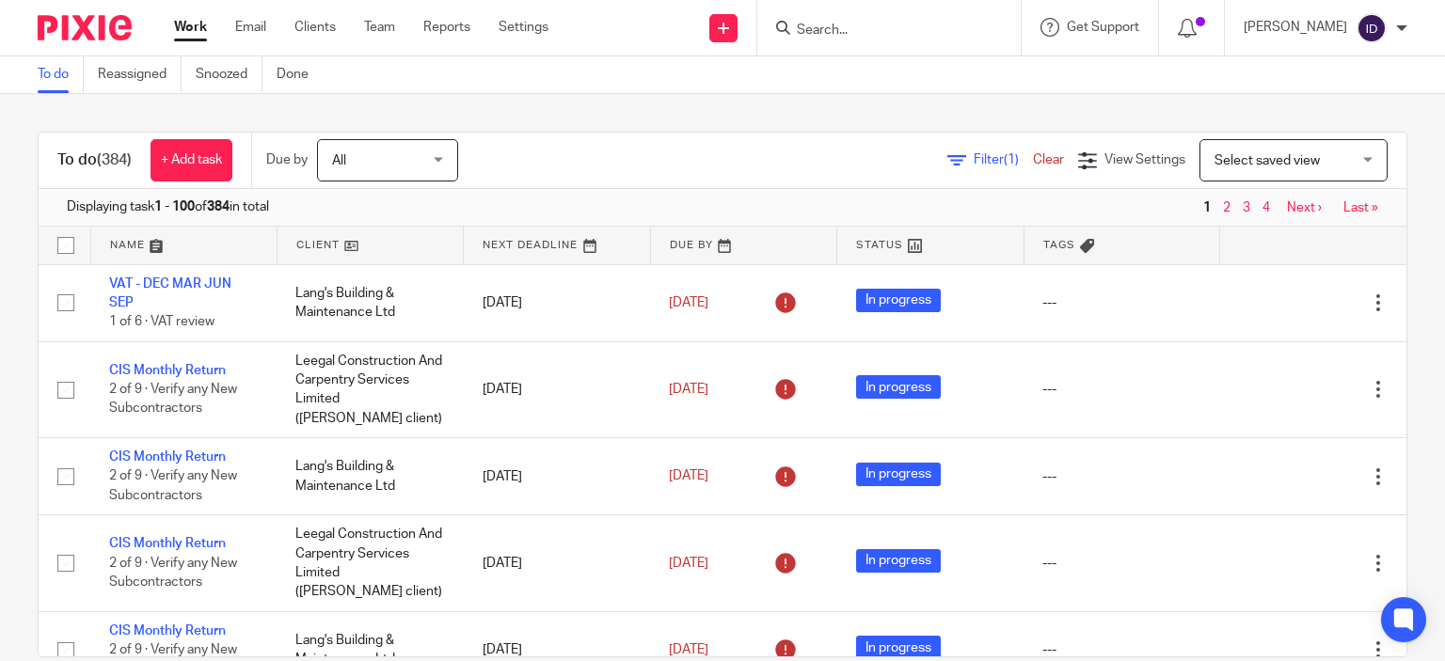
click at [837, 30] on input "Search" at bounding box center [879, 31] width 169 height 17
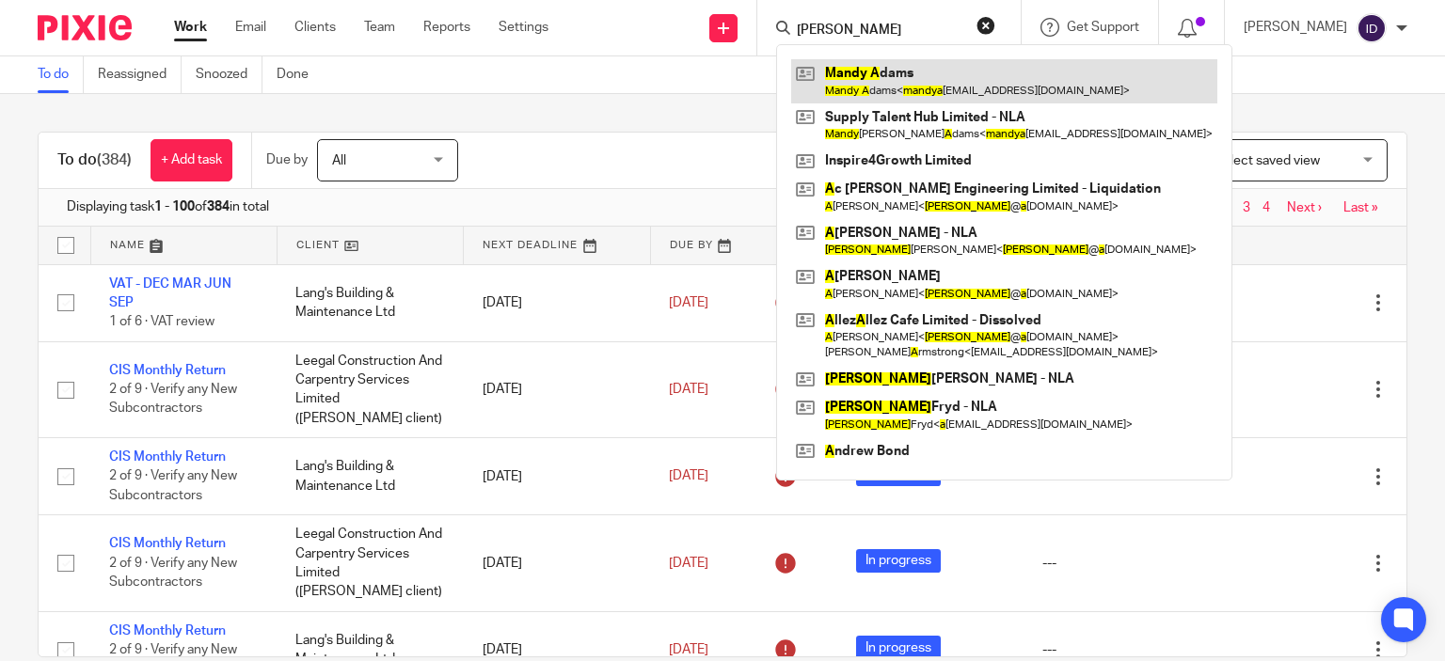
type input "mandy a"
click at [884, 94] on link at bounding box center [1004, 80] width 426 height 43
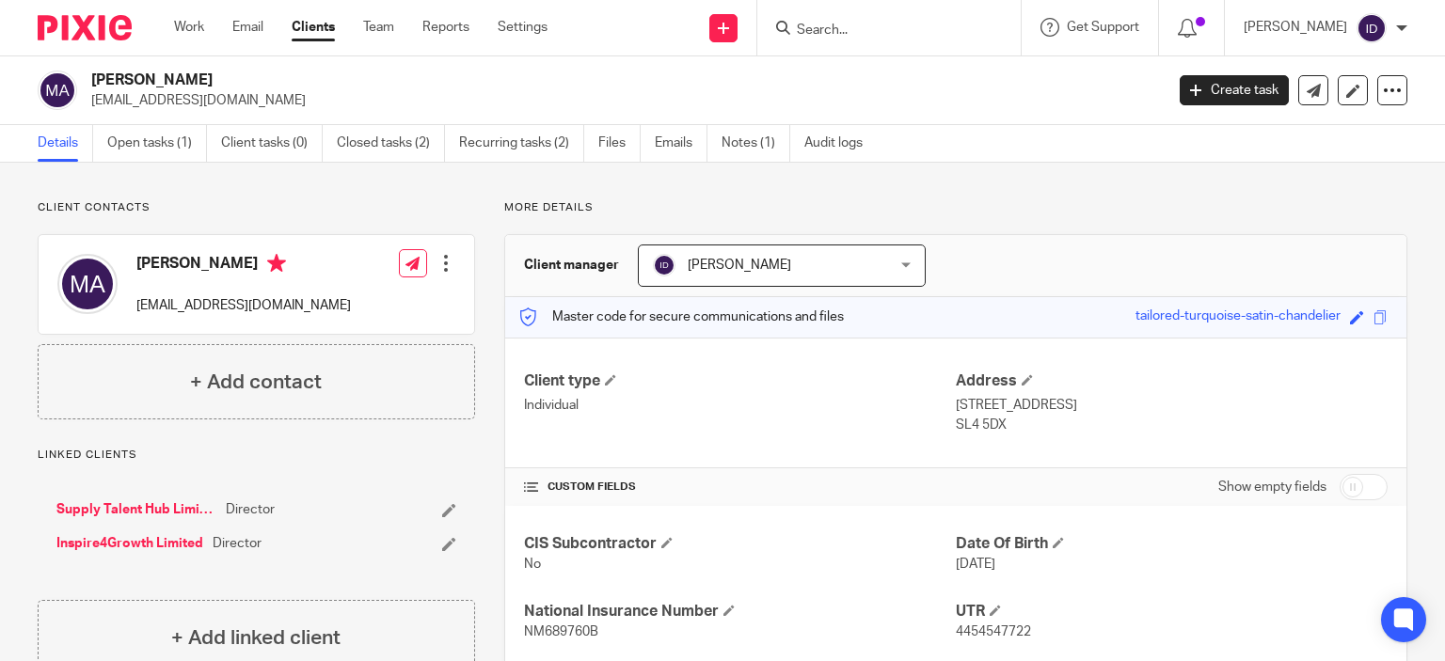
click at [902, 587] on div "CIS Subcontractor No Date Of Birth 26 Mar 1967 National Insurance Number NM6897…" at bounding box center [955, 621] width 901 height 230
drag, startPoint x: 515, startPoint y: 627, endPoint x: 594, endPoint y: 639, distance: 78.9
click at [594, 639] on div "CIS Subcontractor No Date Of Birth 26 Mar 1967 National Insurance Number NM6897…" at bounding box center [955, 621] width 901 height 230
copy span "NM689760B"
click at [862, 28] on input "Search" at bounding box center [879, 31] width 169 height 17
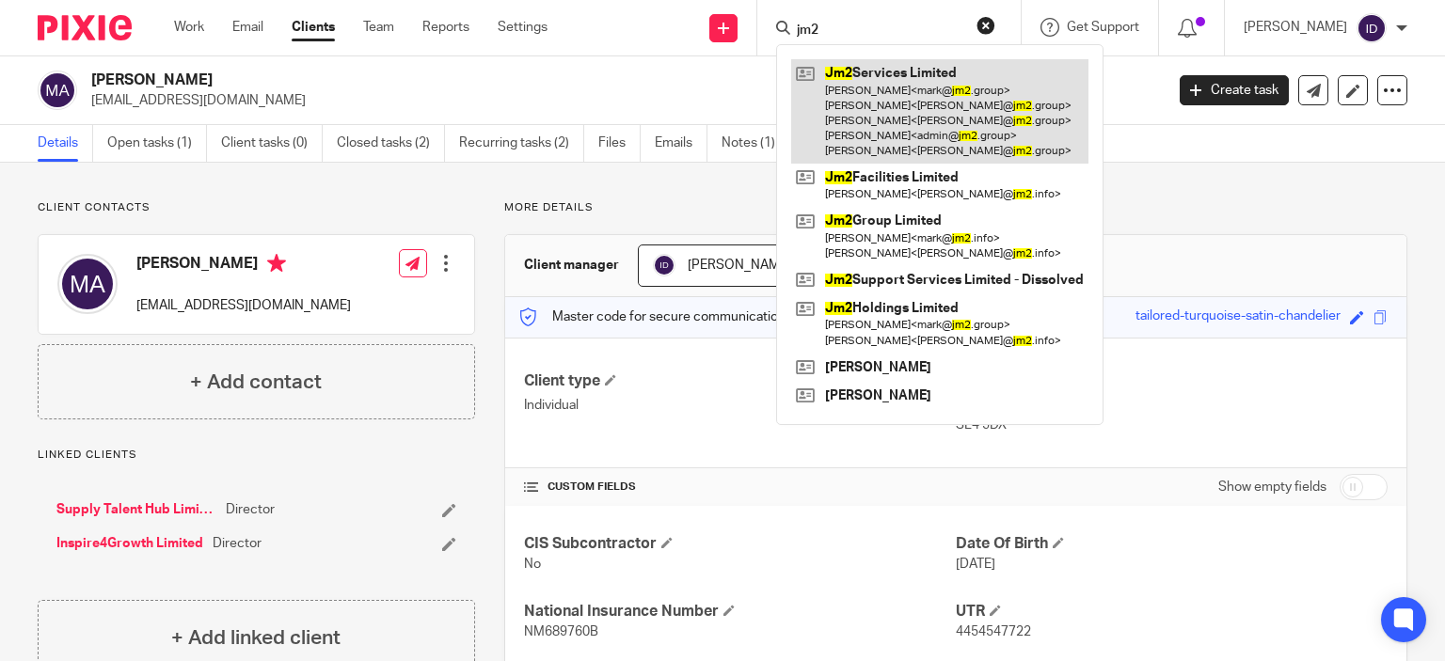
type input "jm2"
click at [931, 127] on link at bounding box center [939, 111] width 297 height 104
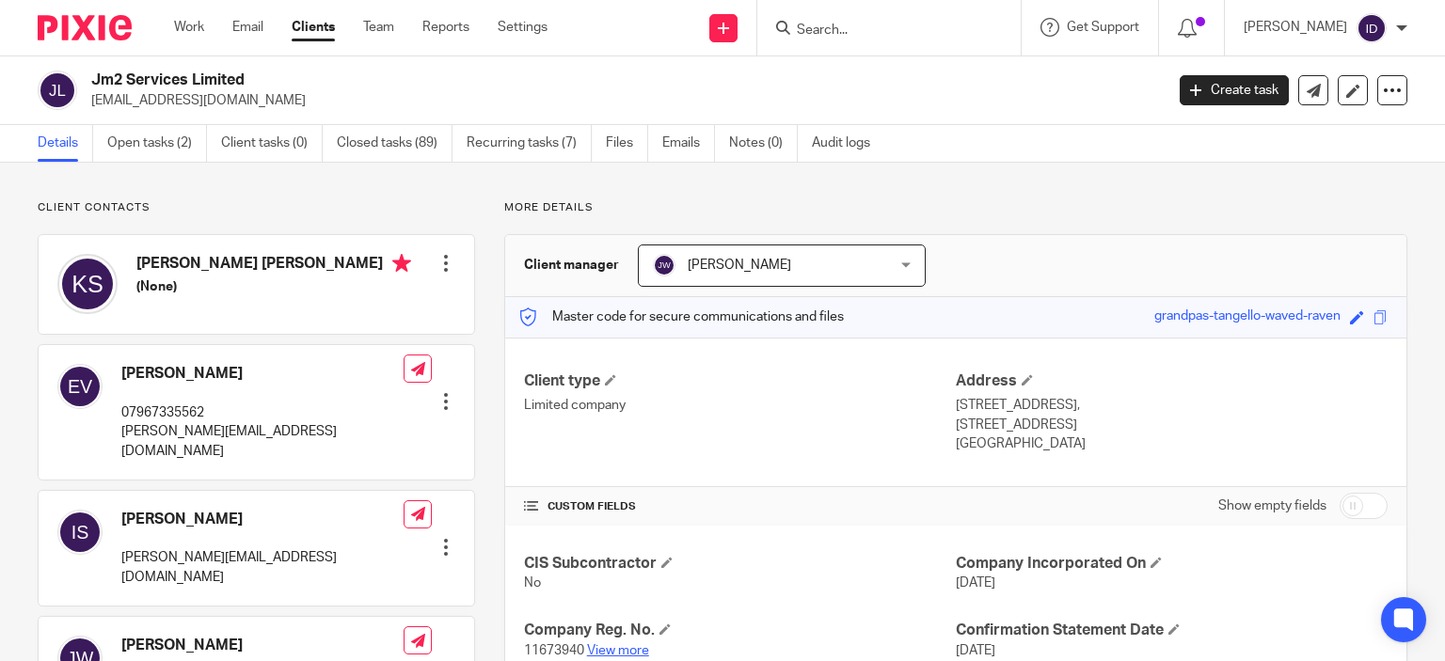
click at [621, 650] on link "View more" at bounding box center [618, 650] width 62 height 13
click at [159, 150] on link "Open tasks (2)" at bounding box center [157, 143] width 100 height 37
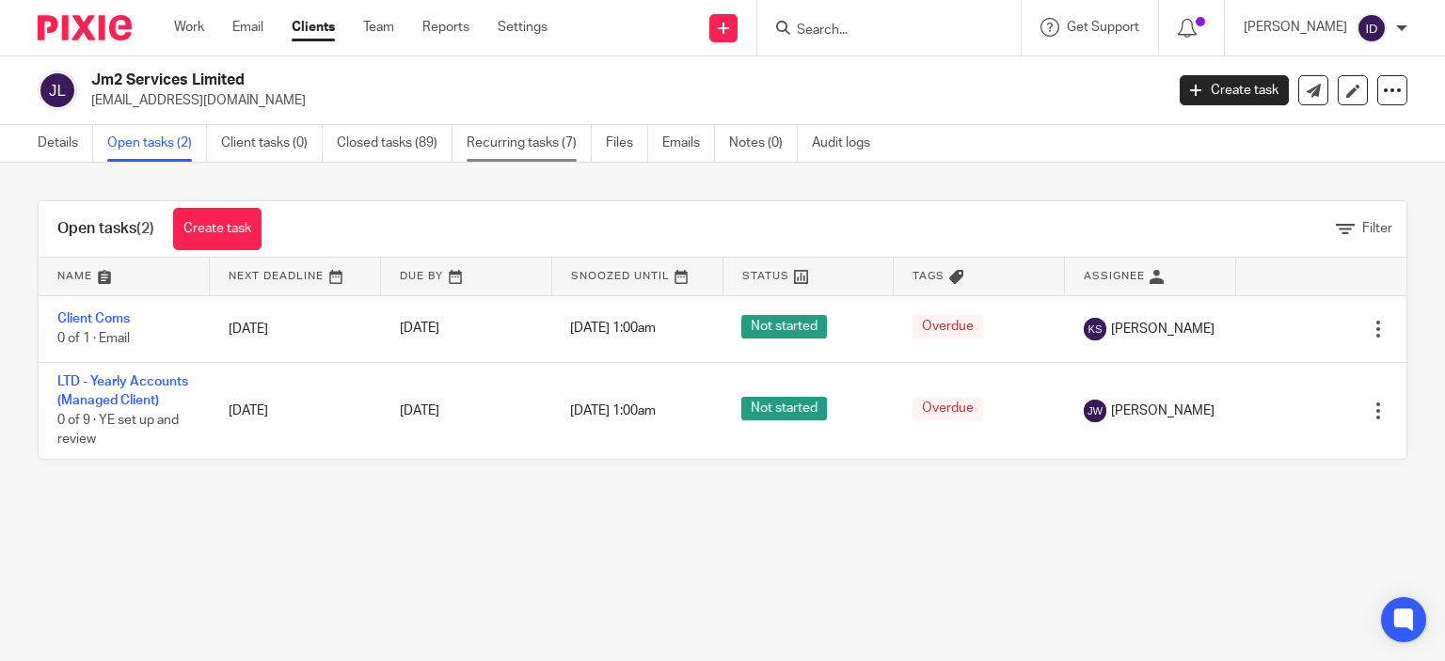
click at [521, 157] on link "Recurring tasks (7)" at bounding box center [529, 143] width 125 height 37
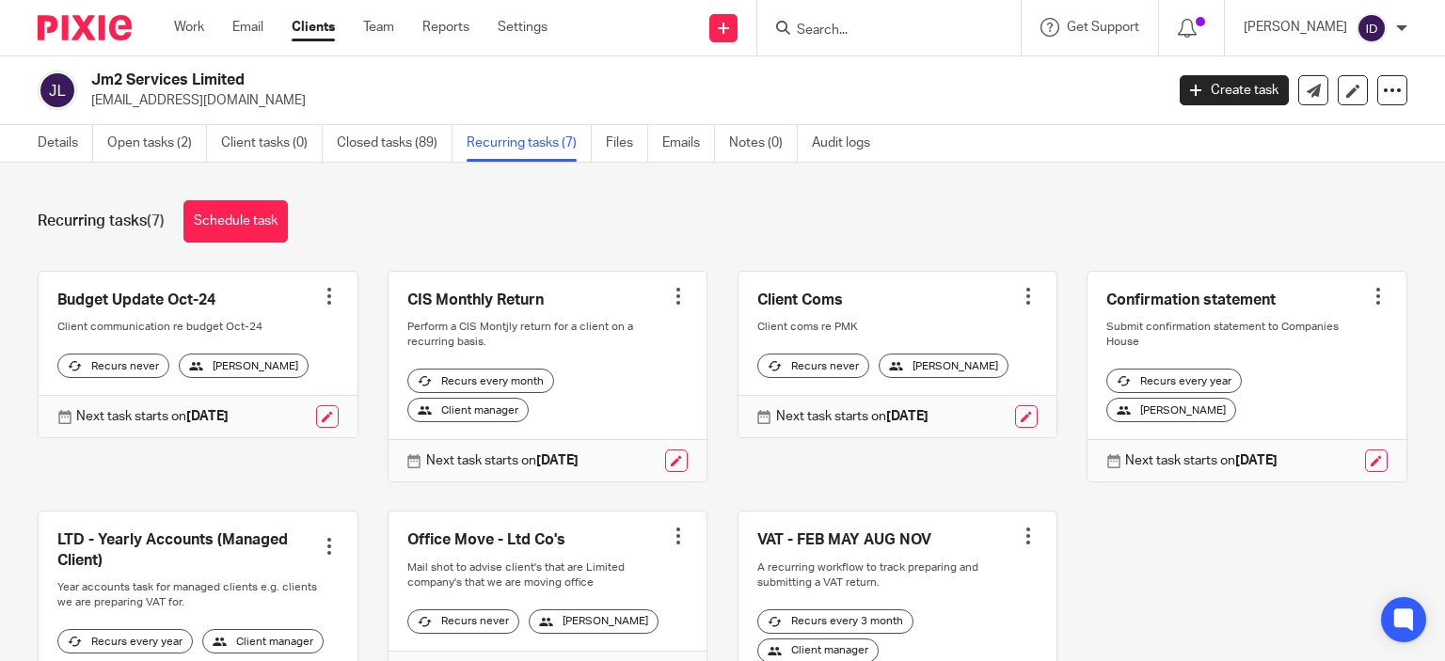
click at [738, 214] on div "Recurring tasks (7) Schedule task" at bounding box center [723, 221] width 1370 height 42
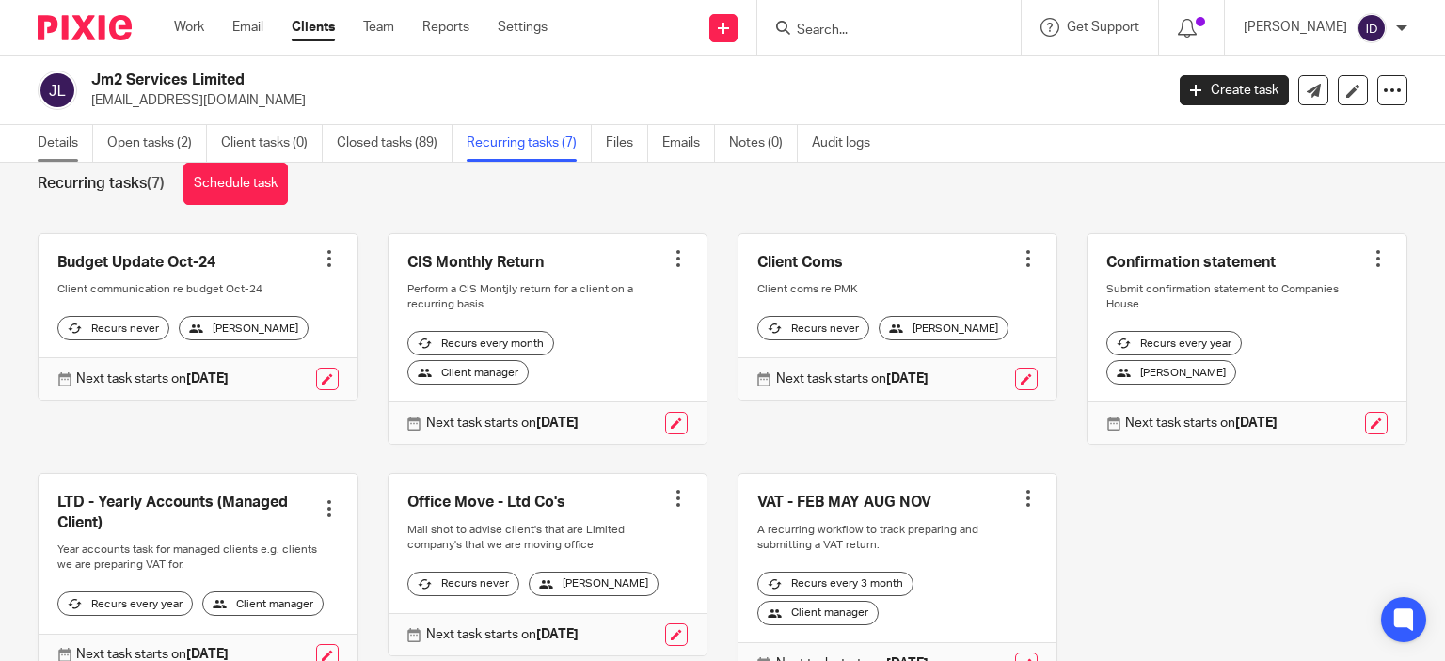
click at [55, 143] on link "Details" at bounding box center [65, 143] width 55 height 37
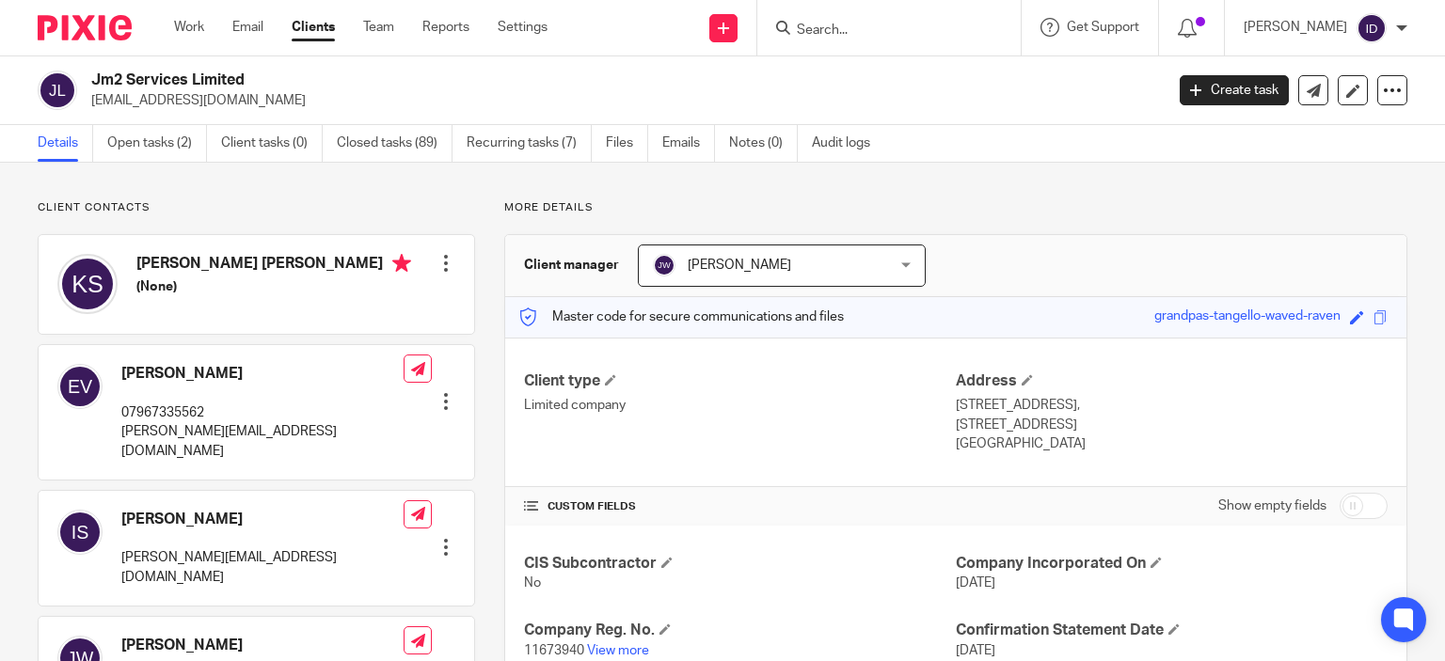
drag, startPoint x: 90, startPoint y: 98, endPoint x: 192, endPoint y: 100, distance: 101.6
click at [192, 100] on p "[EMAIL_ADDRESS][DOMAIN_NAME]" at bounding box center [621, 100] width 1060 height 19
copy p "[EMAIL_ADDRESS][DOMAIN_NAME]"
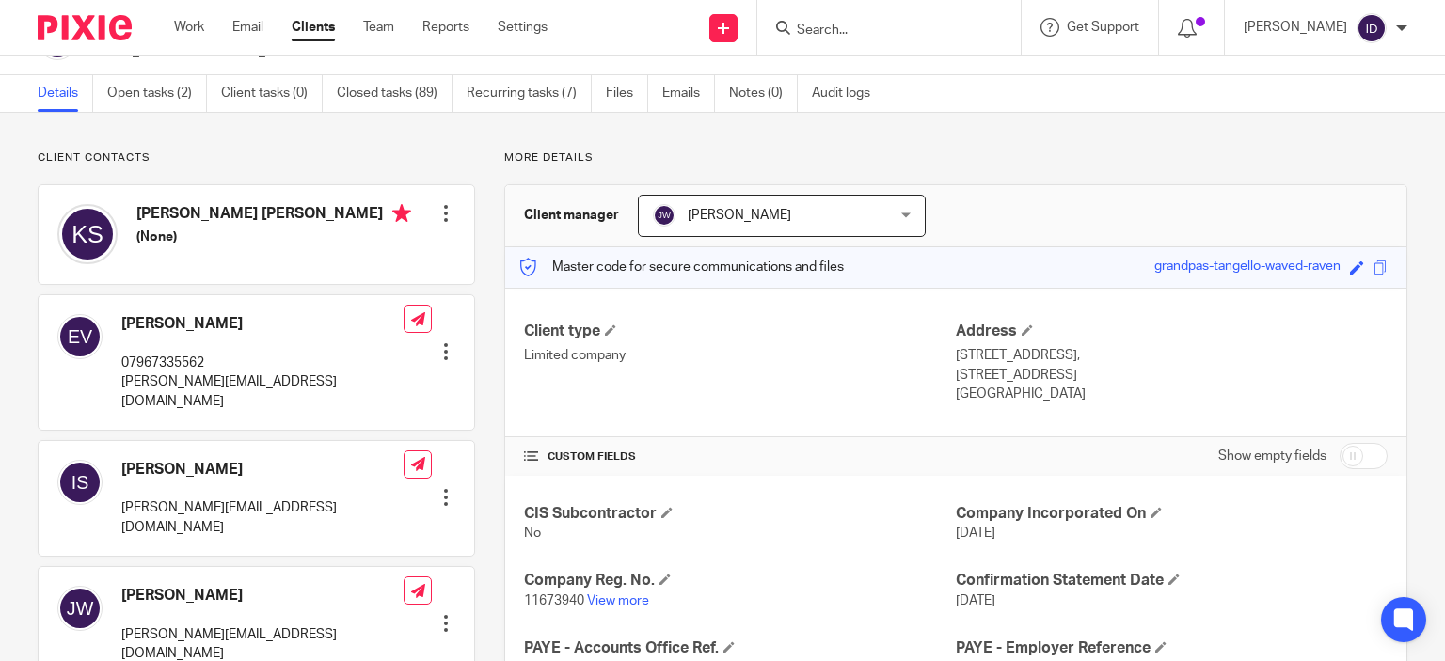
scroll to position [55, 0]
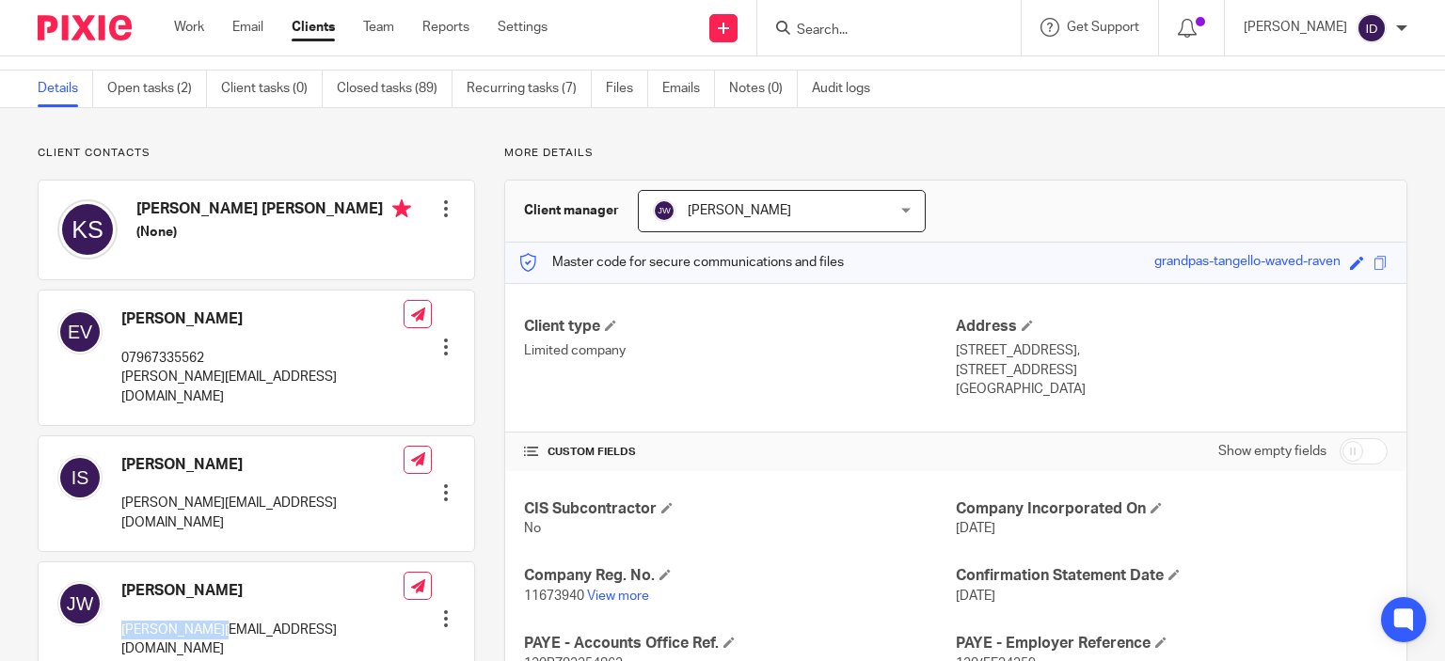
drag, startPoint x: 119, startPoint y: 642, endPoint x: 210, endPoint y: 594, distance: 103.5
click at [210, 594] on div "Jeff Whiley jeff@jm2.group" at bounding box center [230, 620] width 346 height 96
copy p "[PERSON_NAME][EMAIL_ADDRESS][DOMAIN_NAME]"
click at [129, 82] on link "Open tasks (2)" at bounding box center [157, 89] width 100 height 37
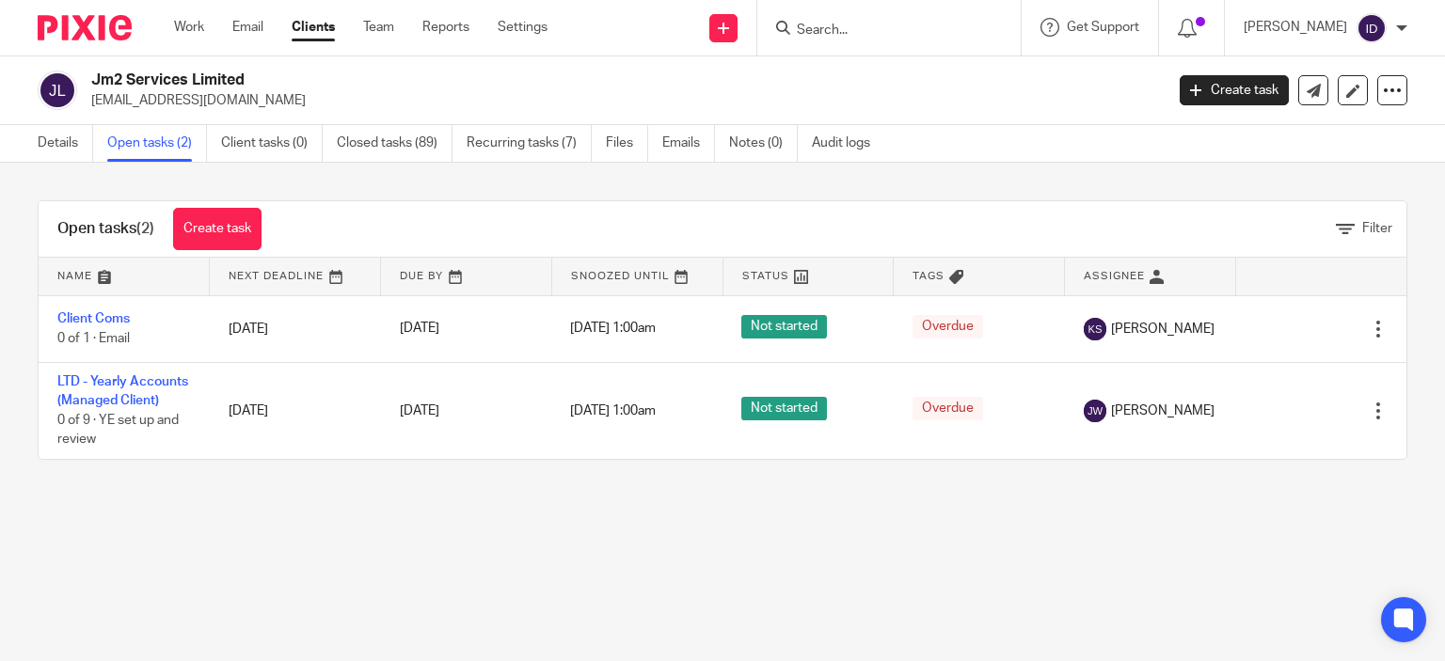
click at [859, 27] on input "Search" at bounding box center [879, 31] width 169 height 17
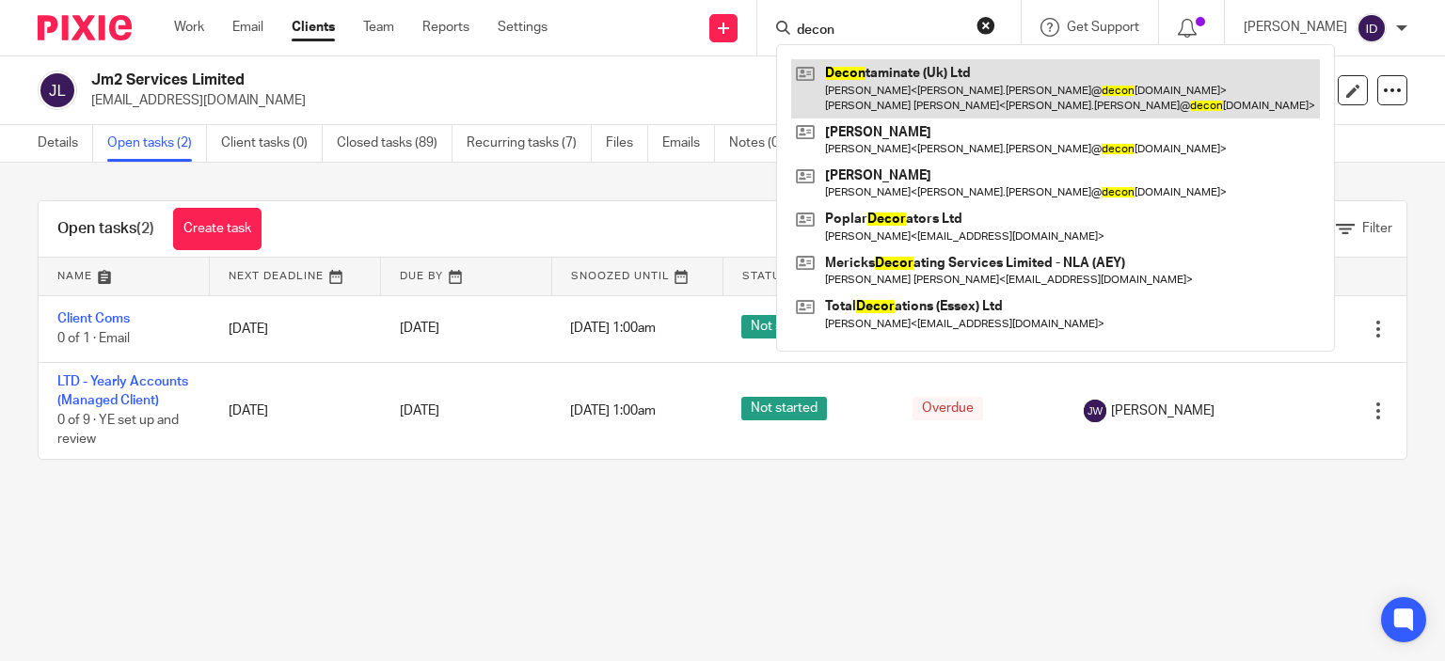
type input "decon"
click at [882, 81] on link at bounding box center [1055, 88] width 529 height 58
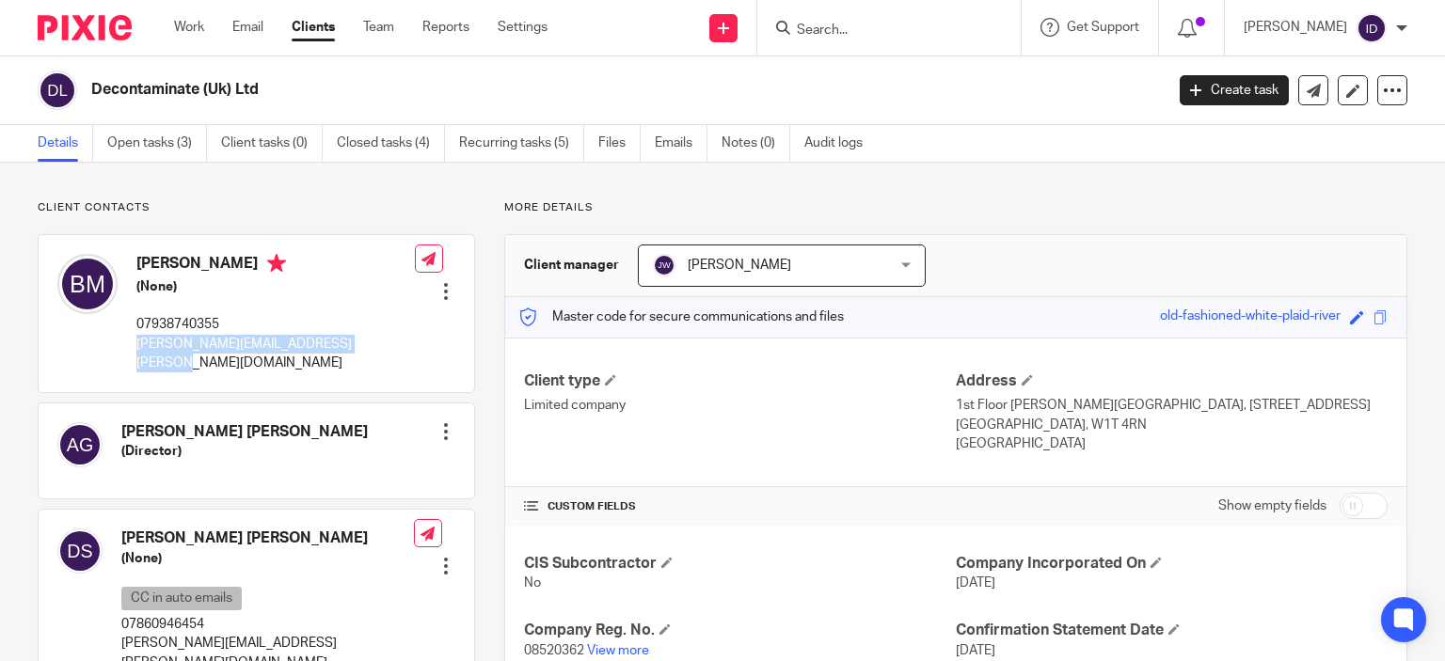
drag, startPoint x: 136, startPoint y: 344, endPoint x: 372, endPoint y: 357, distance: 236.5
click at [372, 357] on div "Bradley Stephen Macklin (None) 07938740355 bradley.macklin@decontaminateuk.com …" at bounding box center [256, 313] width 435 height 156
copy p "bradley.macklin@decontaminateuk.com"
drag, startPoint x: 119, startPoint y: 625, endPoint x: 343, endPoint y: 639, distance: 224.3
click at [343, 639] on div "Darren Bradley Smith (None) CC in auto emails 07860946454 darren.smith@decontam…" at bounding box center [256, 601] width 435 height 182
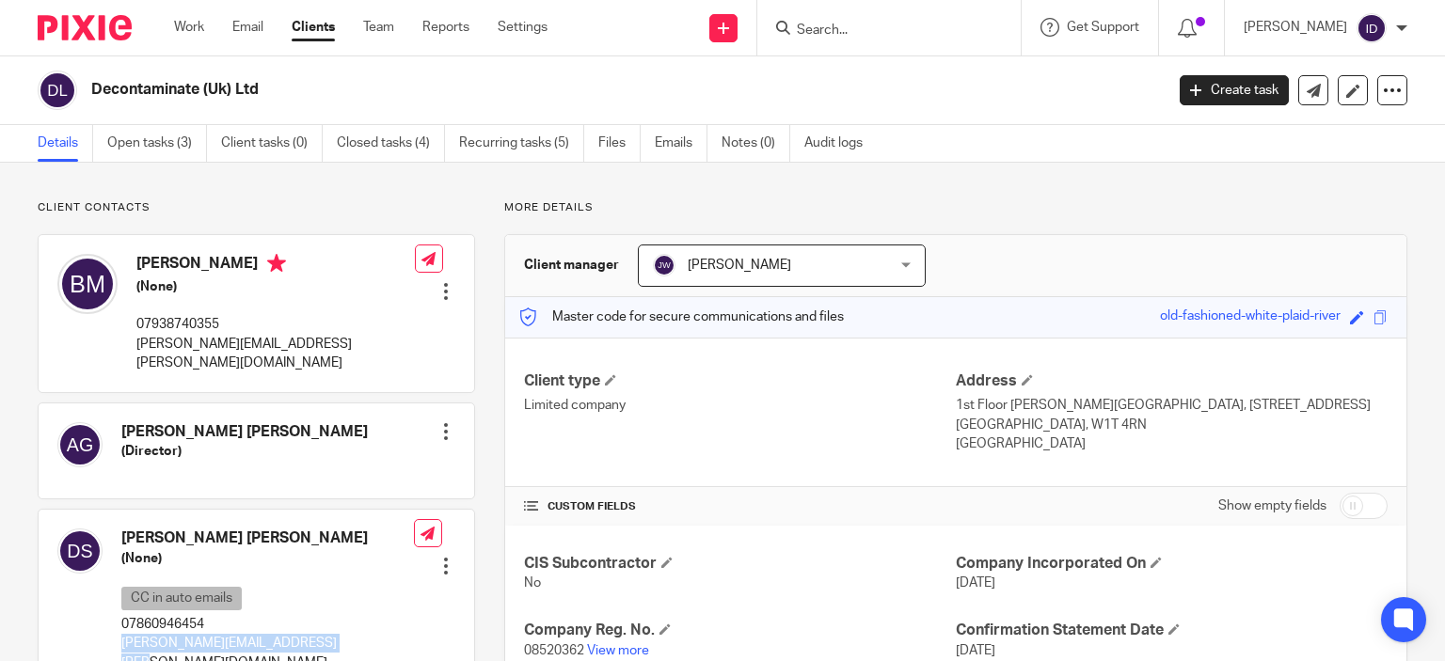
copy p "darren.smith@decontaminateuk.com"
click at [612, 647] on link "View more" at bounding box center [618, 650] width 62 height 13
click at [155, 154] on link "Open tasks (3)" at bounding box center [157, 143] width 100 height 37
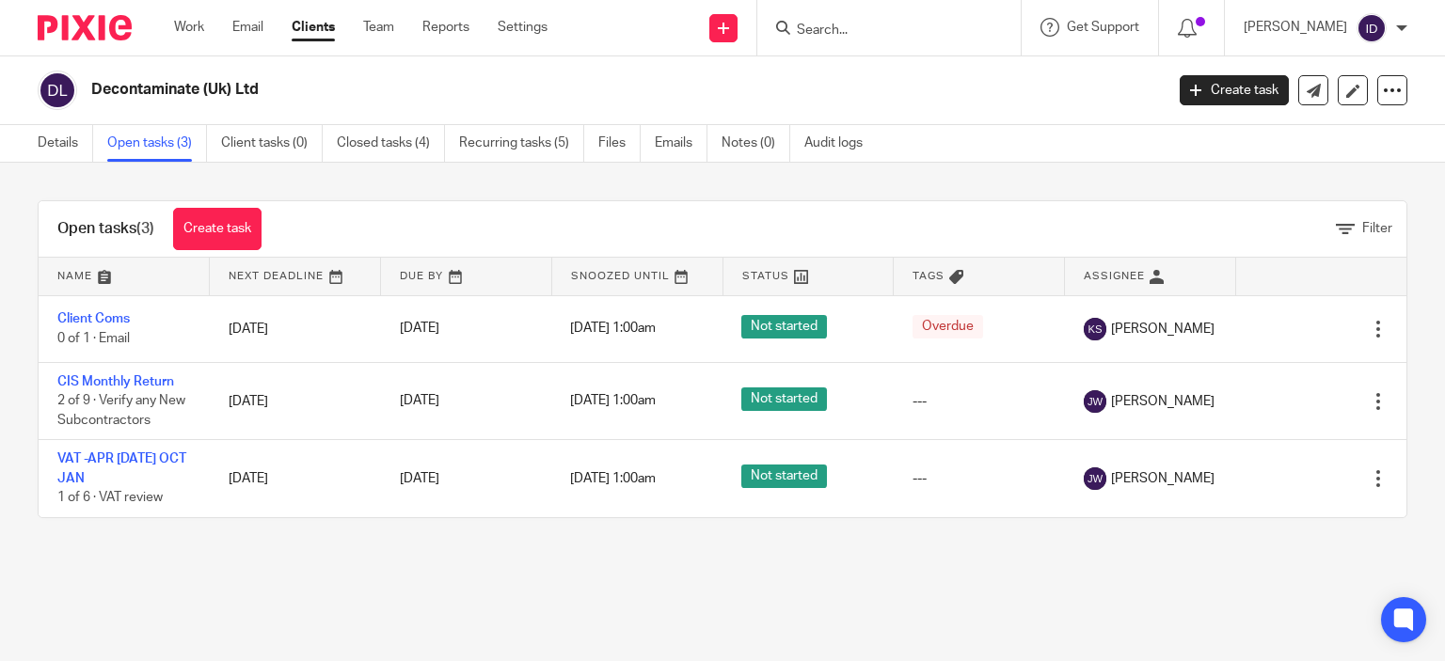
click at [854, 23] on input "Search" at bounding box center [879, 31] width 169 height 17
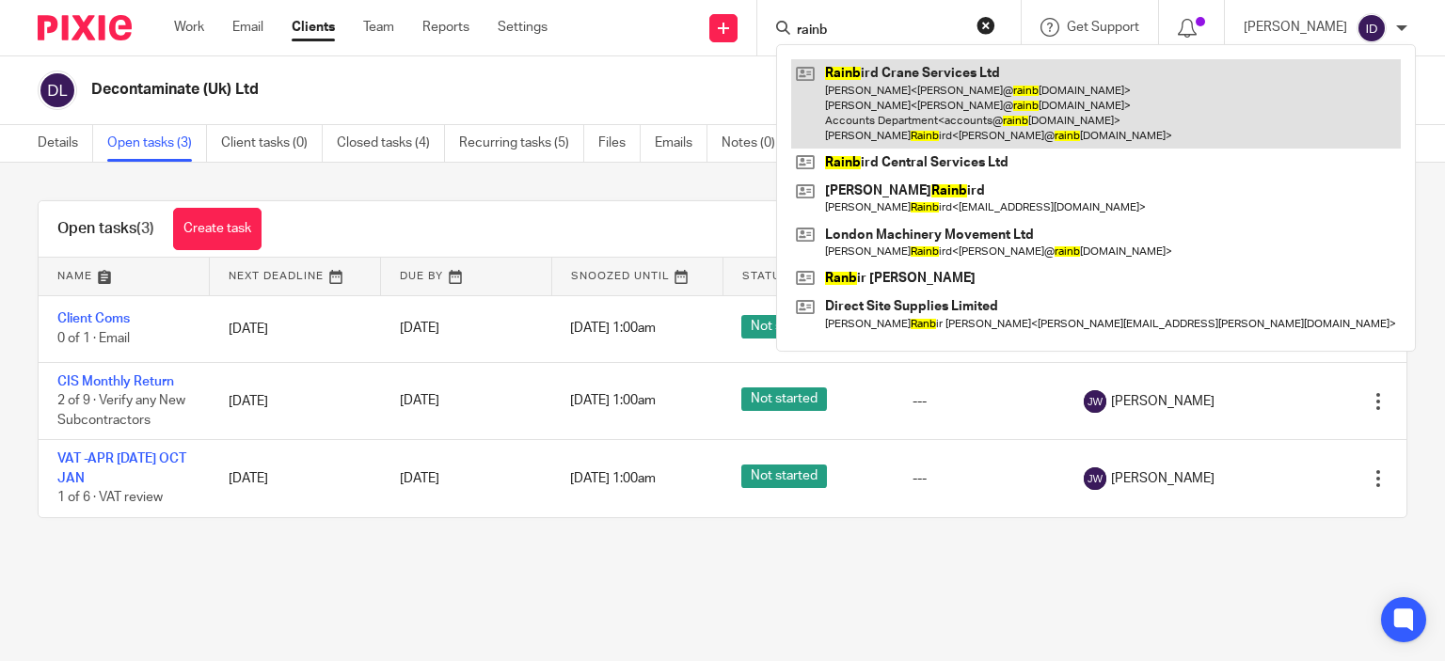
type input "rainb"
click at [968, 87] on link at bounding box center [1096, 103] width 610 height 89
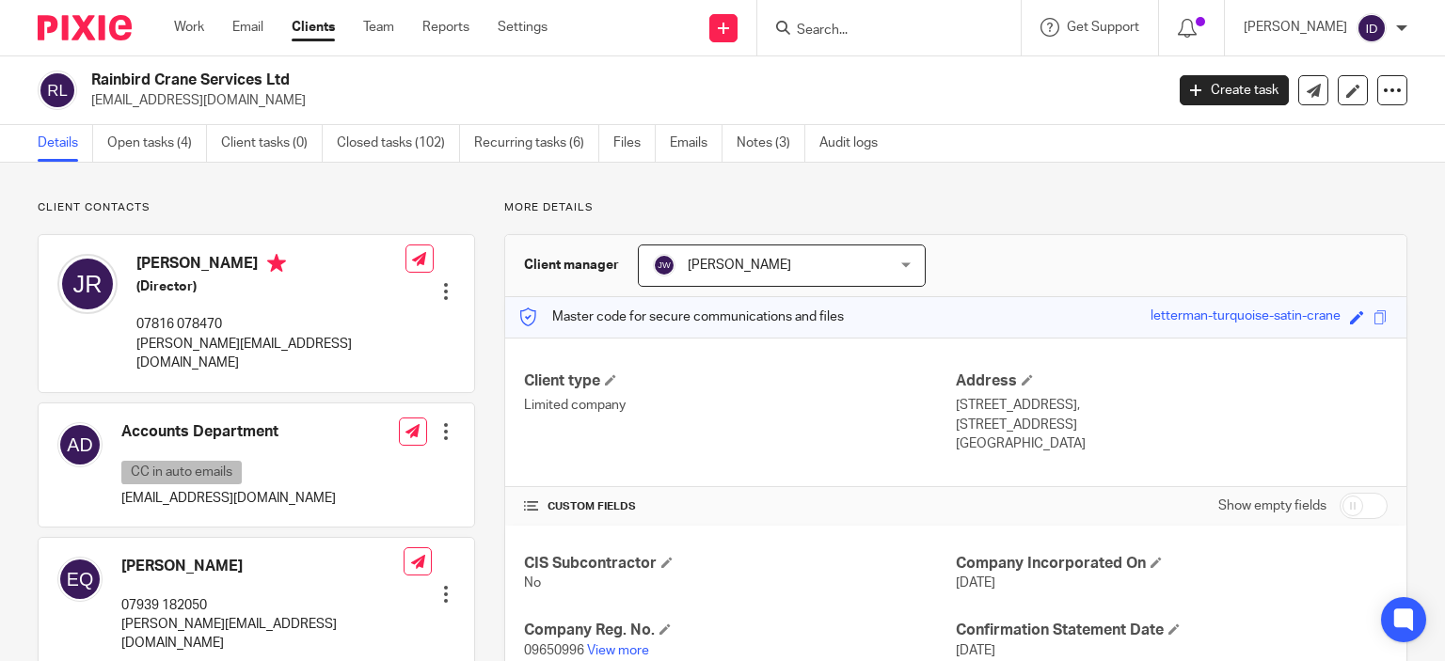
click at [93, 100] on p "[EMAIL_ADDRESS][DOMAIN_NAME]" at bounding box center [621, 100] width 1060 height 19
drag, startPoint x: 132, startPoint y: 341, endPoint x: 332, endPoint y: 349, distance: 200.5
click at [332, 349] on div "[PERSON_NAME] (Director) 07816 078470 [PERSON_NAME][EMAIL_ADDRESS][DOMAIN_NAME]…" at bounding box center [256, 313] width 435 height 156
copy p "[PERSON_NAME][EMAIL_ADDRESS][DOMAIN_NAME]"
click at [625, 646] on link "View more" at bounding box center [618, 650] width 62 height 13
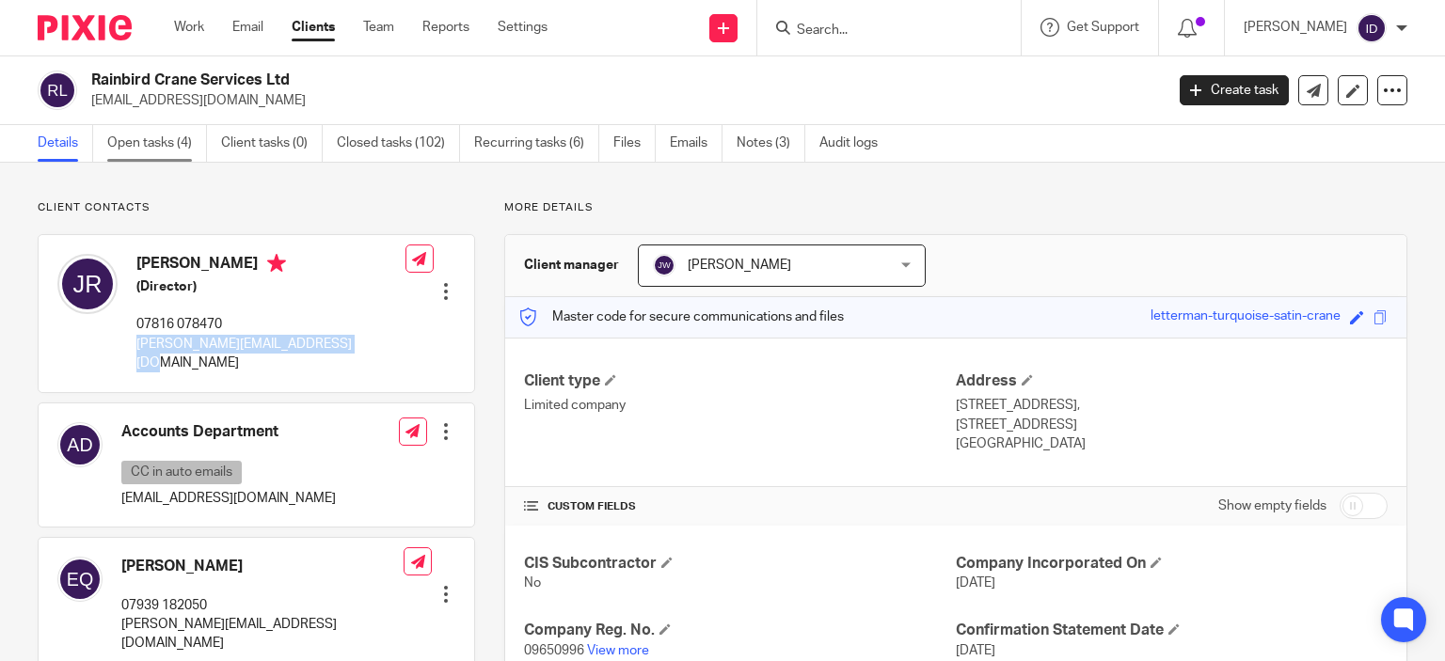
click at [156, 142] on link "Open tasks (4)" at bounding box center [157, 143] width 100 height 37
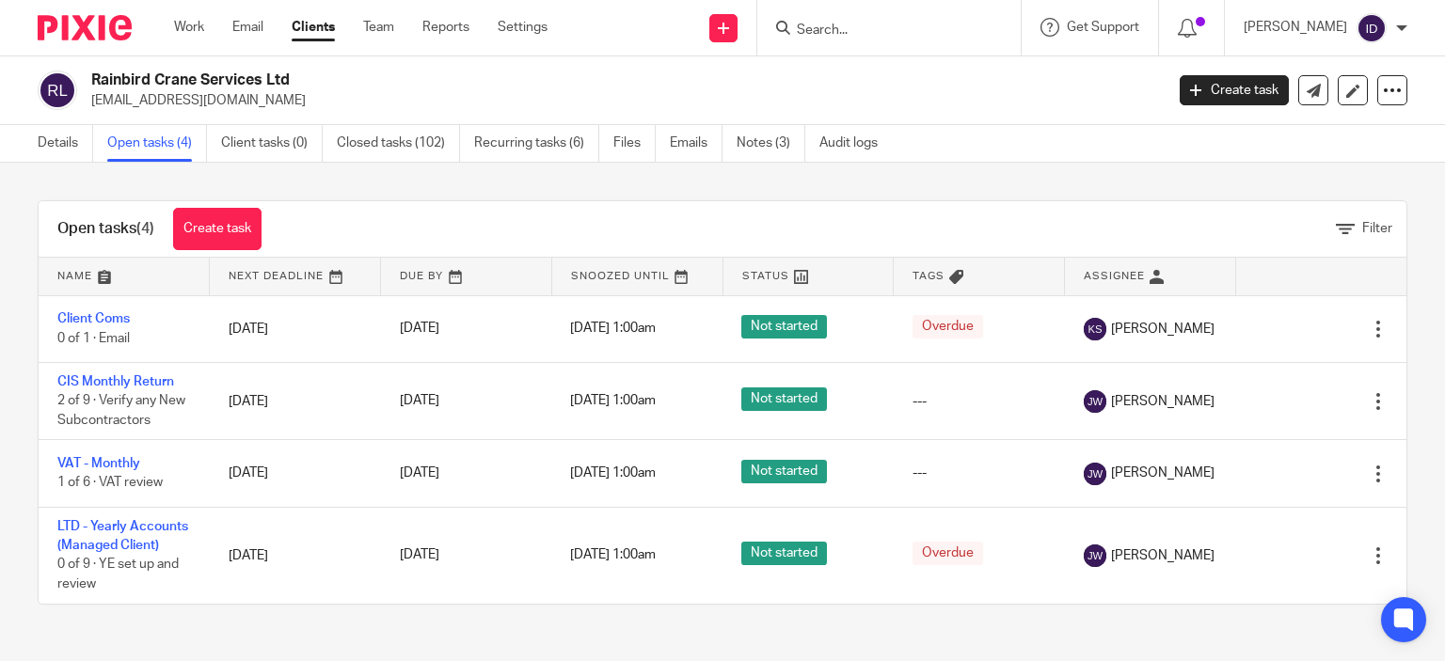
click at [559, 178] on div "Open tasks (4) Create task Filter Name Next Deadline Due By Snoozed Until Statu…" at bounding box center [722, 403] width 1445 height 480
click at [696, 142] on link "Emails" at bounding box center [696, 143] width 53 height 37
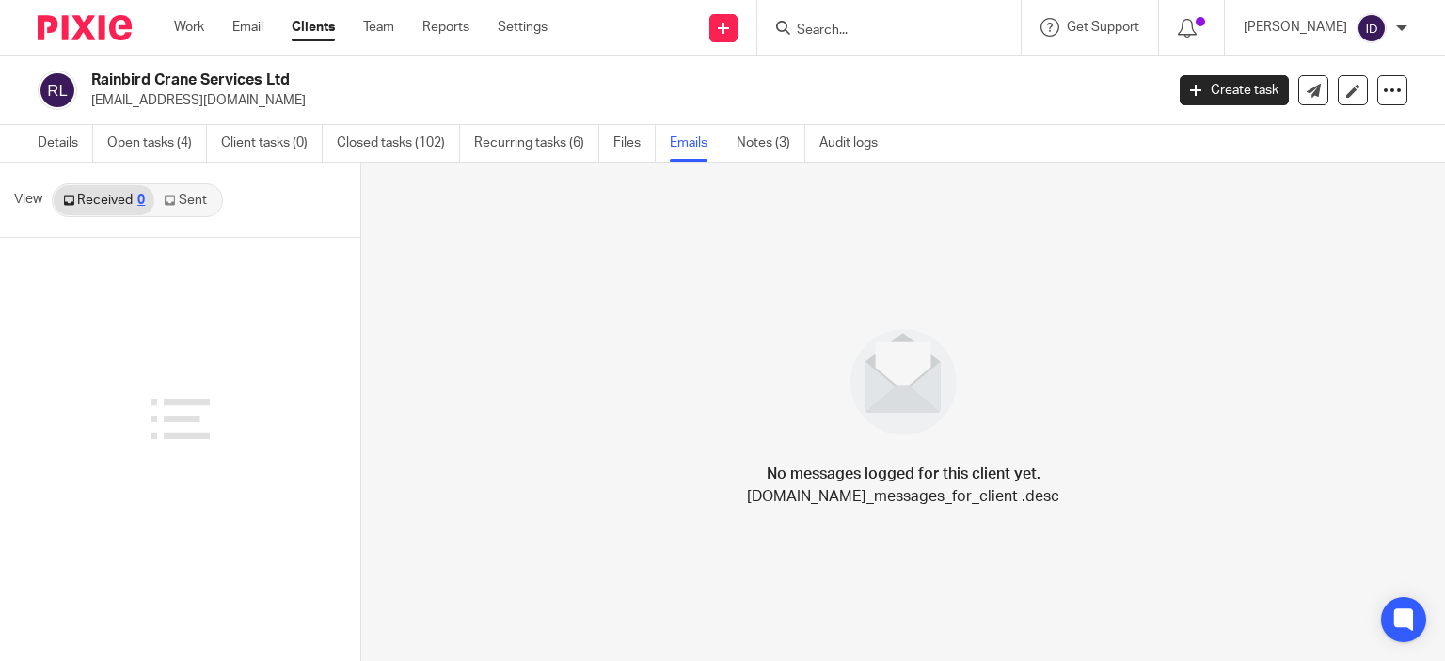
click at [192, 195] on link "Sent" at bounding box center [187, 200] width 66 height 30
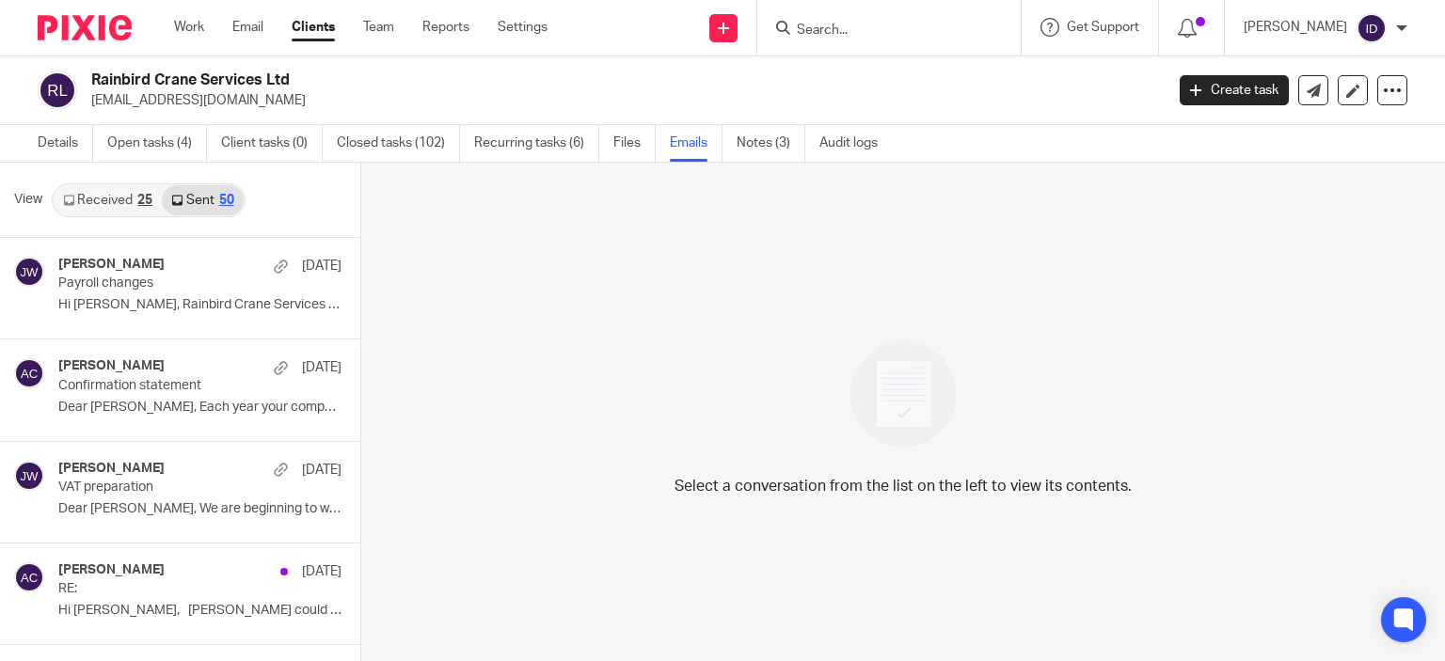
scroll to position [38, 0]
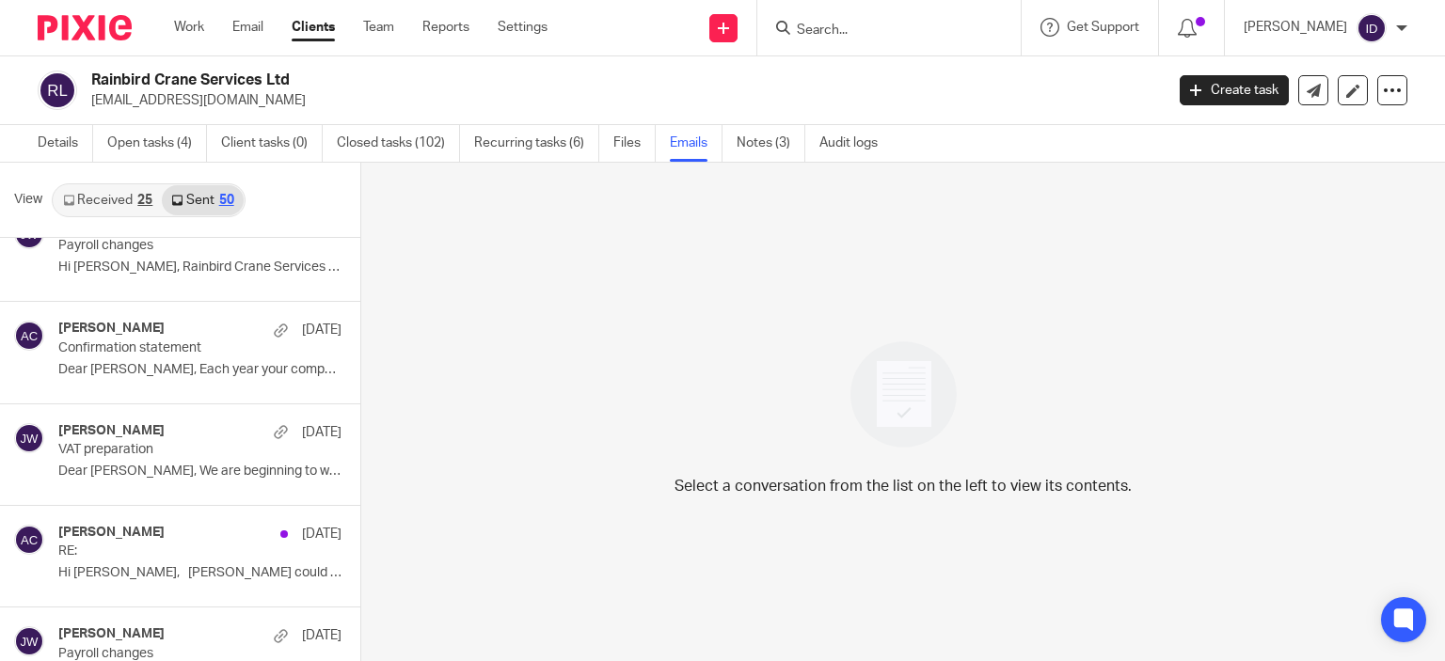
click at [857, 36] on input "Search" at bounding box center [879, 31] width 169 height 17
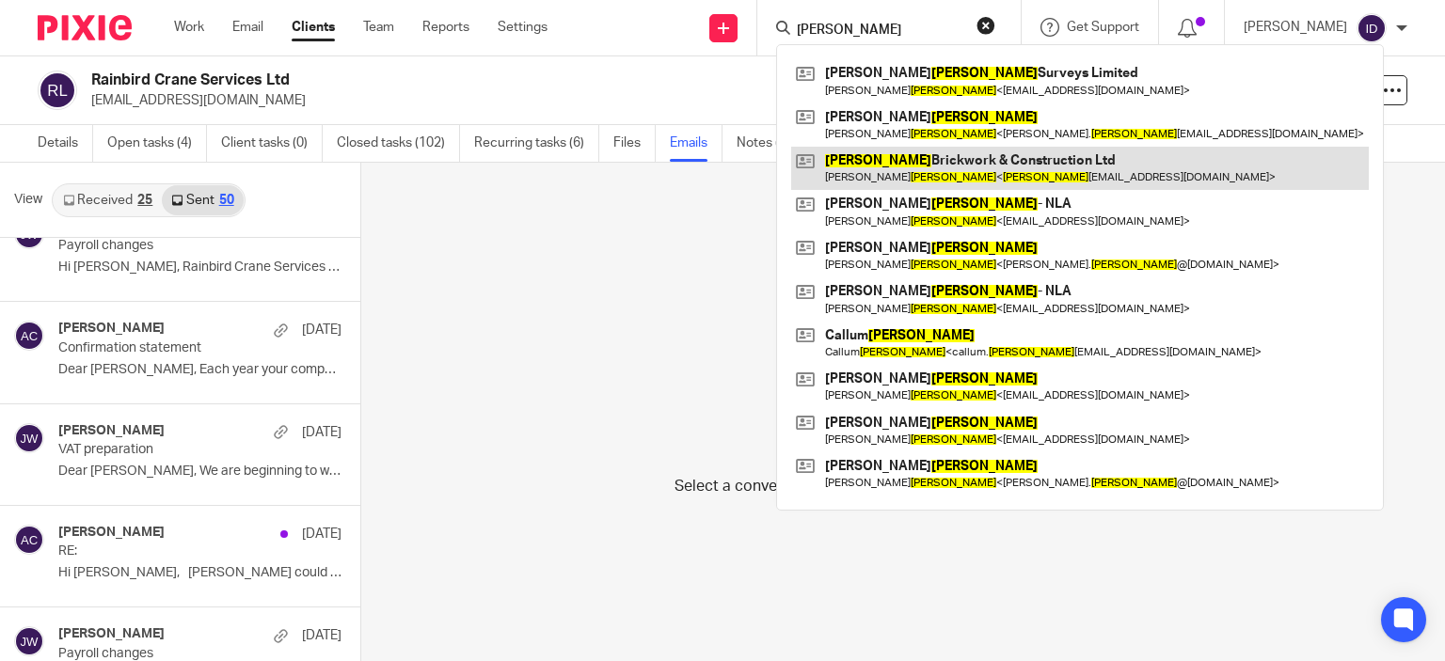
type input "d smith"
click at [882, 167] on link at bounding box center [1080, 168] width 578 height 43
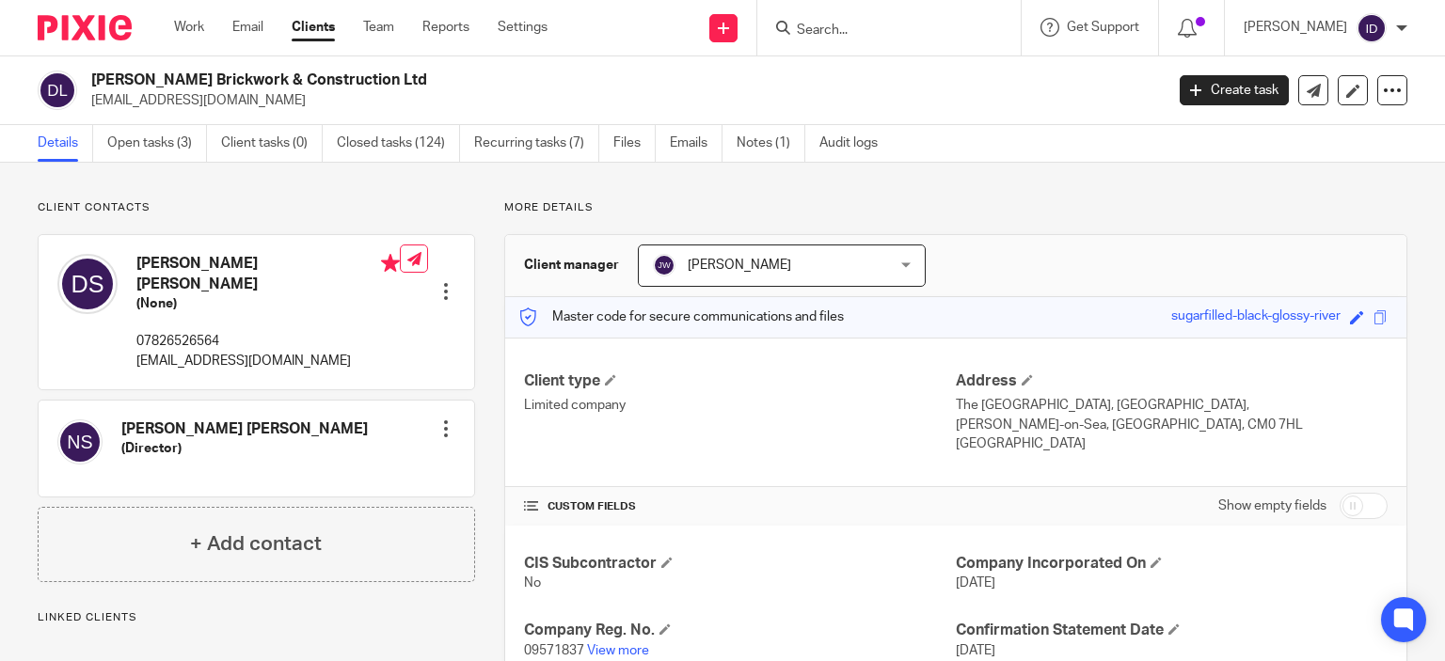
click at [483, 441] on div "More details Client manager [PERSON_NAME] [PERSON_NAME] [PERSON_NAME] [PERSON_N…" at bounding box center [941, 579] width 932 height 759
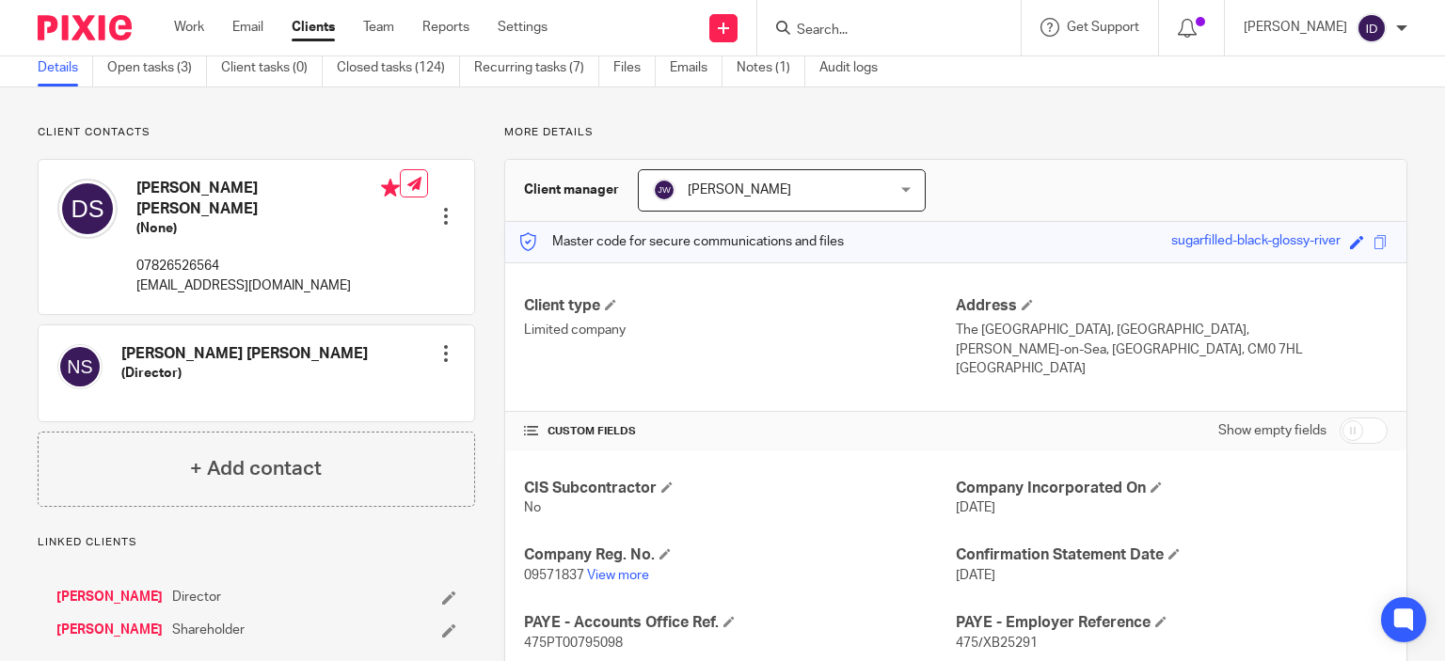
scroll to position [113, 0]
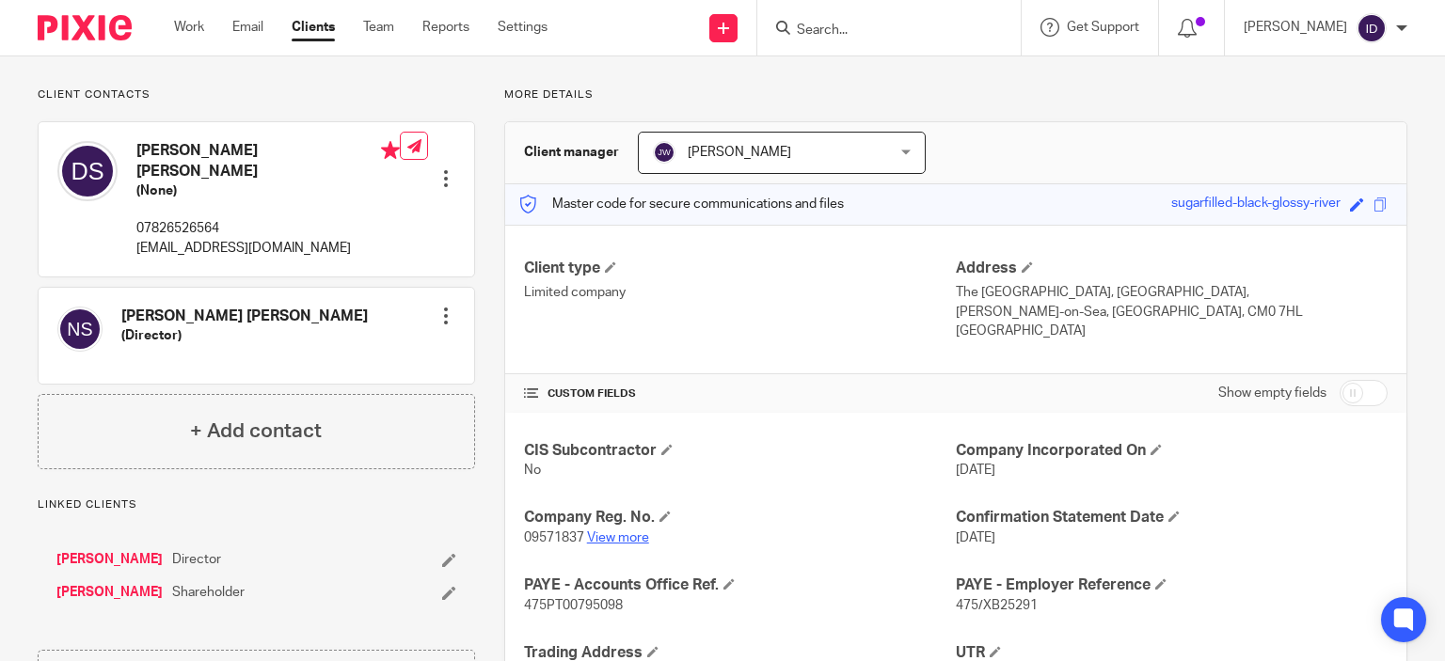
click at [621, 536] on link "View more" at bounding box center [618, 537] width 62 height 13
click at [210, 103] on div "Client contacts David Leonard Smith (None) 07826526564 d.smith1982@hotmail.co.u…" at bounding box center [256, 278] width 437 height 382
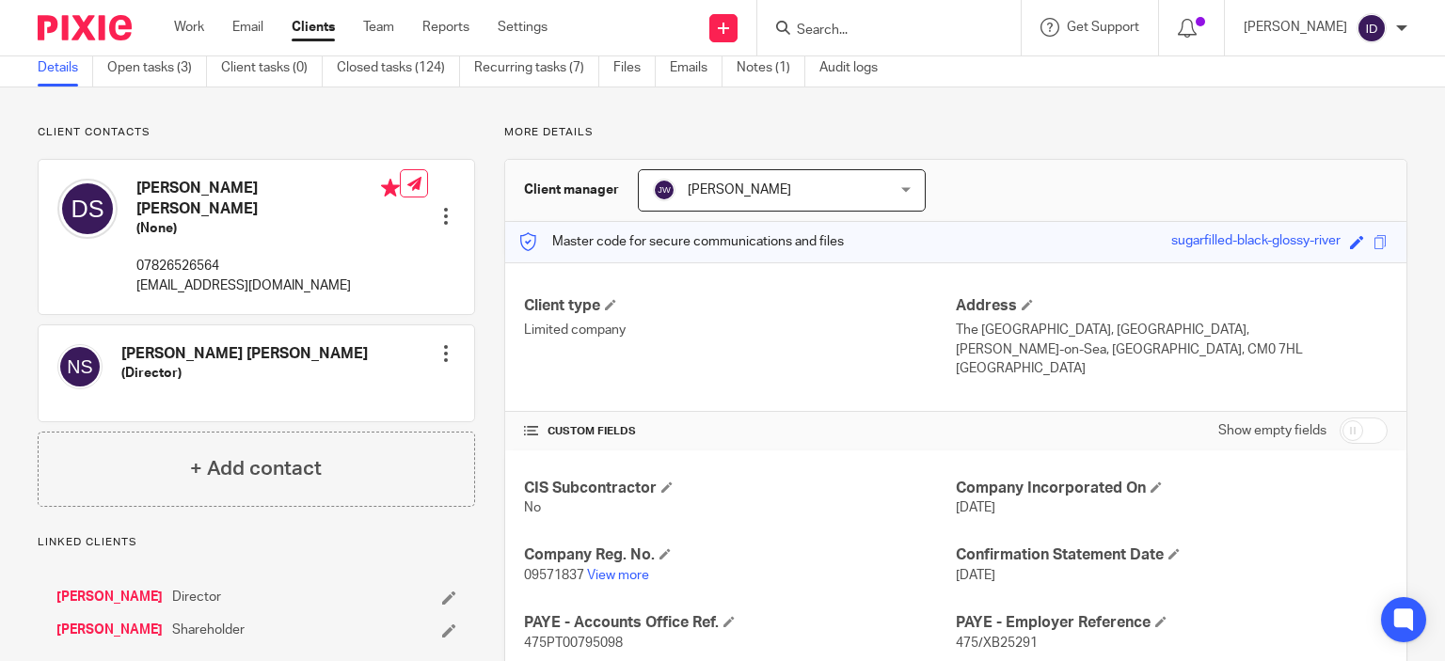
scroll to position [0, 0]
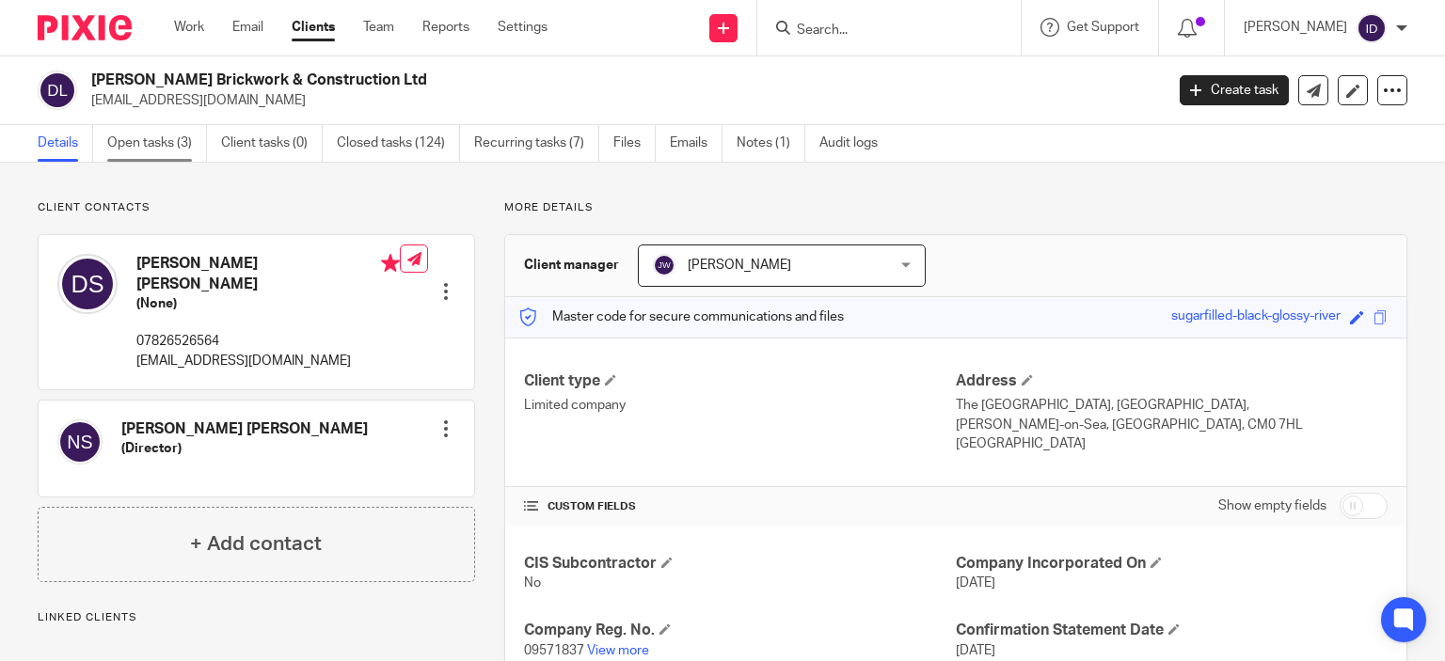
click at [153, 140] on link "Open tasks (3)" at bounding box center [157, 143] width 100 height 37
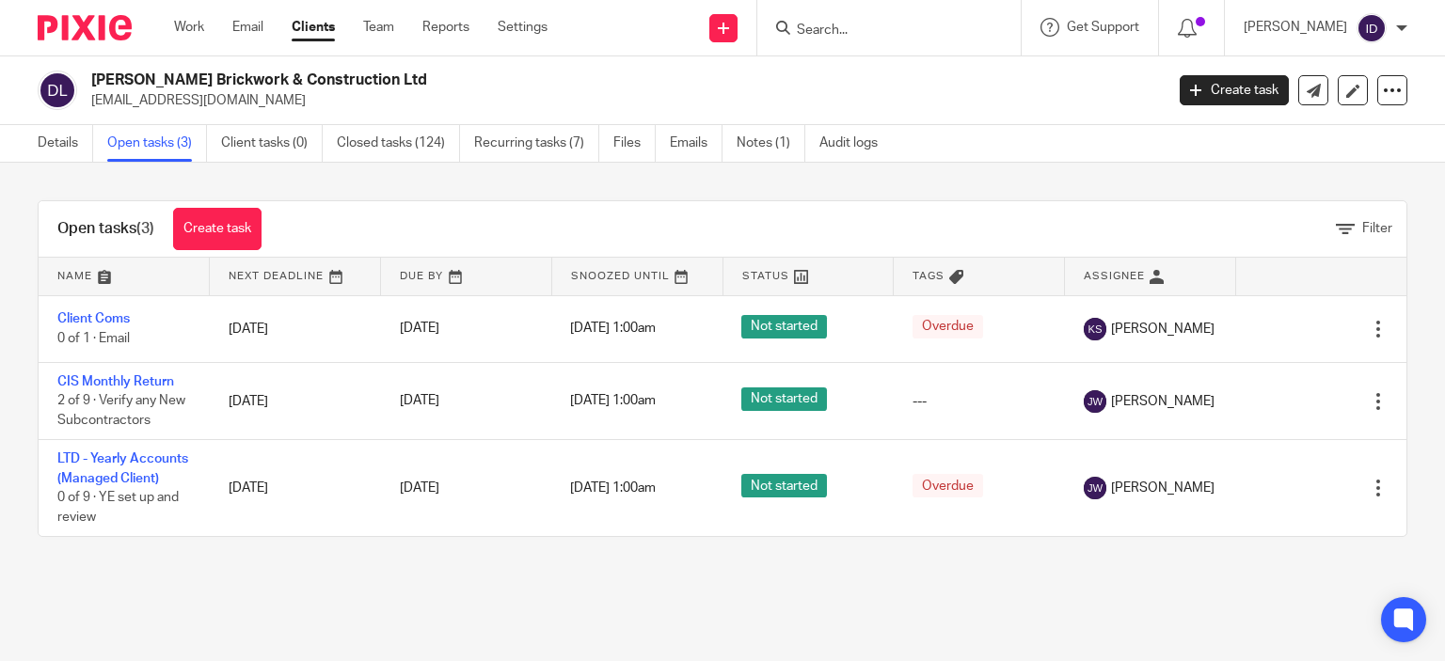
drag, startPoint x: 91, startPoint y: 100, endPoint x: 258, endPoint y: 104, distance: 166.6
click at [258, 104] on p "[EMAIL_ADDRESS][DOMAIN_NAME]" at bounding box center [621, 100] width 1060 height 19
copy p "[EMAIL_ADDRESS][DOMAIN_NAME]"
click at [52, 141] on link "Details" at bounding box center [65, 143] width 55 height 37
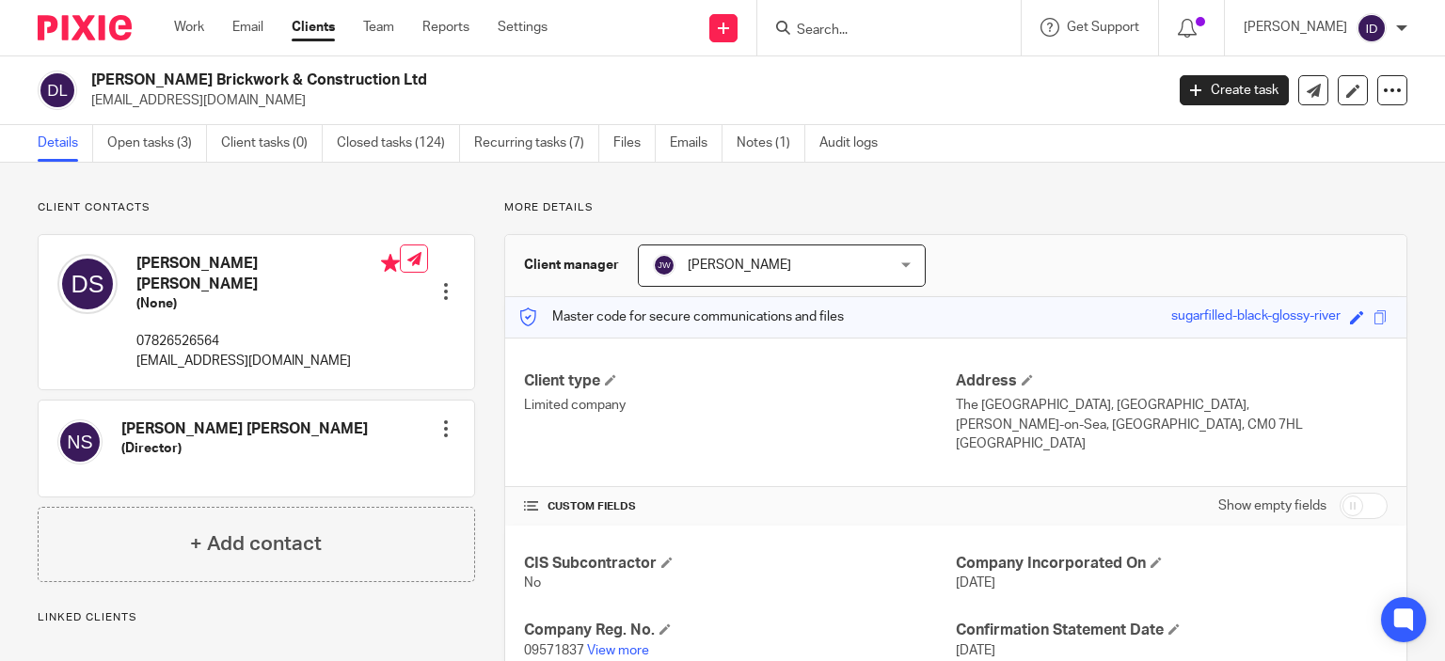
click at [165, 138] on link "Open tasks (3)" at bounding box center [157, 143] width 100 height 37
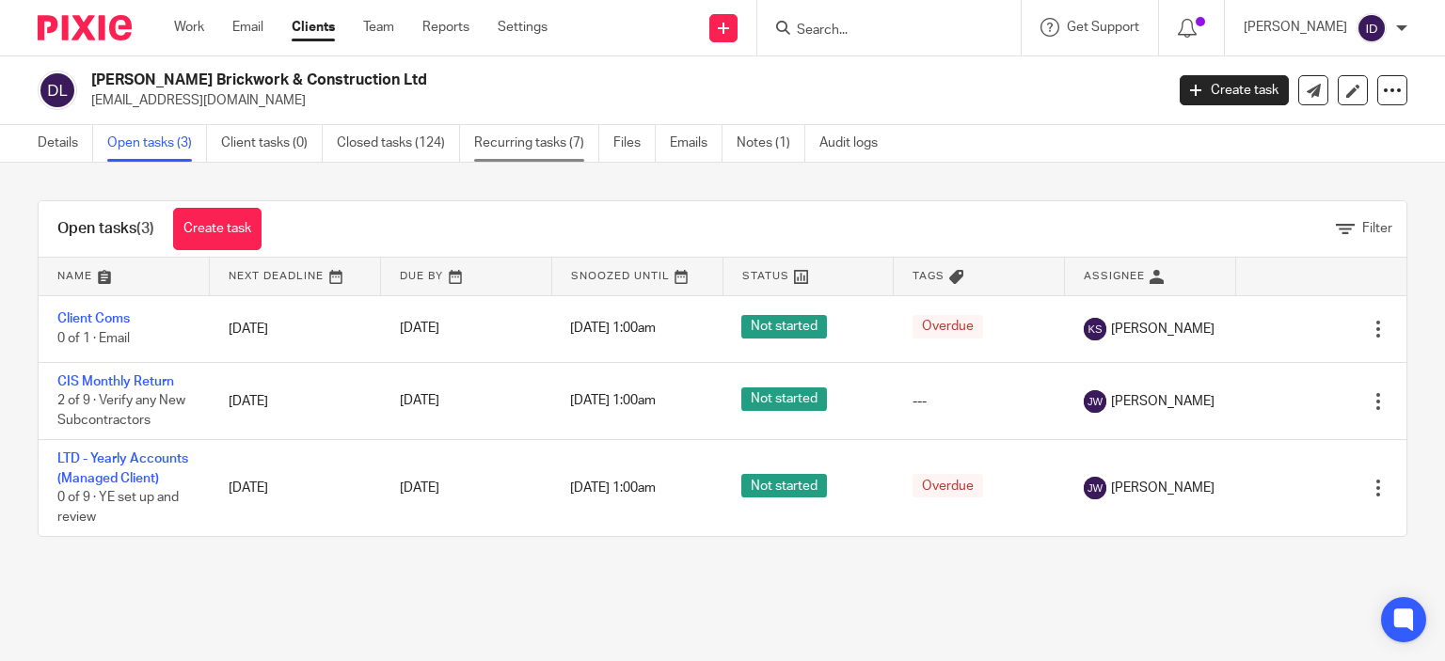
click at [530, 149] on link "Recurring tasks (7)" at bounding box center [536, 143] width 125 height 37
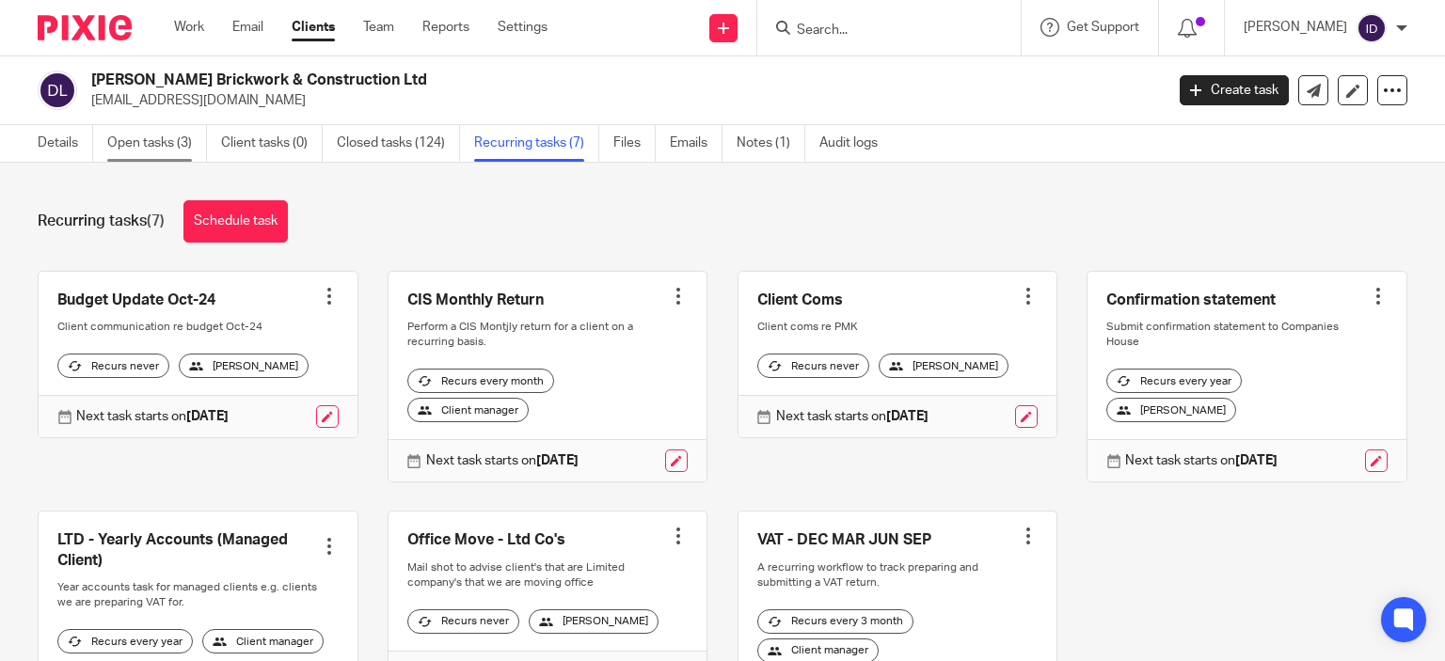
click at [166, 146] on link "Open tasks (3)" at bounding box center [157, 143] width 100 height 37
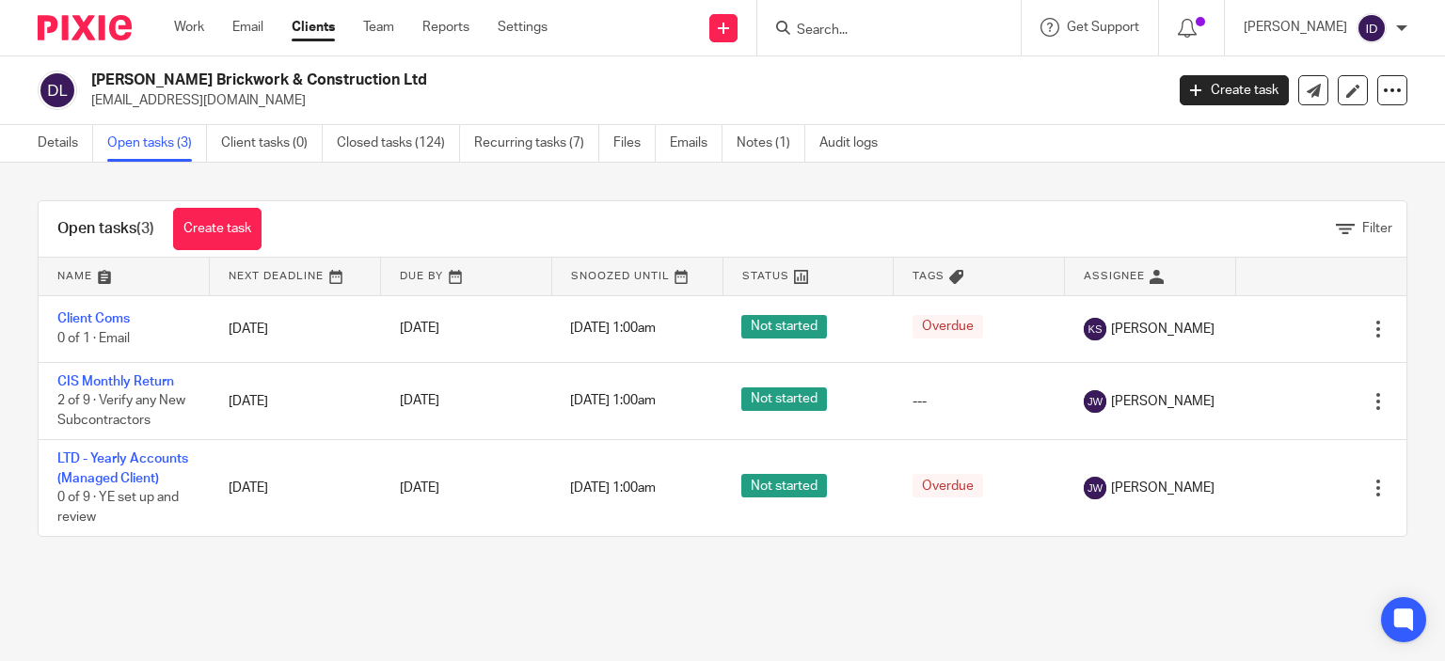
click at [877, 25] on input "Search" at bounding box center [879, 31] width 169 height 17
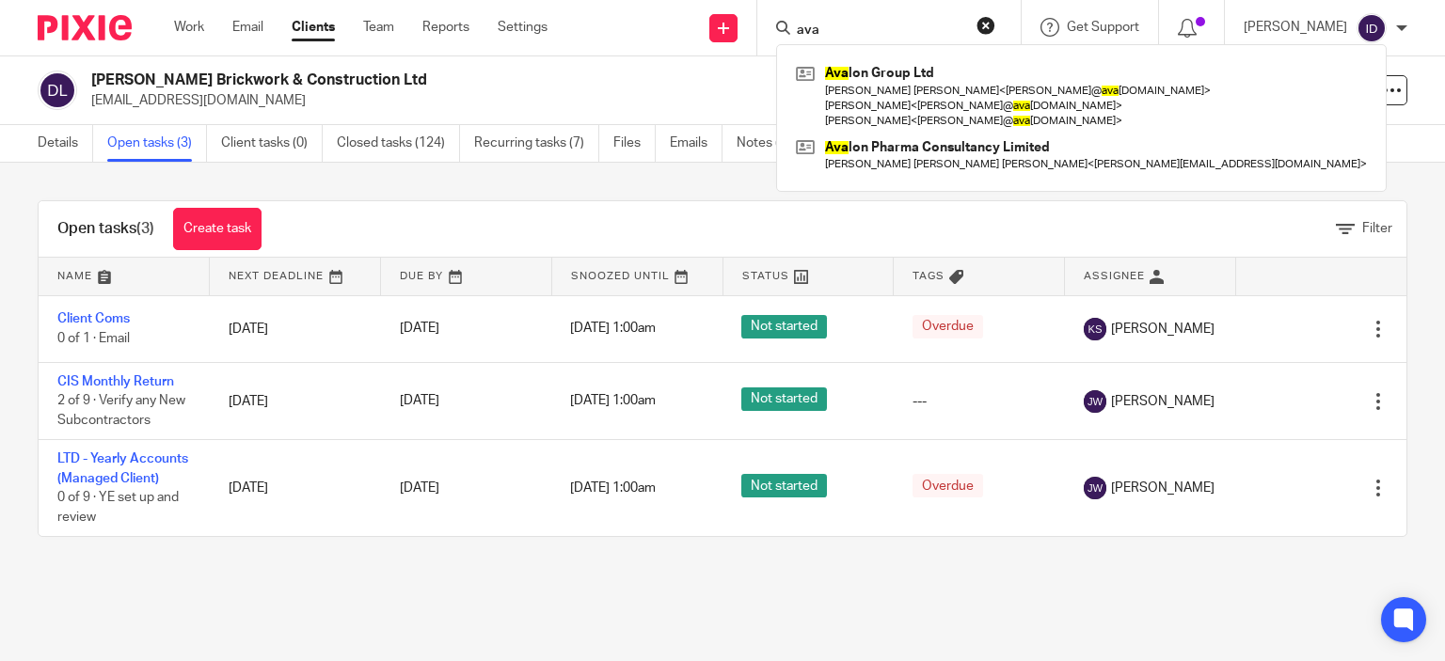
type input "ava"
click at [896, 55] on div "Ava lon Group Ltd [PERSON_NAME] [PERSON_NAME] < [PERSON_NAME]@ ava [DOMAIN_NAME…" at bounding box center [1081, 118] width 610 height 148
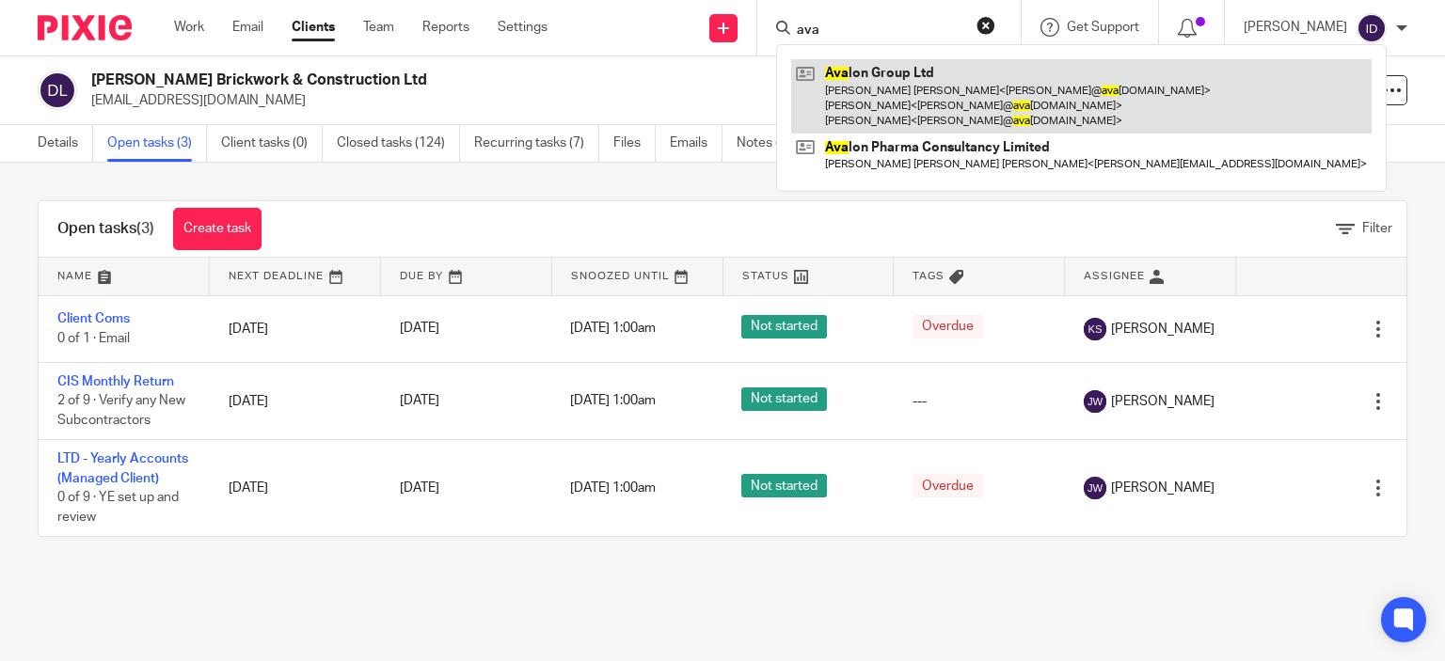
click at [901, 66] on link at bounding box center [1081, 96] width 580 height 74
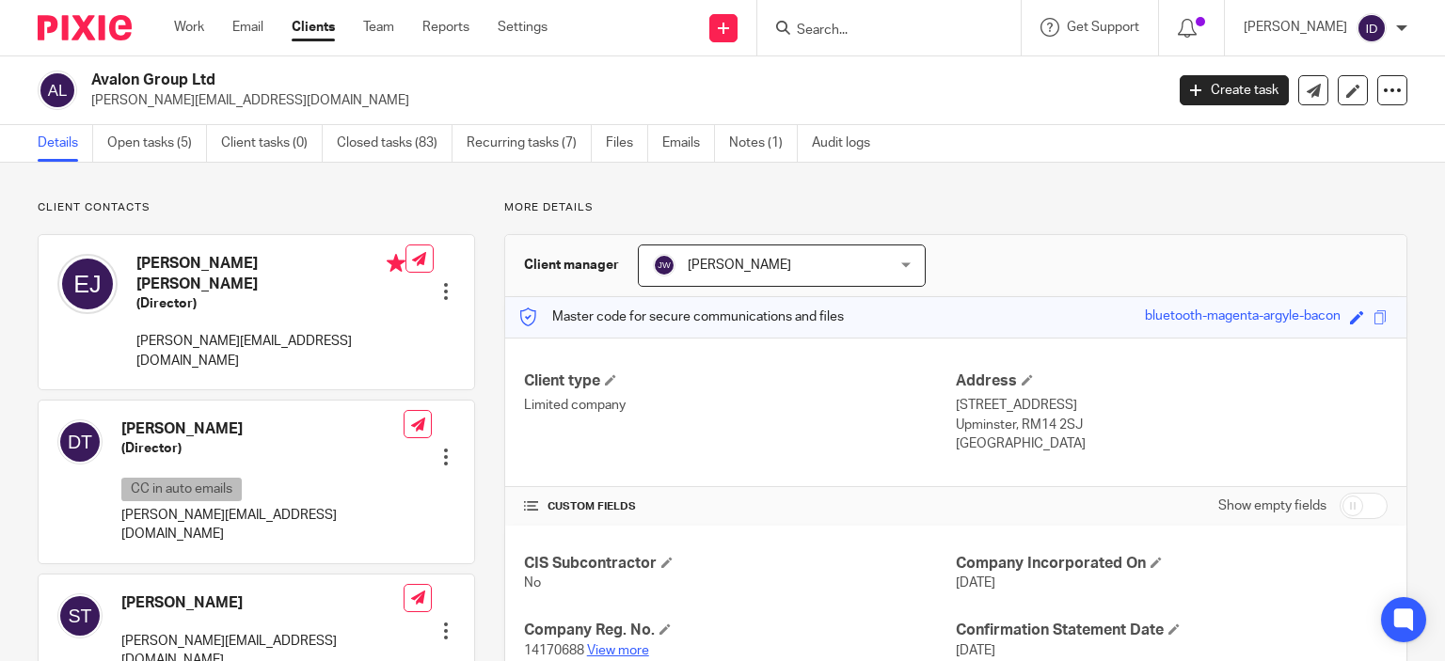
click at [629, 650] on link "View more" at bounding box center [618, 650] width 62 height 13
drag, startPoint x: 125, startPoint y: 479, endPoint x: 311, endPoint y: 481, distance: 186.2
click at [311, 506] on p "[PERSON_NAME][EMAIL_ADDRESS][DOMAIN_NAME]" at bounding box center [262, 525] width 282 height 39
drag, startPoint x: 135, startPoint y: 325, endPoint x: 311, endPoint y: 327, distance: 176.9
click at [311, 327] on div "Eddie Alan Judd (Director) e.judd@avalongroupltd.co.uk Edit contact Create clie…" at bounding box center [256, 312] width 435 height 154
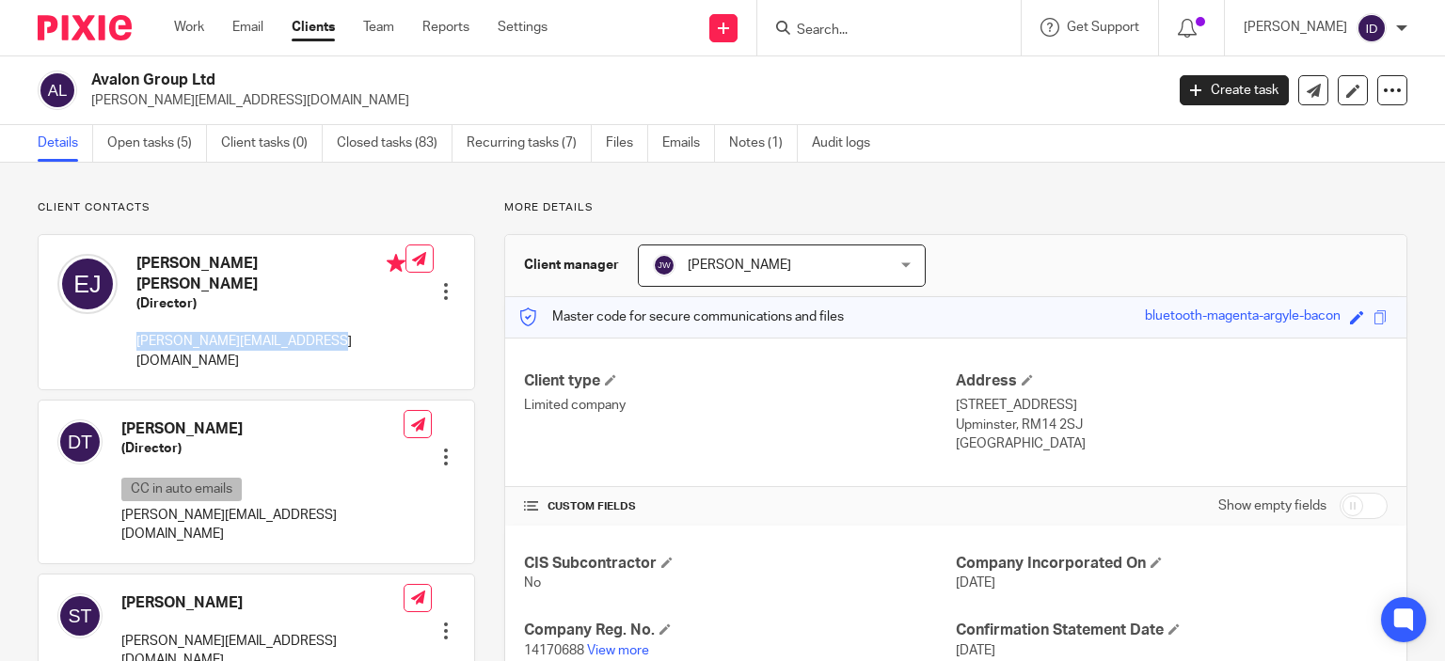
copy p "e.judd@avalongroupltd.co.uk"
click at [165, 135] on link "Open tasks (5)" at bounding box center [157, 143] width 100 height 37
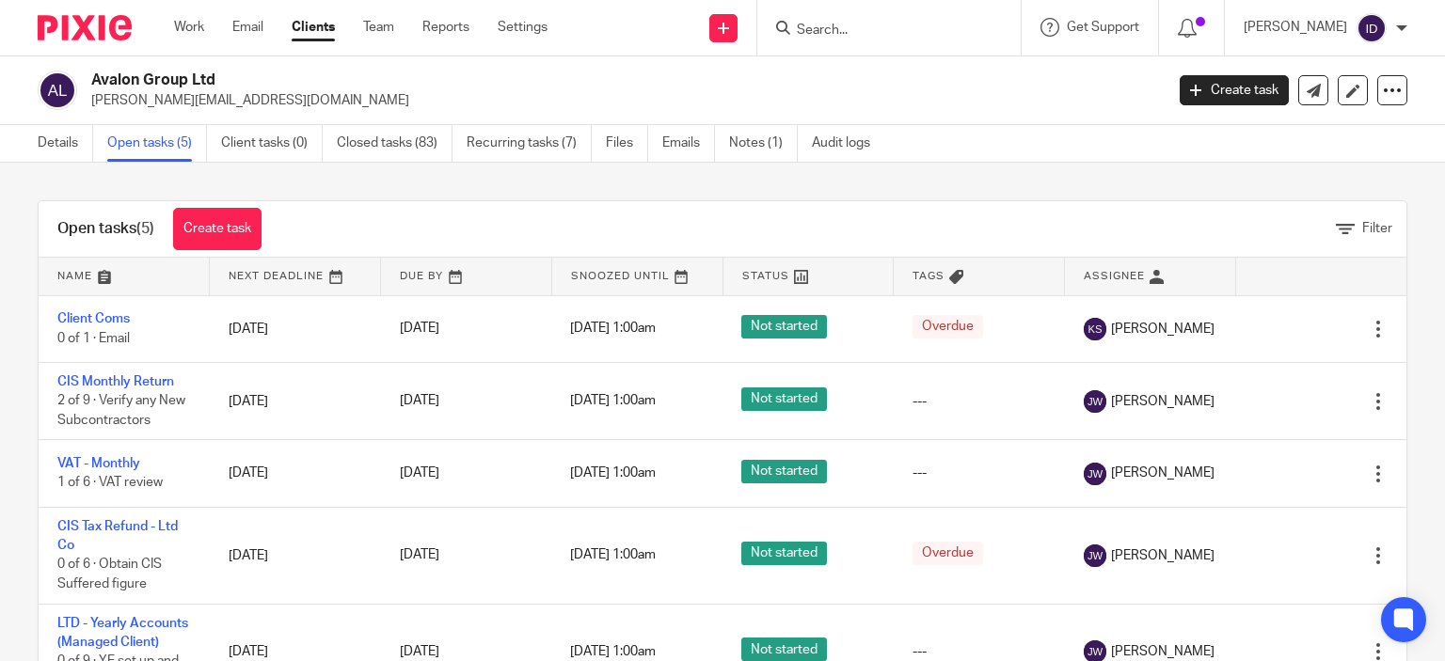
click at [863, 27] on input "Search" at bounding box center [879, 31] width 169 height 17
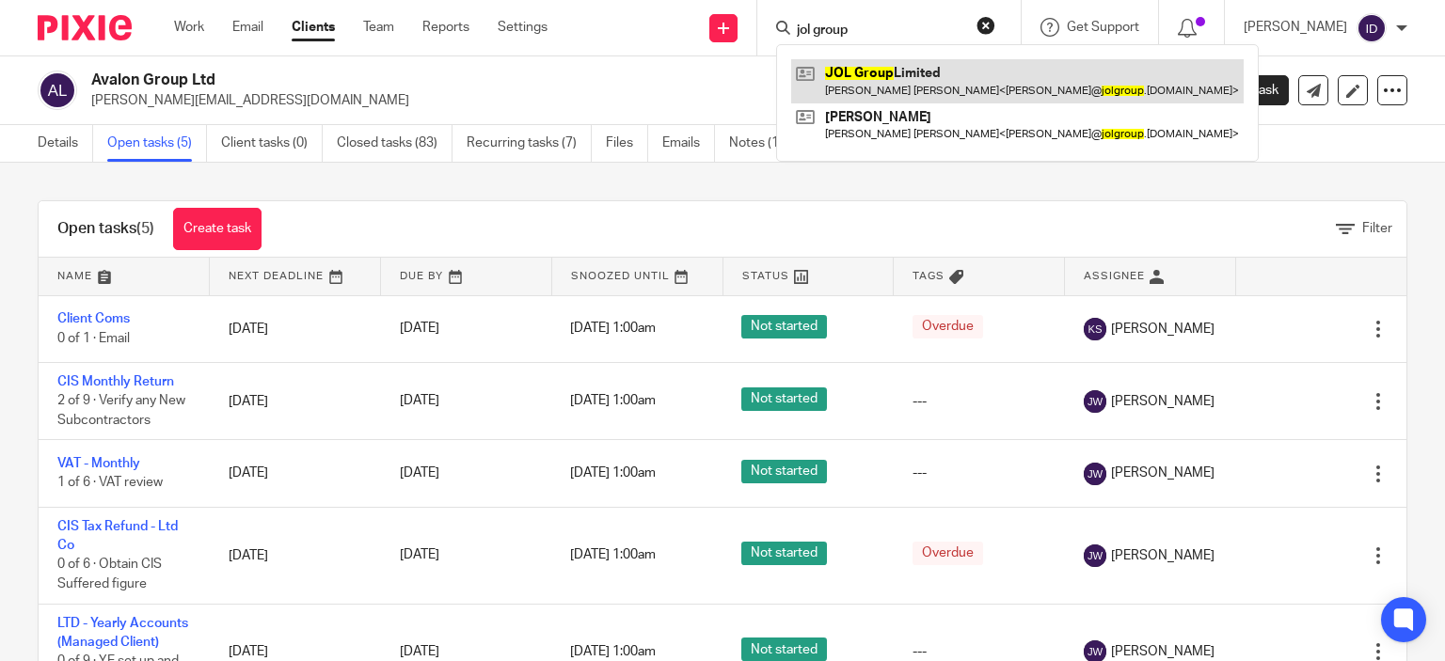
type input "jol group"
click at [886, 72] on link at bounding box center [1017, 80] width 452 height 43
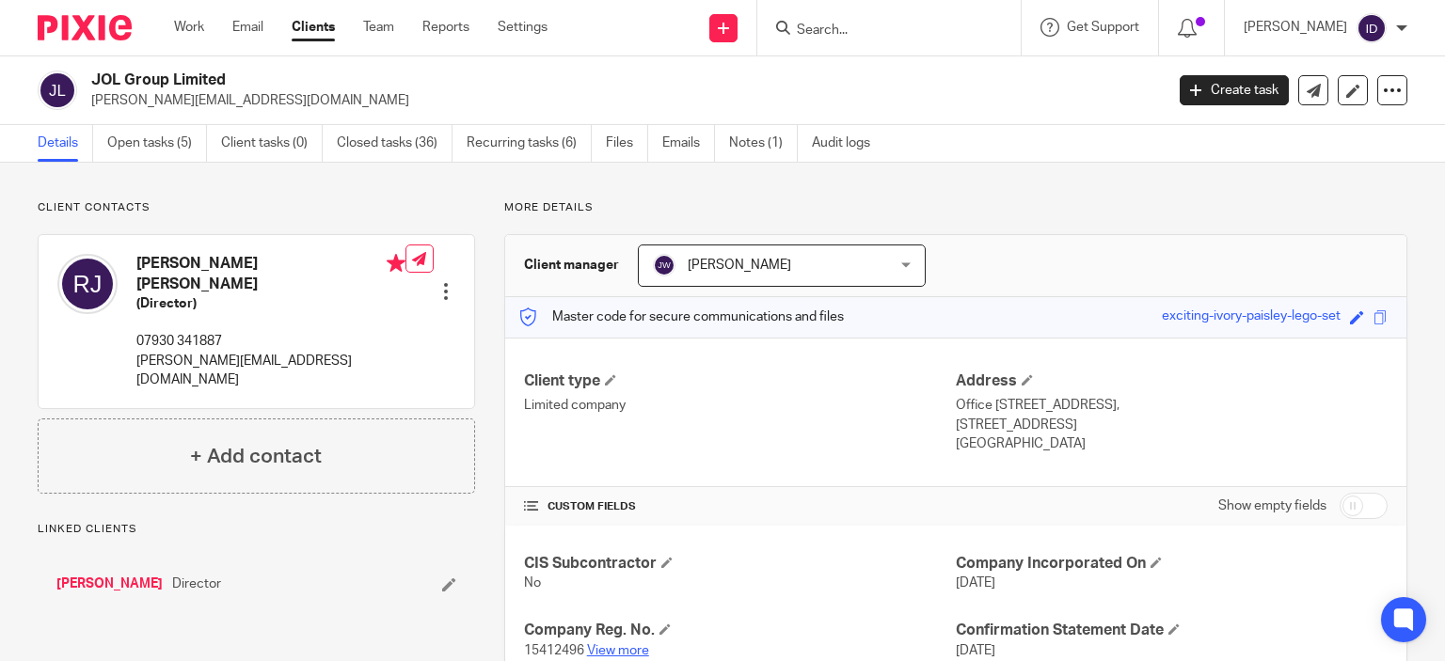
click at [632, 650] on link "View more" at bounding box center [618, 650] width 62 height 13
click at [170, 135] on link "Open tasks (5)" at bounding box center [157, 143] width 100 height 37
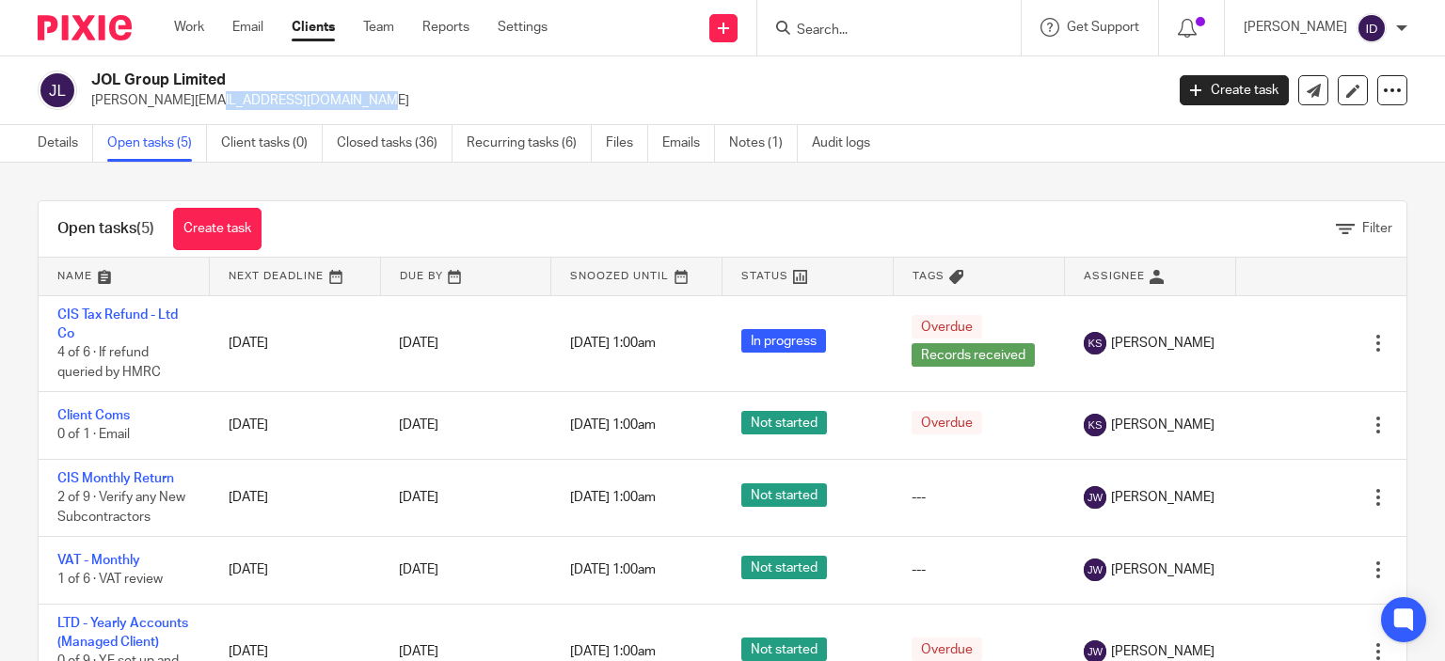
drag, startPoint x: 89, startPoint y: 100, endPoint x: 226, endPoint y: 119, distance: 137.7
click at [226, 119] on div "JOL Group Limited russell@jolgroup.co.uk Create task Update from Companies Hous…" at bounding box center [722, 90] width 1445 height 69
copy p "russell@jolgroup.co.uk"
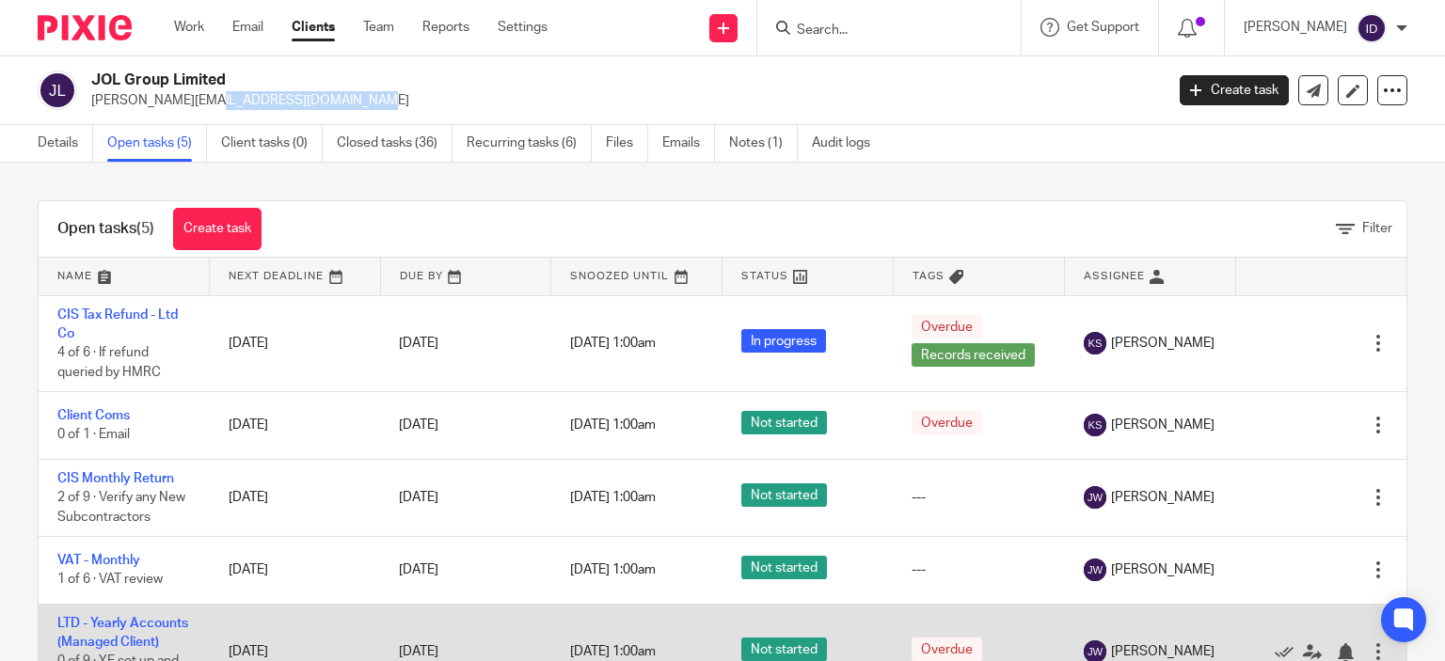
click at [1319, 617] on td "Edit task Delete" at bounding box center [1320, 652] width 171 height 96
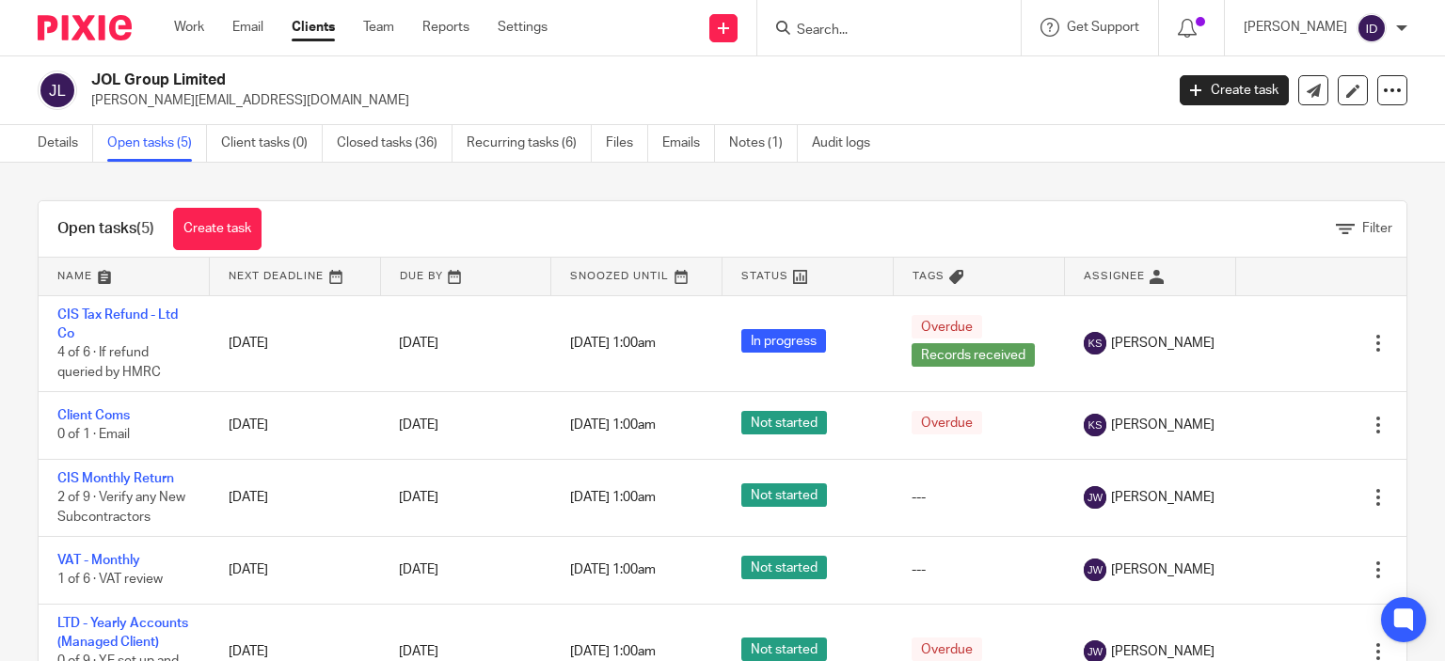
click at [909, 32] on input "Search" at bounding box center [879, 31] width 169 height 17
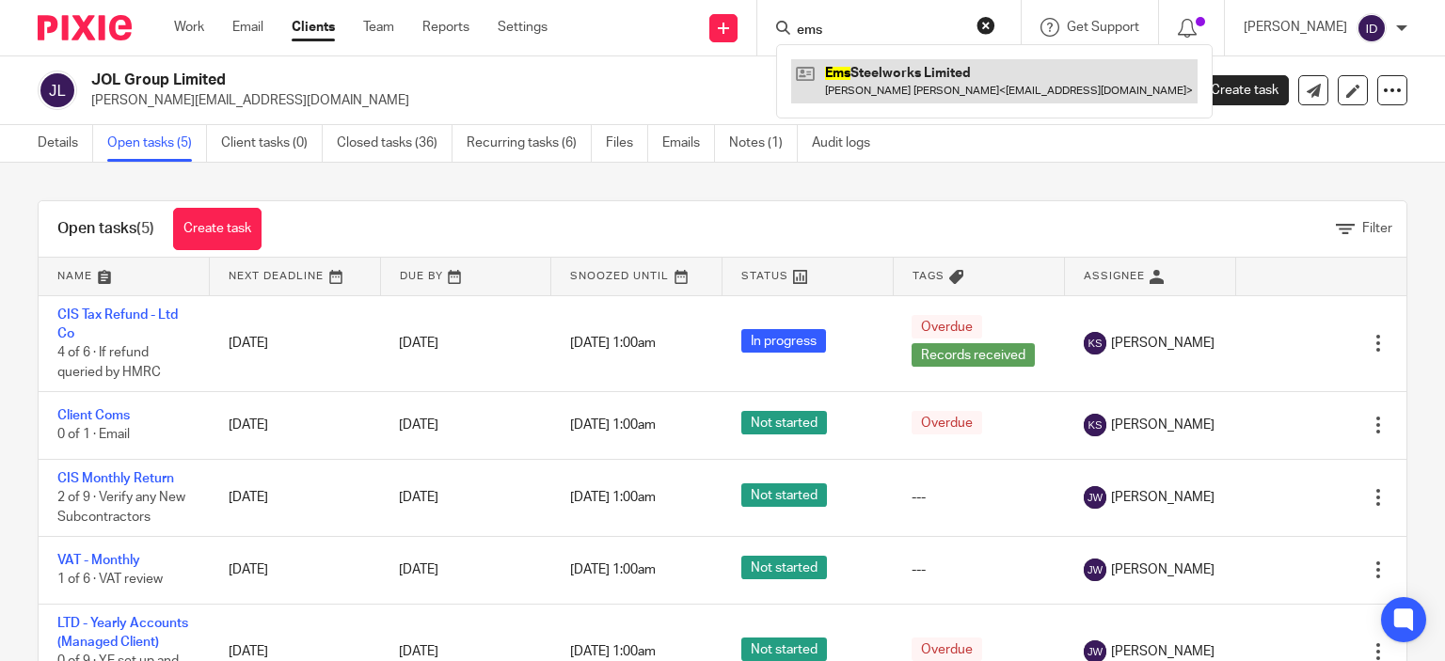
type input "ems"
click at [944, 80] on link at bounding box center [994, 80] width 406 height 43
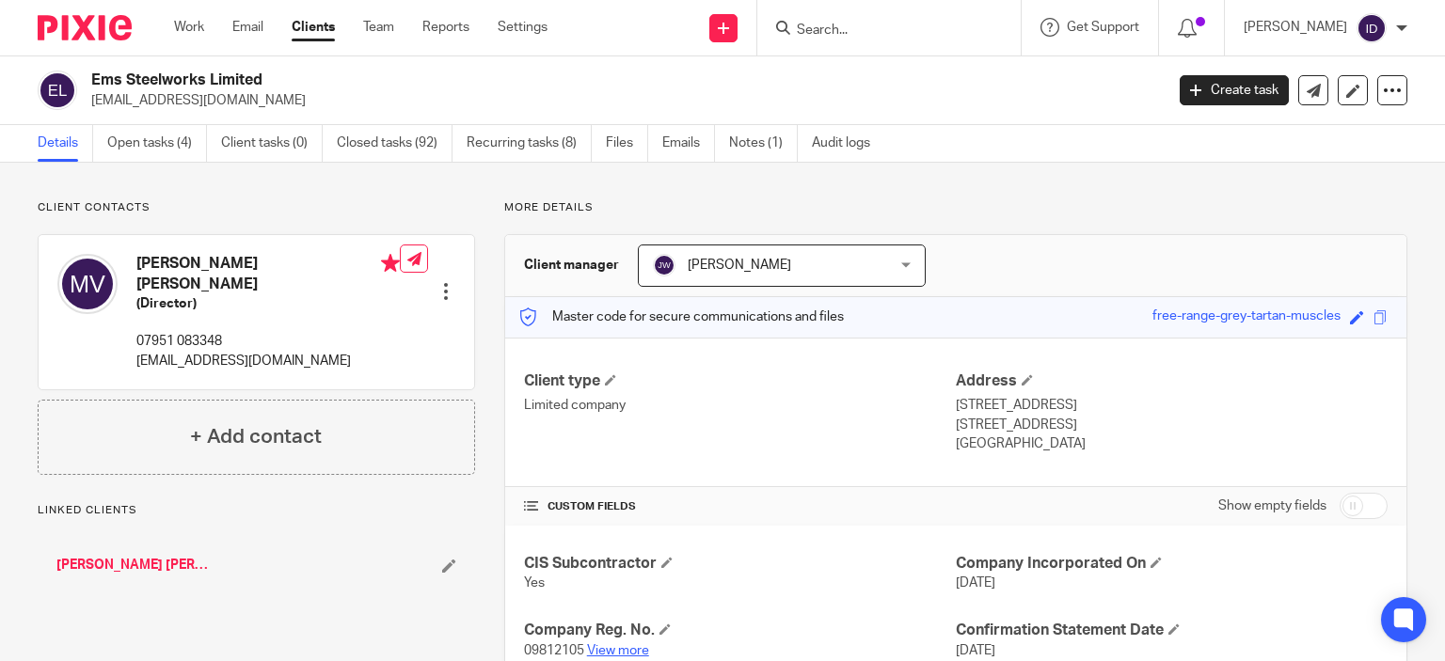
click at [599, 649] on link "View more" at bounding box center [618, 650] width 62 height 13
click at [135, 138] on link "Open tasks (4)" at bounding box center [157, 143] width 100 height 37
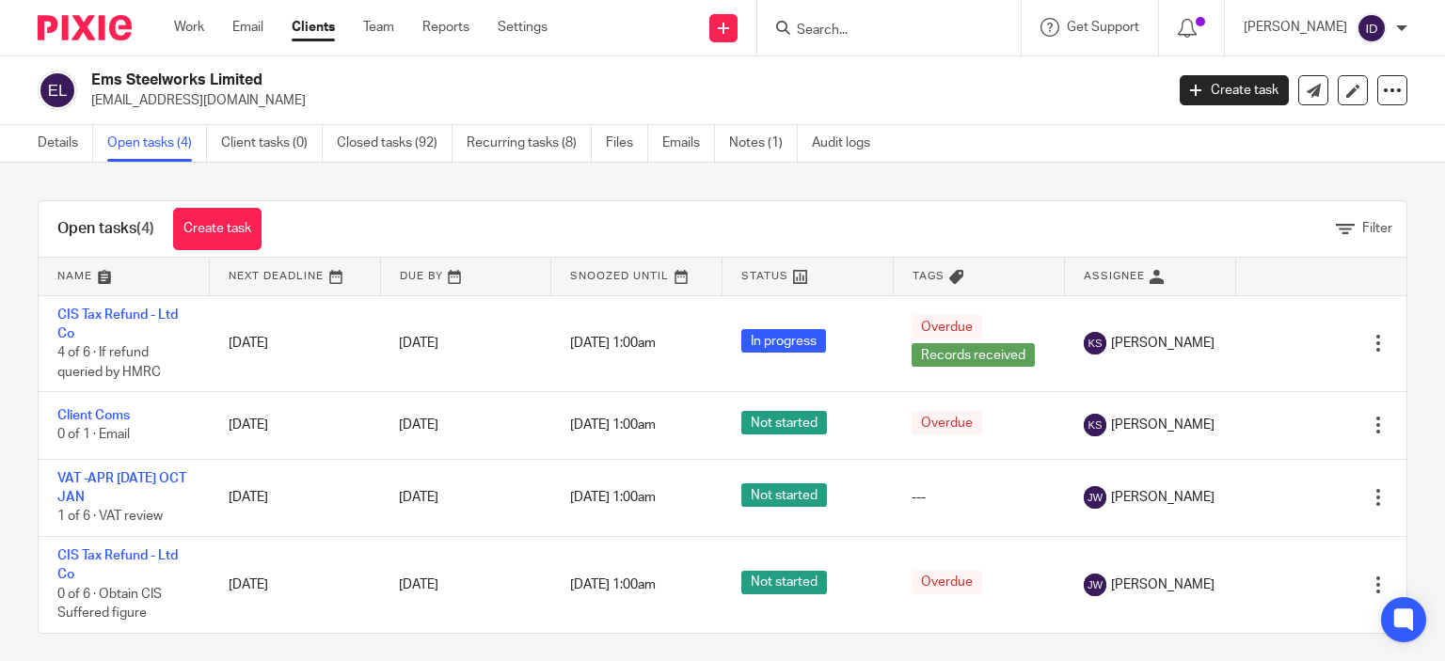
click at [356, 176] on div "Open tasks (4) Create task Filter Name Next Deadline Due By Snoozed Until Statu…" at bounding box center [722, 412] width 1445 height 499
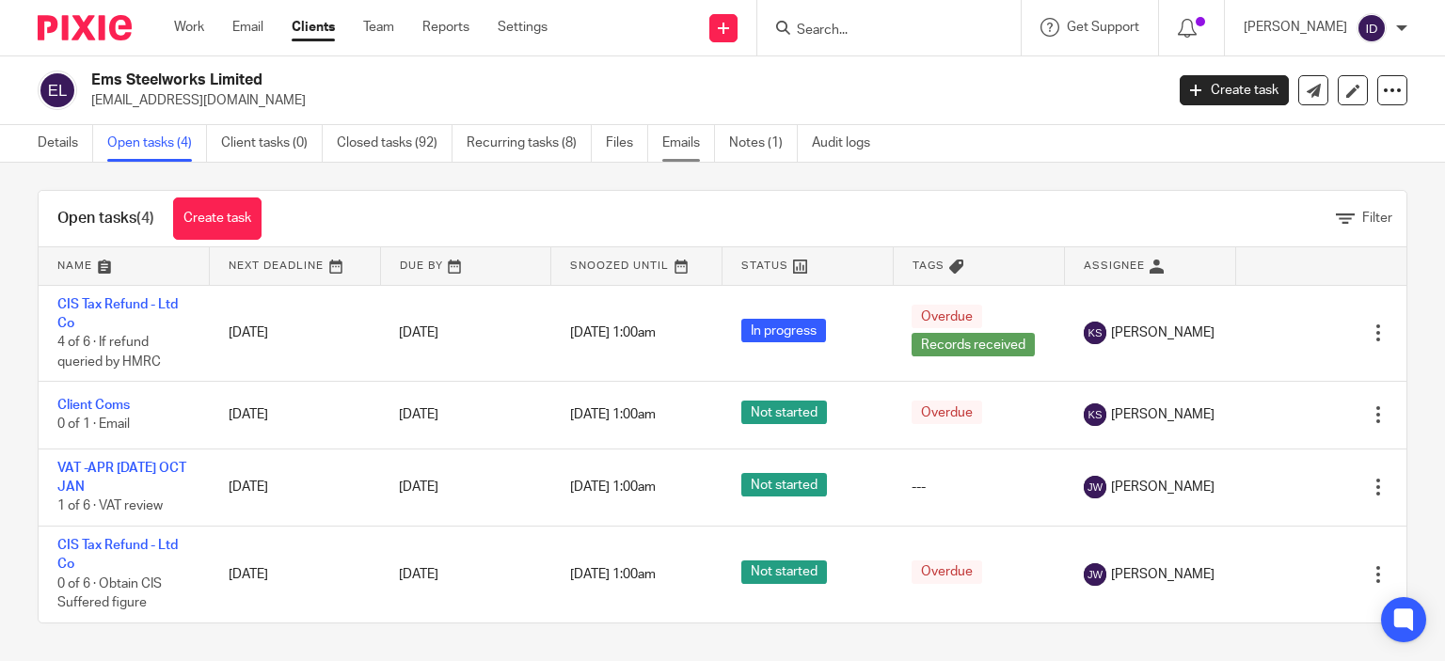
click at [687, 150] on link "Emails" at bounding box center [688, 143] width 53 height 37
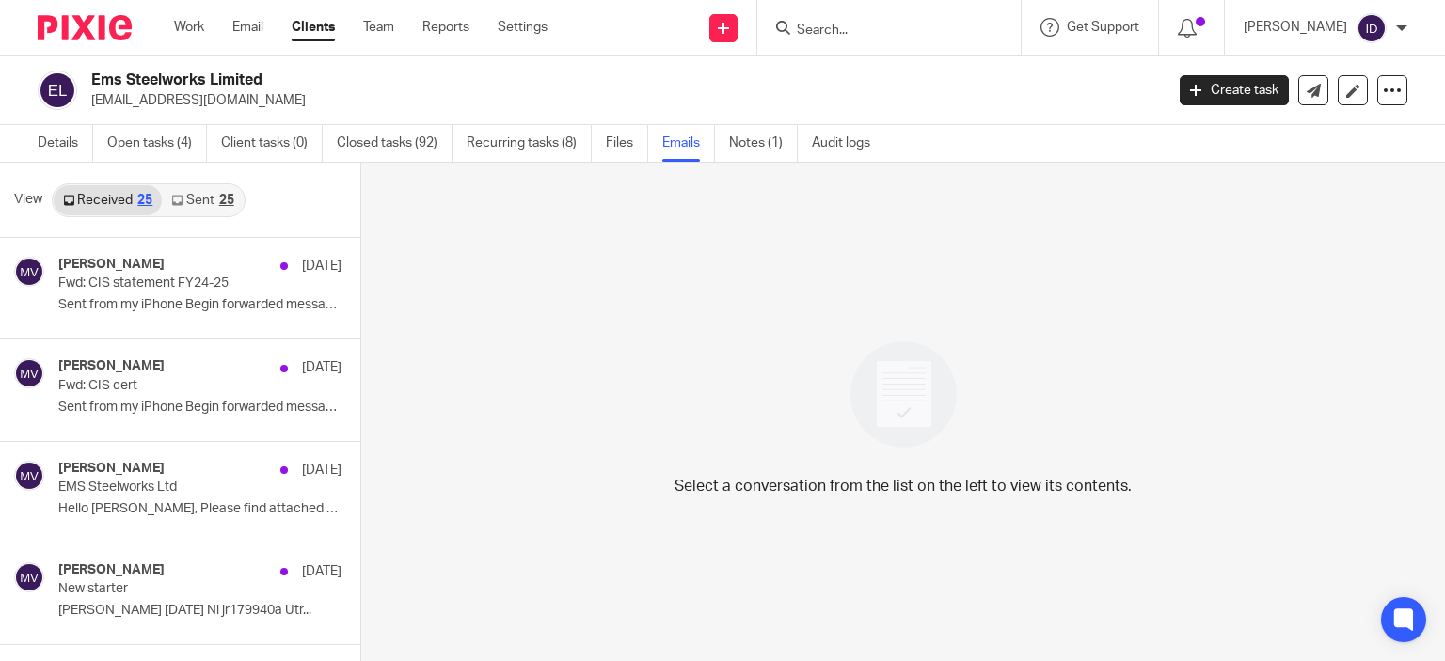
click at [196, 200] on link "Sent 25" at bounding box center [202, 200] width 81 height 30
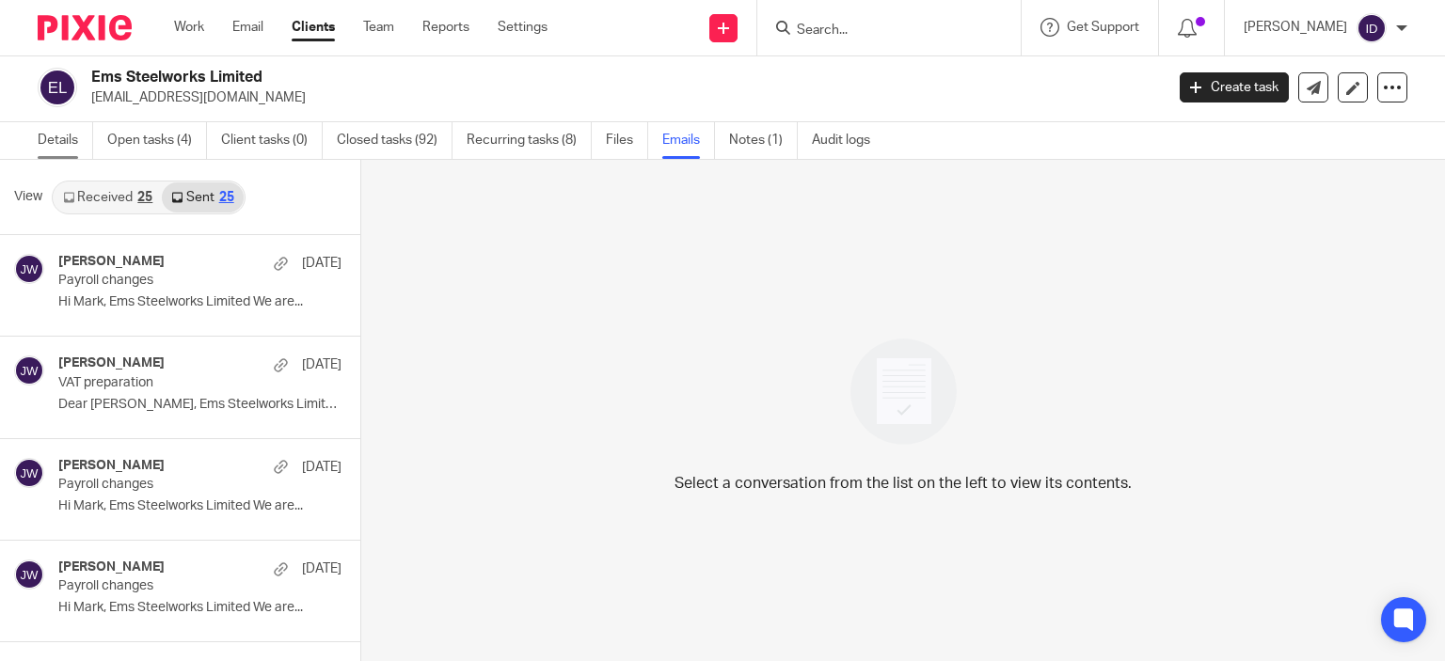
click at [61, 144] on link "Details" at bounding box center [65, 140] width 55 height 37
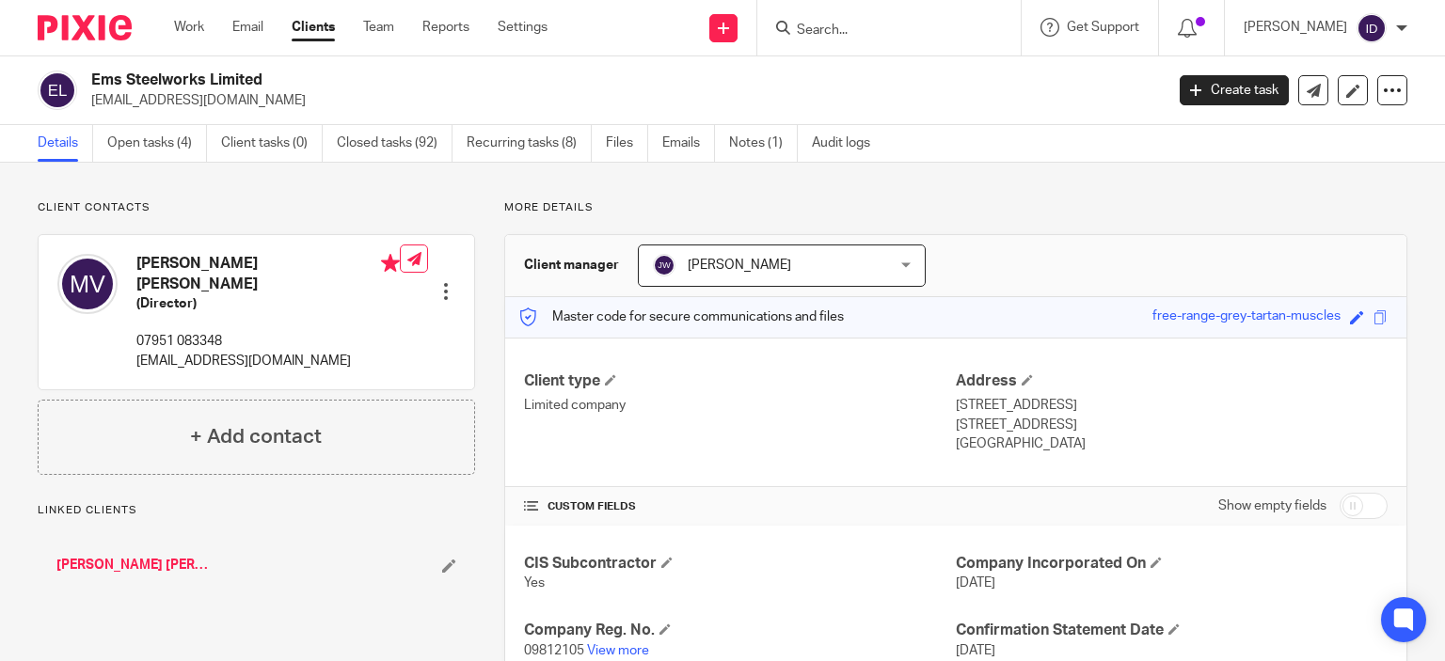
click at [281, 107] on p "[EMAIL_ADDRESS][DOMAIN_NAME]" at bounding box center [621, 100] width 1060 height 19
click at [154, 150] on link "Open tasks (4)" at bounding box center [157, 143] width 100 height 37
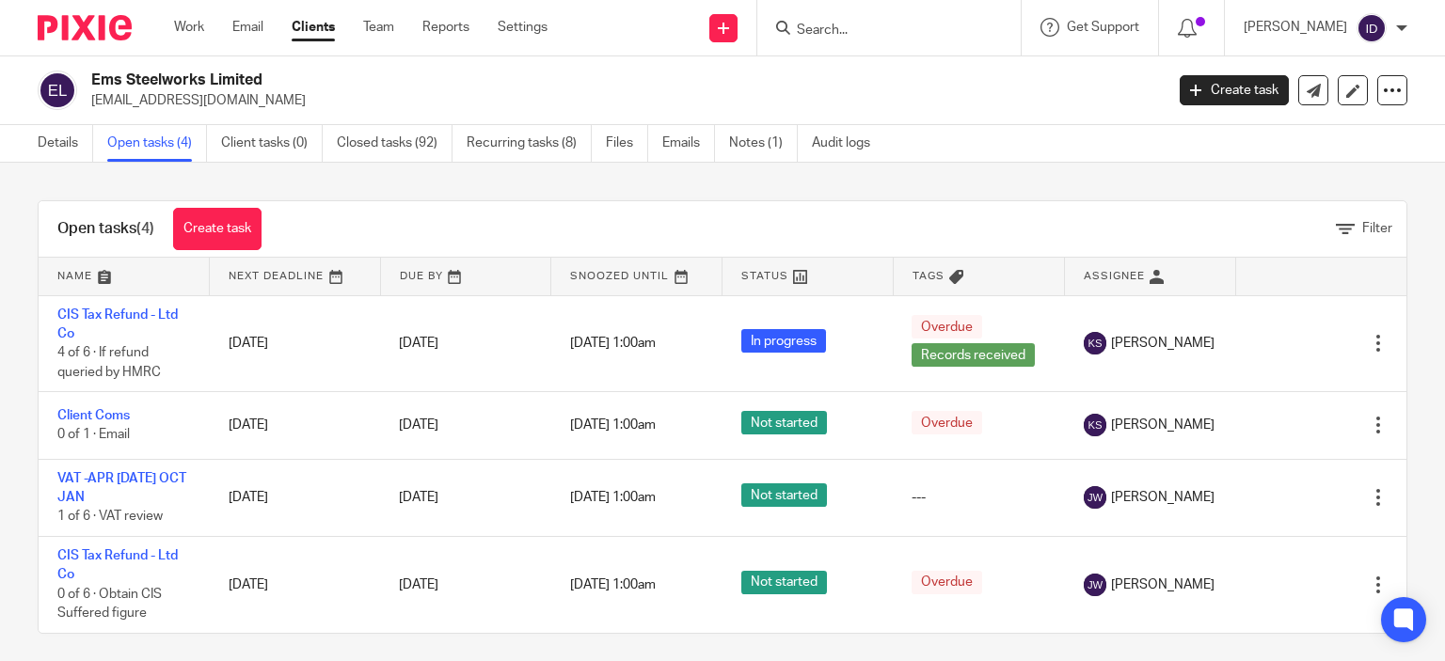
click at [851, 25] on input "Search" at bounding box center [879, 31] width 169 height 17
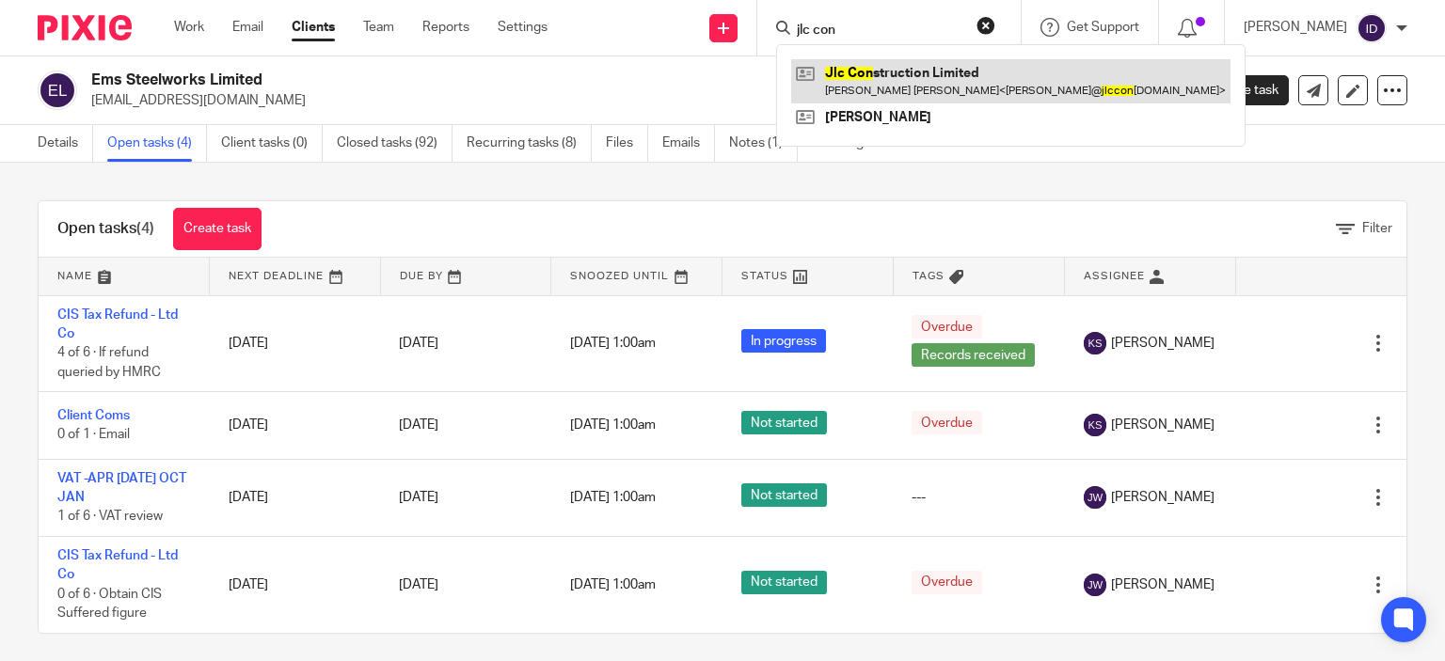
type input "jlc con"
click at [901, 84] on link at bounding box center [1010, 80] width 439 height 43
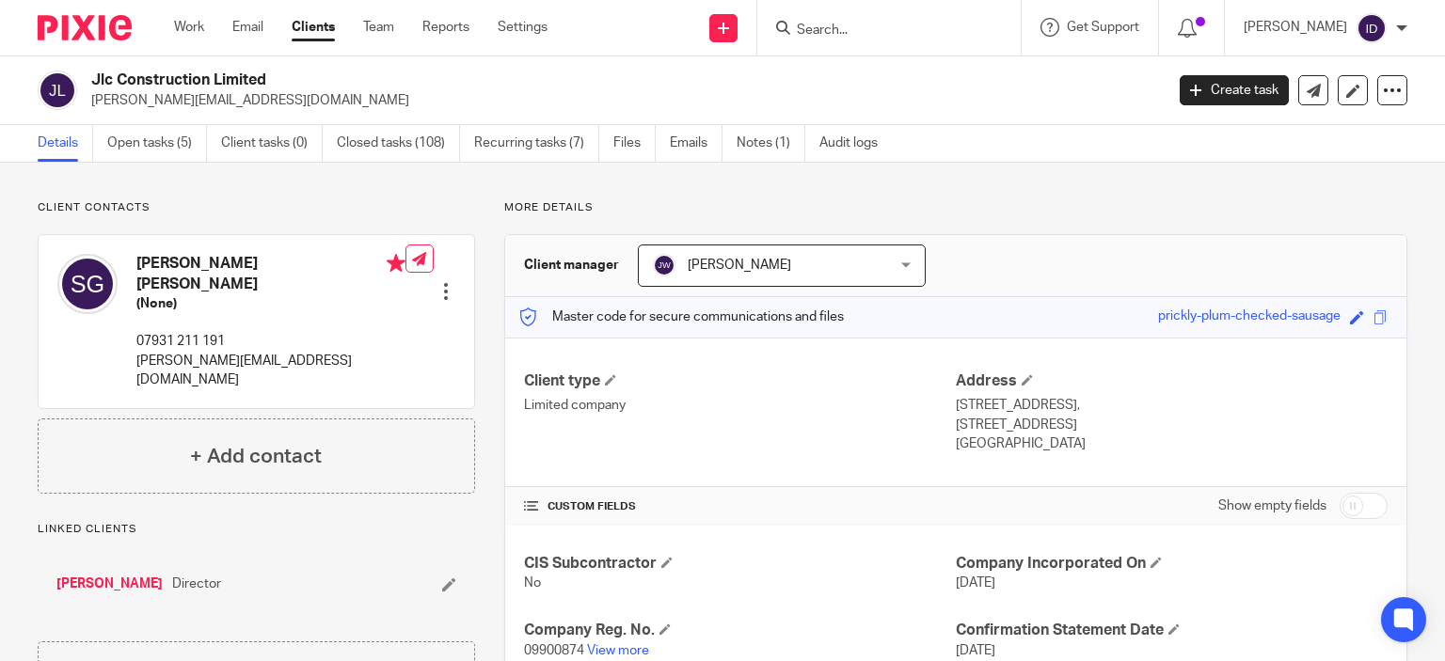
drag, startPoint x: 91, startPoint y: 101, endPoint x: 265, endPoint y: 95, distance: 174.1
click at [265, 95] on p "[PERSON_NAME][EMAIL_ADDRESS][DOMAIN_NAME]" at bounding box center [621, 100] width 1060 height 19
copy p "[PERSON_NAME][EMAIL_ADDRESS][DOMAIN_NAME]"
click at [603, 644] on link "View more" at bounding box center [618, 650] width 62 height 13
click at [153, 154] on link "Open tasks (5)" at bounding box center [157, 143] width 100 height 37
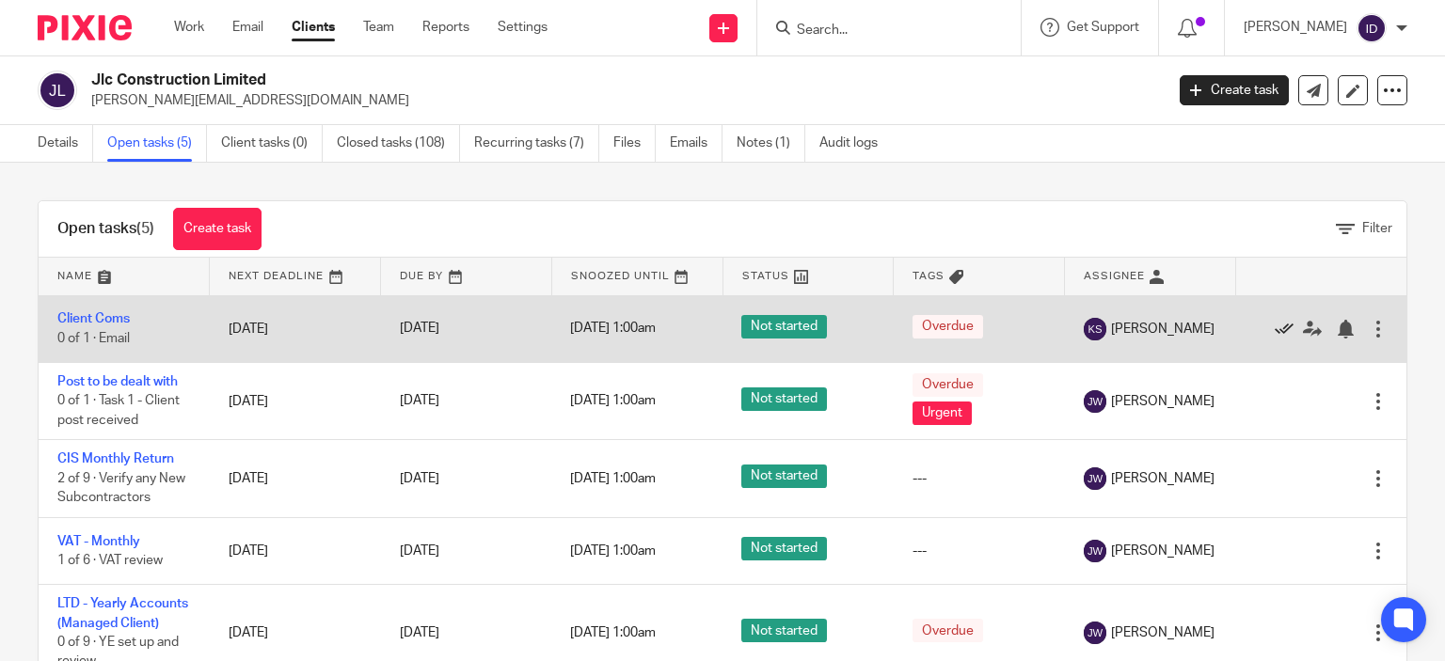
click at [1275, 324] on icon at bounding box center [1284, 329] width 19 height 19
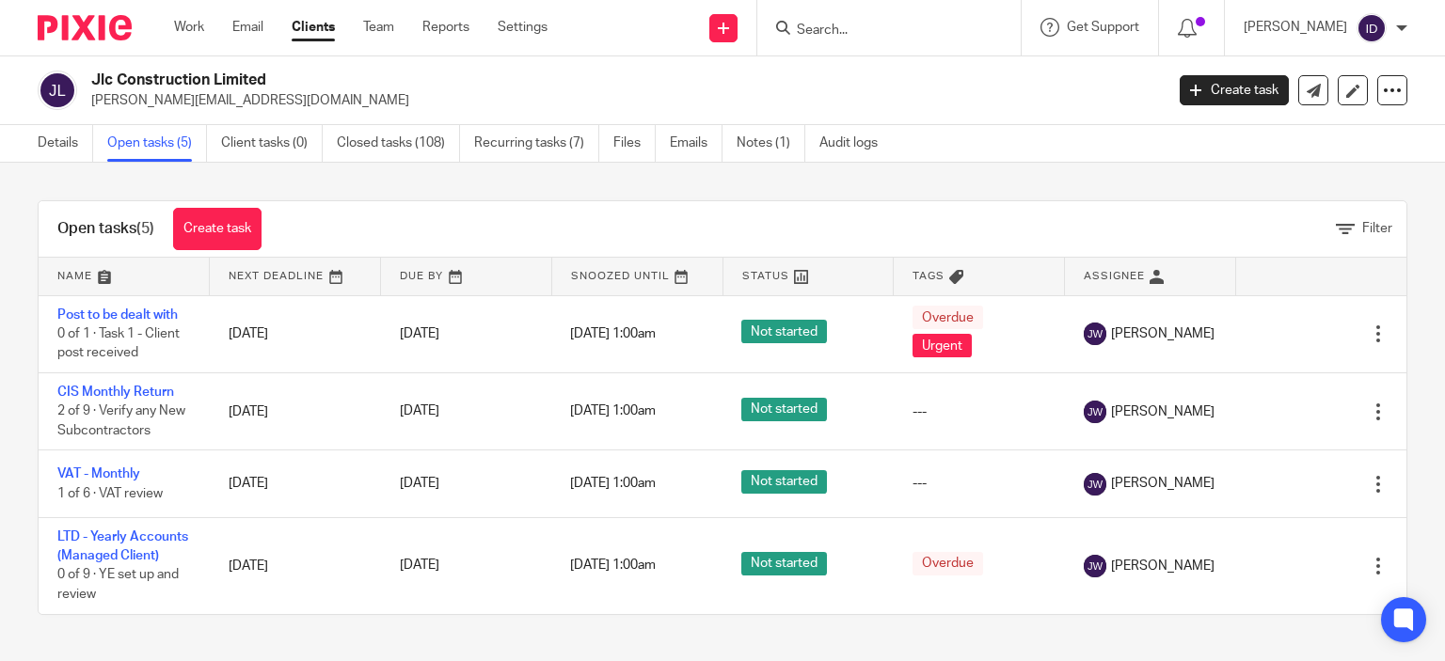
click at [835, 26] on input "Search" at bounding box center [879, 31] width 169 height 17
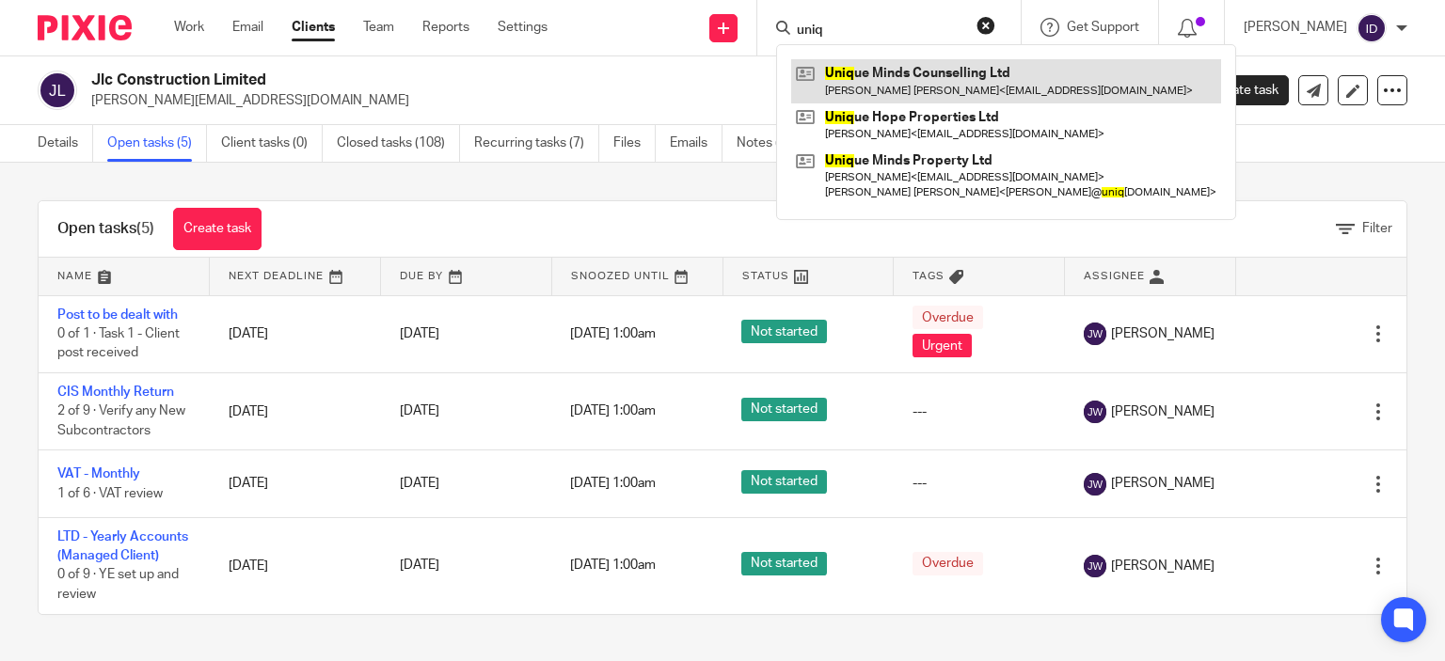
type input "uniq"
click at [909, 78] on link at bounding box center [1006, 80] width 430 height 43
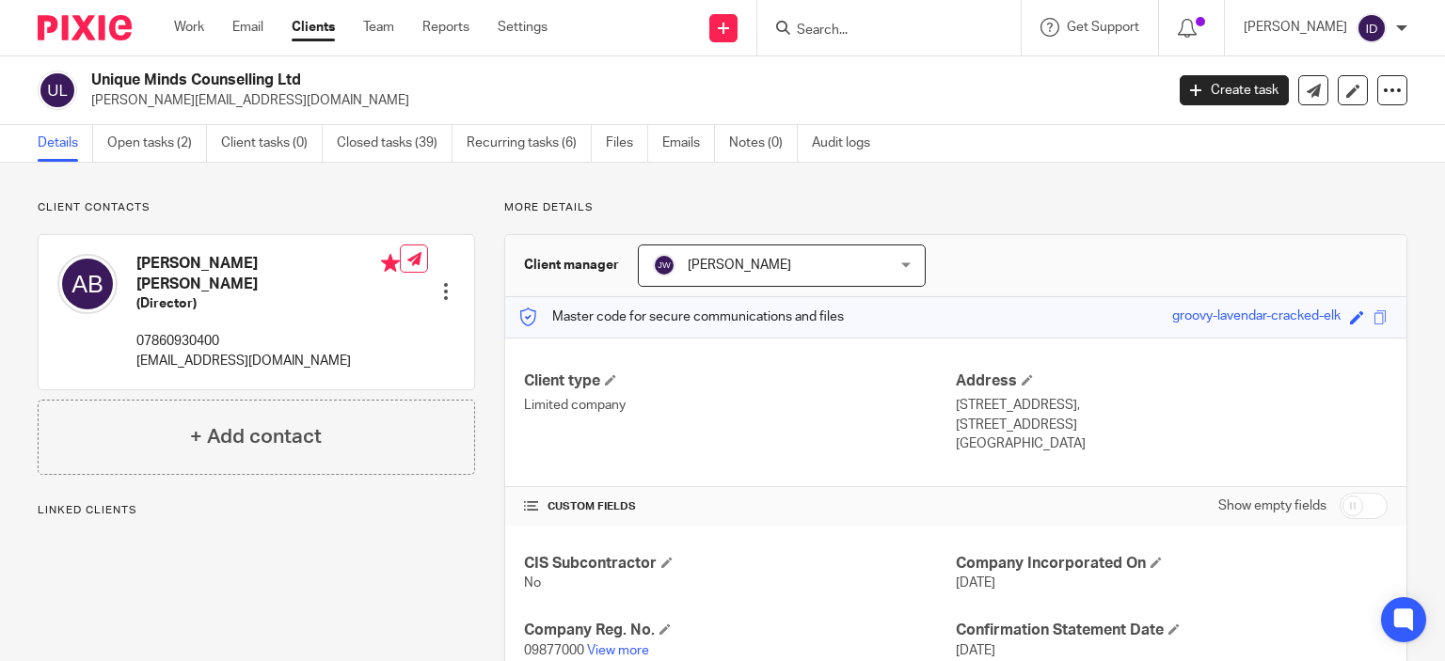
click at [862, 37] on input "Search" at bounding box center [879, 31] width 169 height 17
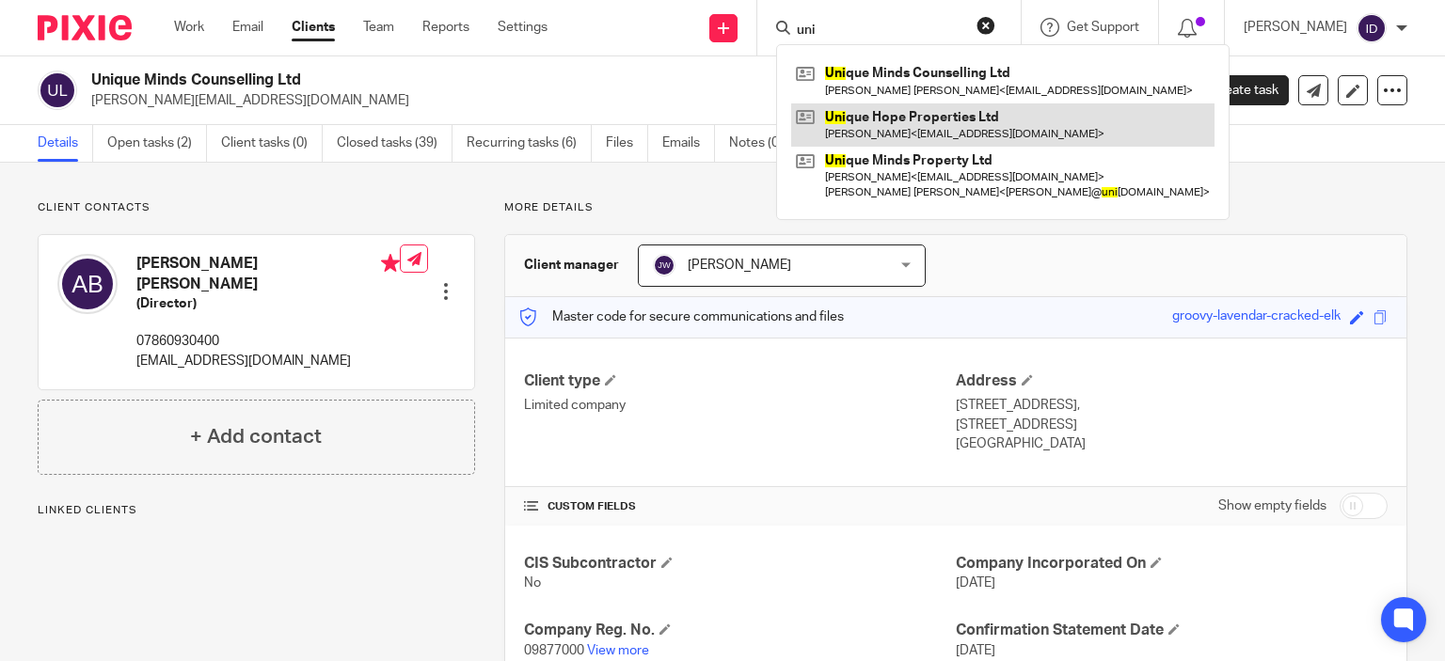
type input "uni"
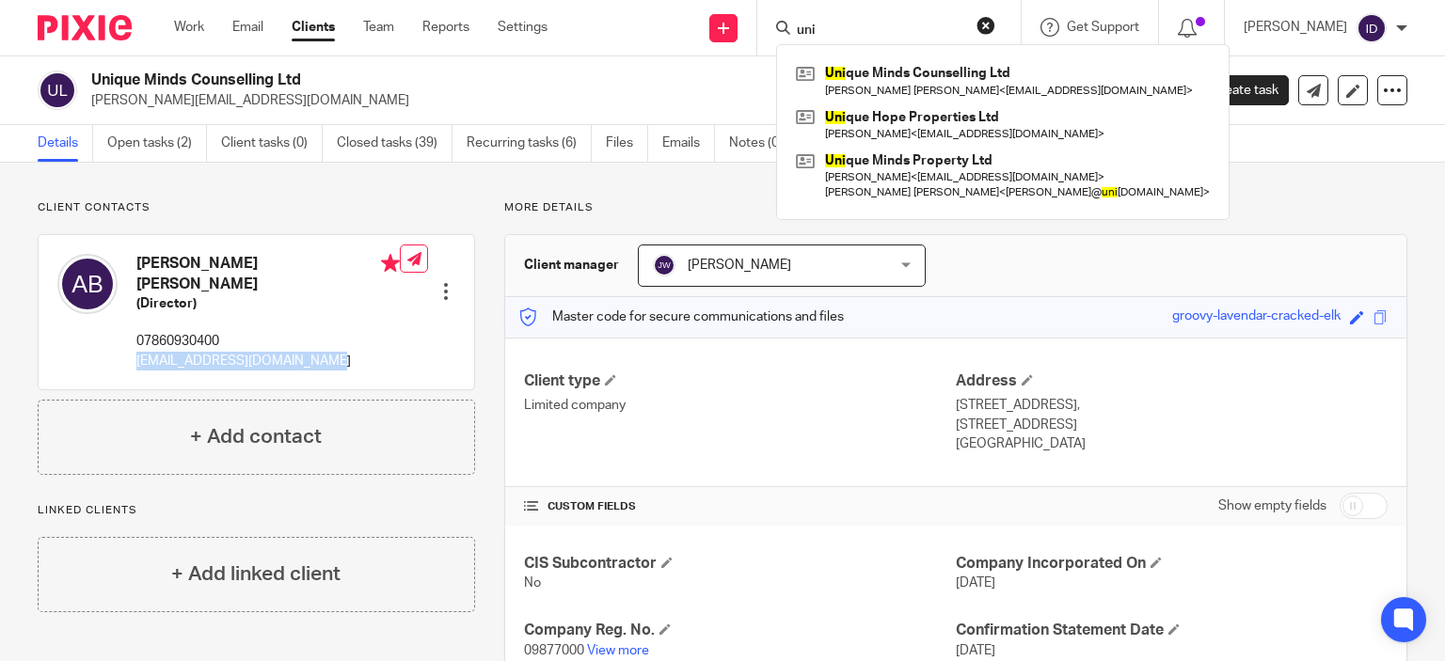
drag, startPoint x: 135, startPoint y: 345, endPoint x: 316, endPoint y: 358, distance: 181.1
click at [316, 358] on div "Alison Ruth Bean (Director) 07860930400 alison.bean1@btinternet.com Edit contac…" at bounding box center [256, 312] width 435 height 154
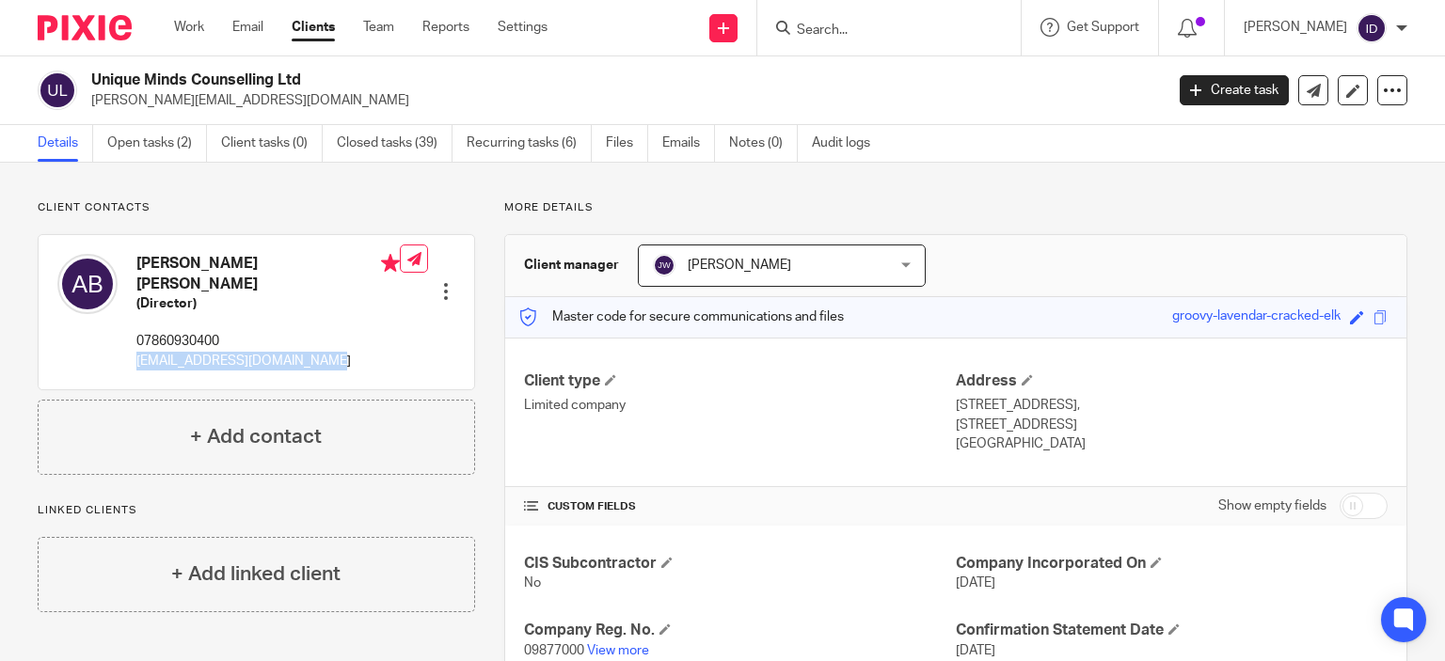
copy p "alison.bean1@btinternet.com"
click at [149, 146] on link "Open tasks (2)" at bounding box center [157, 143] width 100 height 37
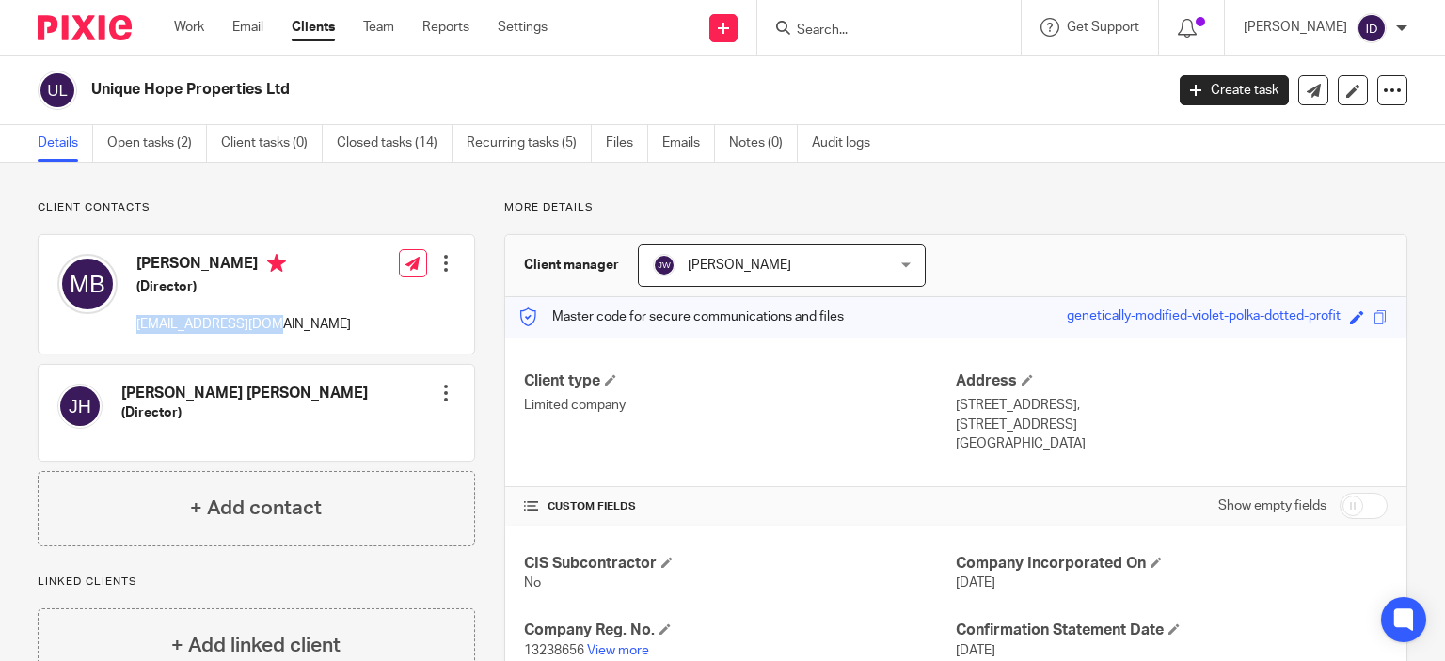
drag, startPoint x: 135, startPoint y: 325, endPoint x: 277, endPoint y: 327, distance: 142.1
click at [277, 327] on div "[PERSON_NAME] (Director) [EMAIL_ADDRESS][DOMAIN_NAME]" at bounding box center [203, 295] width 293 height 100
copy p "[EMAIL_ADDRESS][DOMAIN_NAME]"
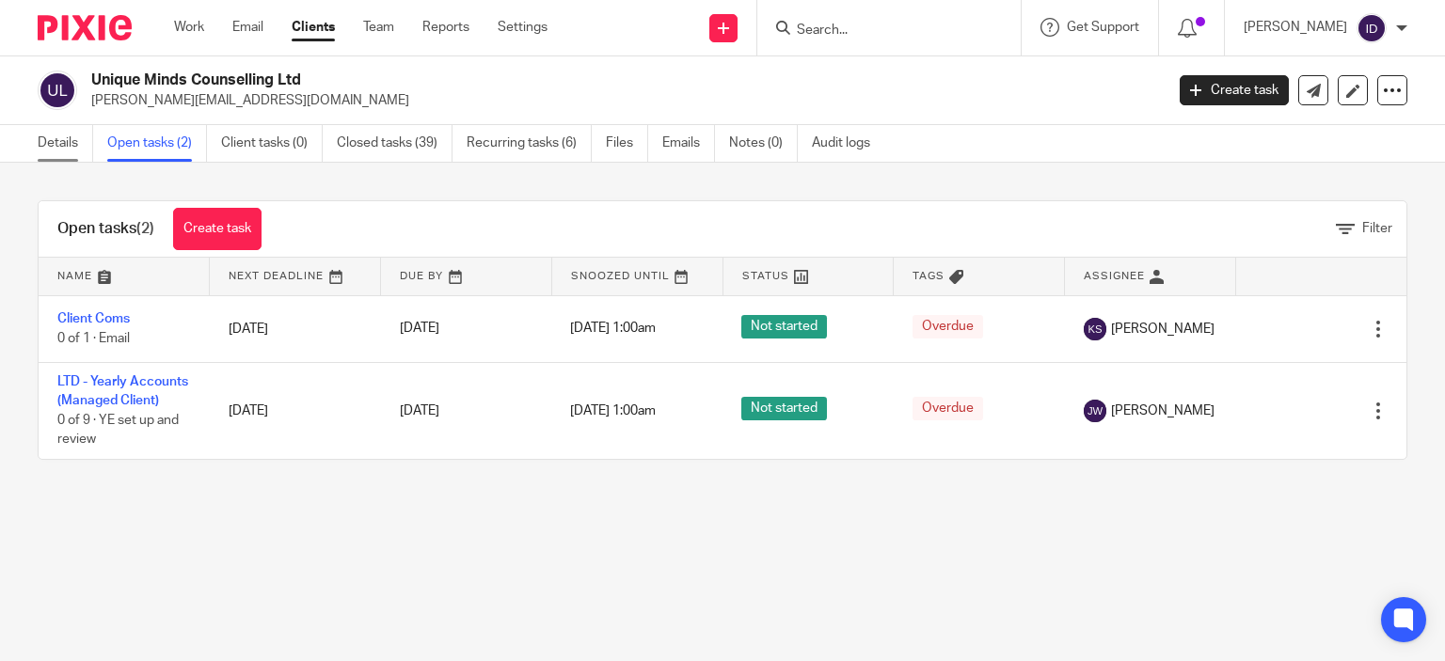
click at [40, 140] on link "Details" at bounding box center [65, 143] width 55 height 37
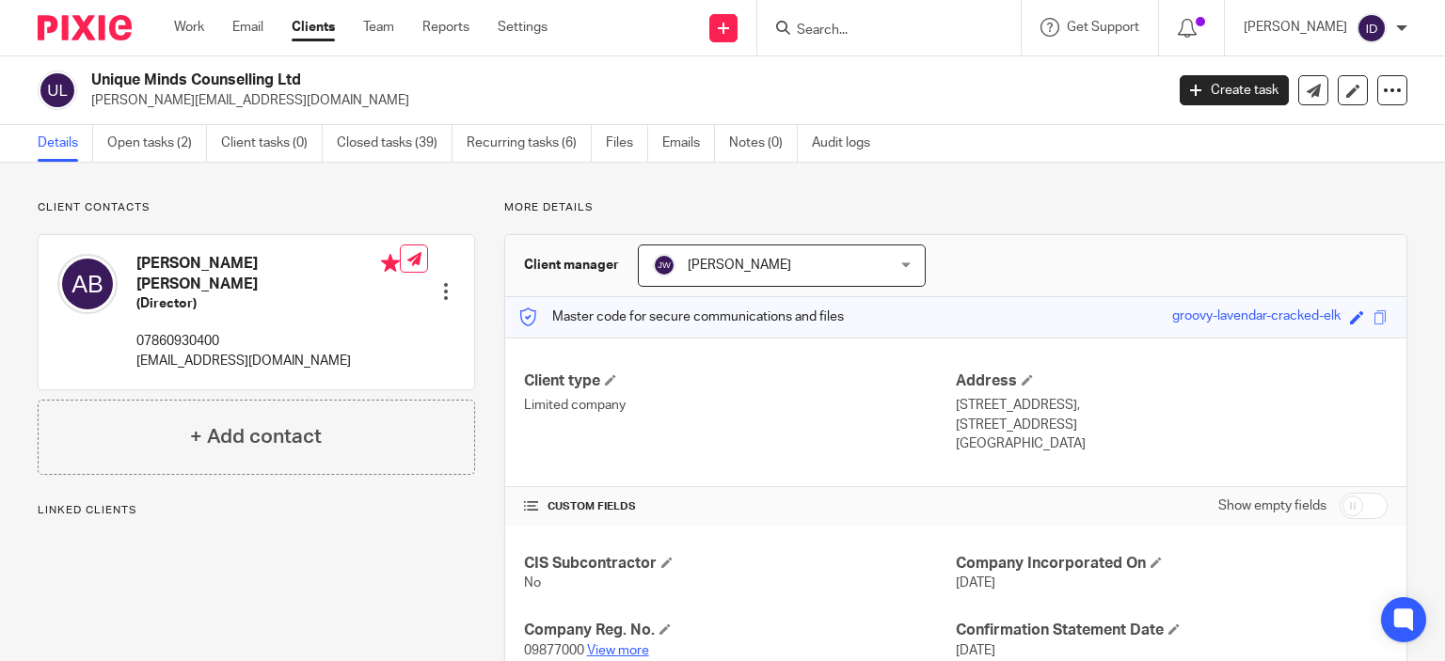
click at [626, 649] on link "View more" at bounding box center [618, 650] width 62 height 13
click at [147, 154] on link "Open tasks (2)" at bounding box center [157, 143] width 100 height 37
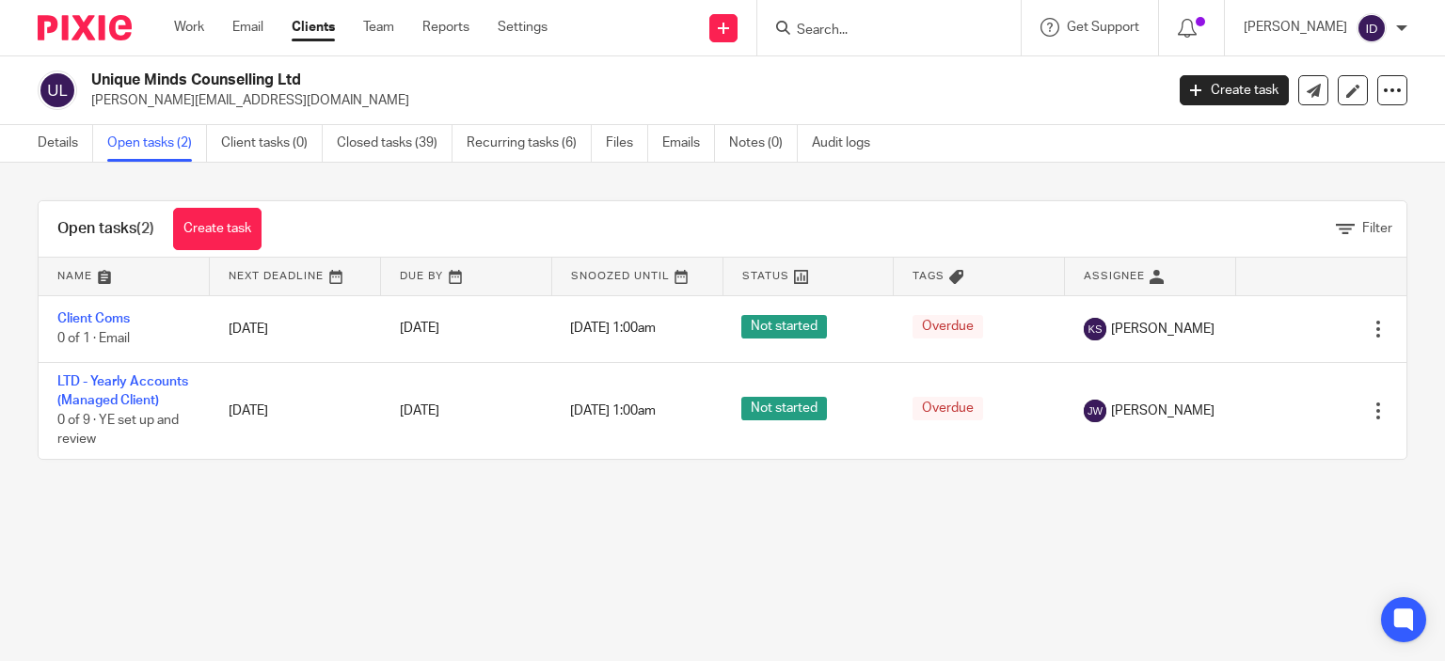
click at [868, 24] on input "Search" at bounding box center [879, 31] width 169 height 17
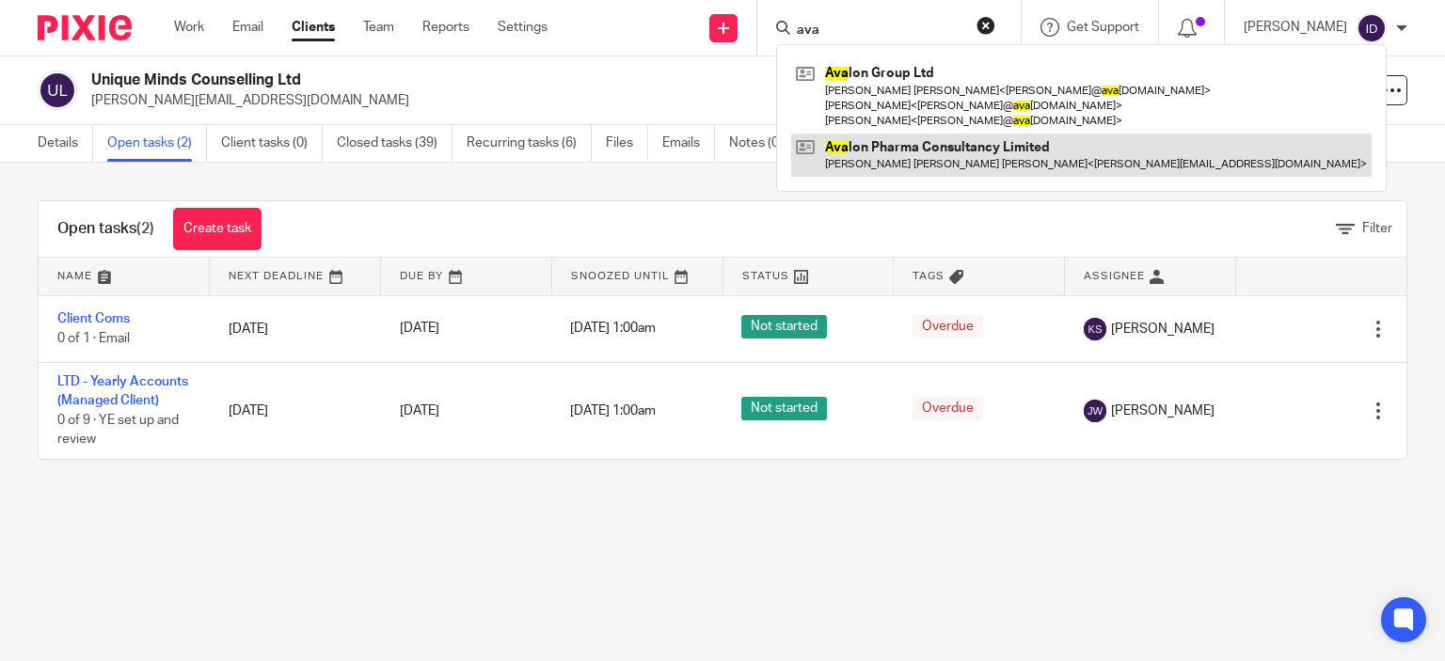
type input "ava"
click at [922, 139] on link at bounding box center [1081, 155] width 580 height 43
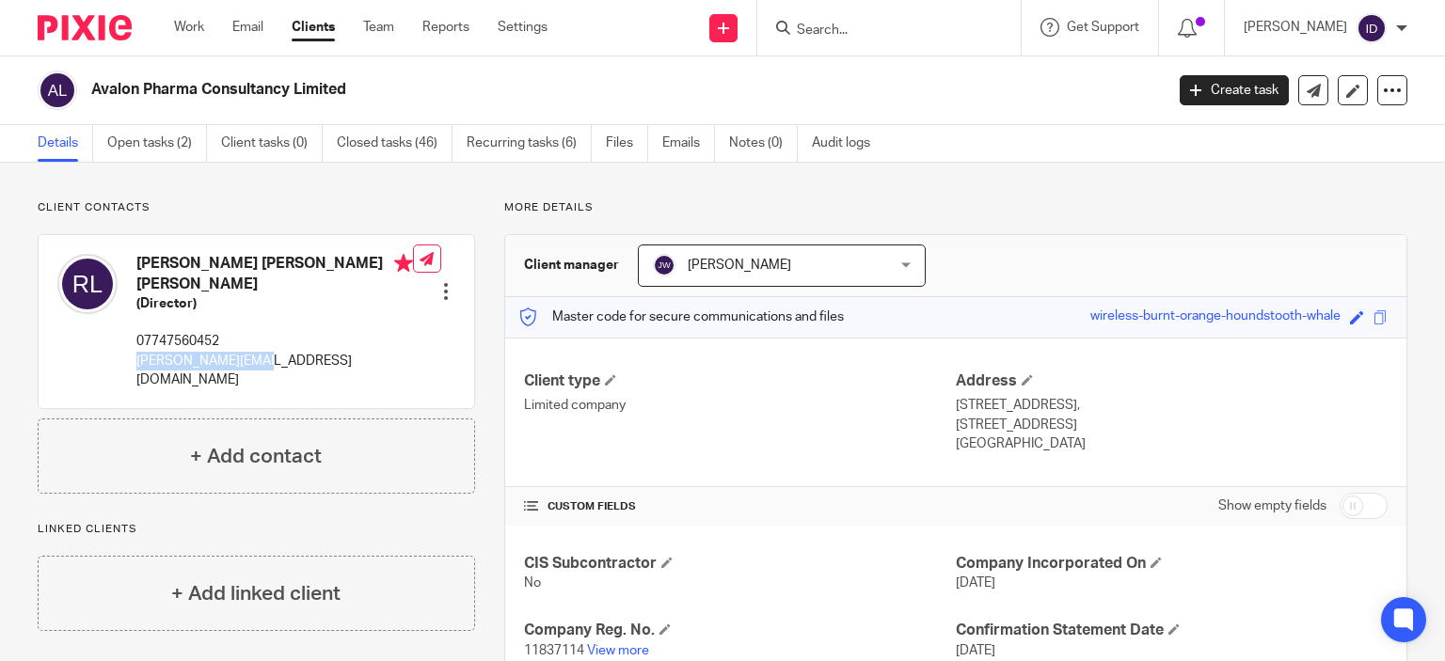
drag, startPoint x: 133, startPoint y: 365, endPoint x: 260, endPoint y: 362, distance: 127.0
click at [260, 362] on div "Robert Charles Graham Lambert (Director) 07747560452 lambert.r3@sky.com" at bounding box center [235, 322] width 356 height 154
copy p "lambert.r3@sky.com"
click at [673, 141] on link "Emails" at bounding box center [688, 143] width 53 height 37
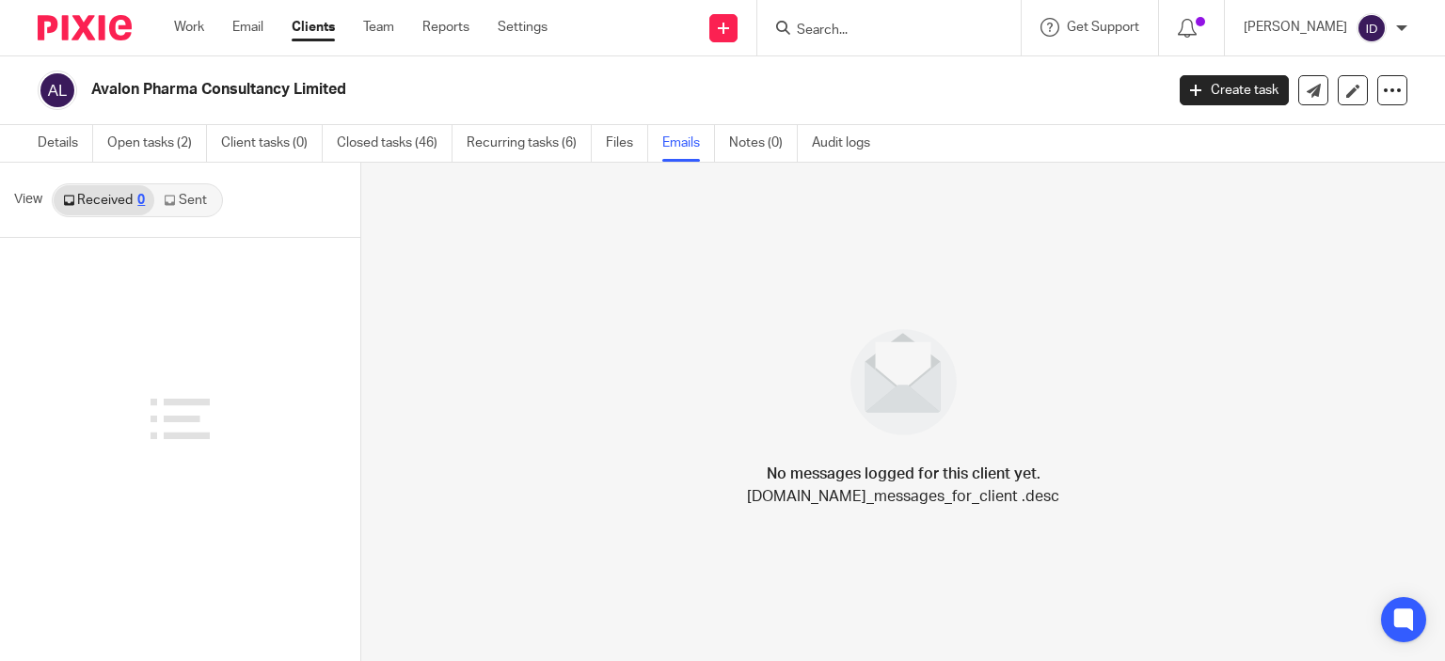
click at [197, 198] on link "Sent" at bounding box center [187, 200] width 66 height 30
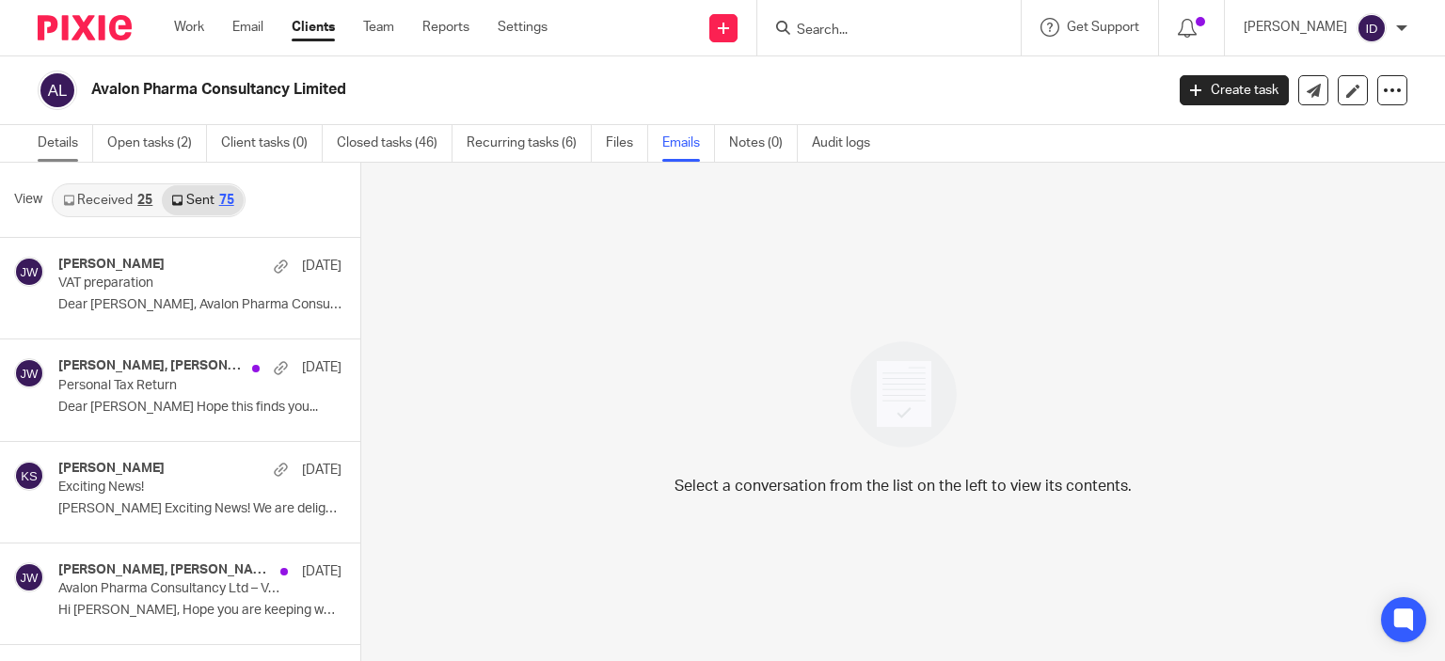
click at [75, 146] on link "Details" at bounding box center [65, 143] width 55 height 37
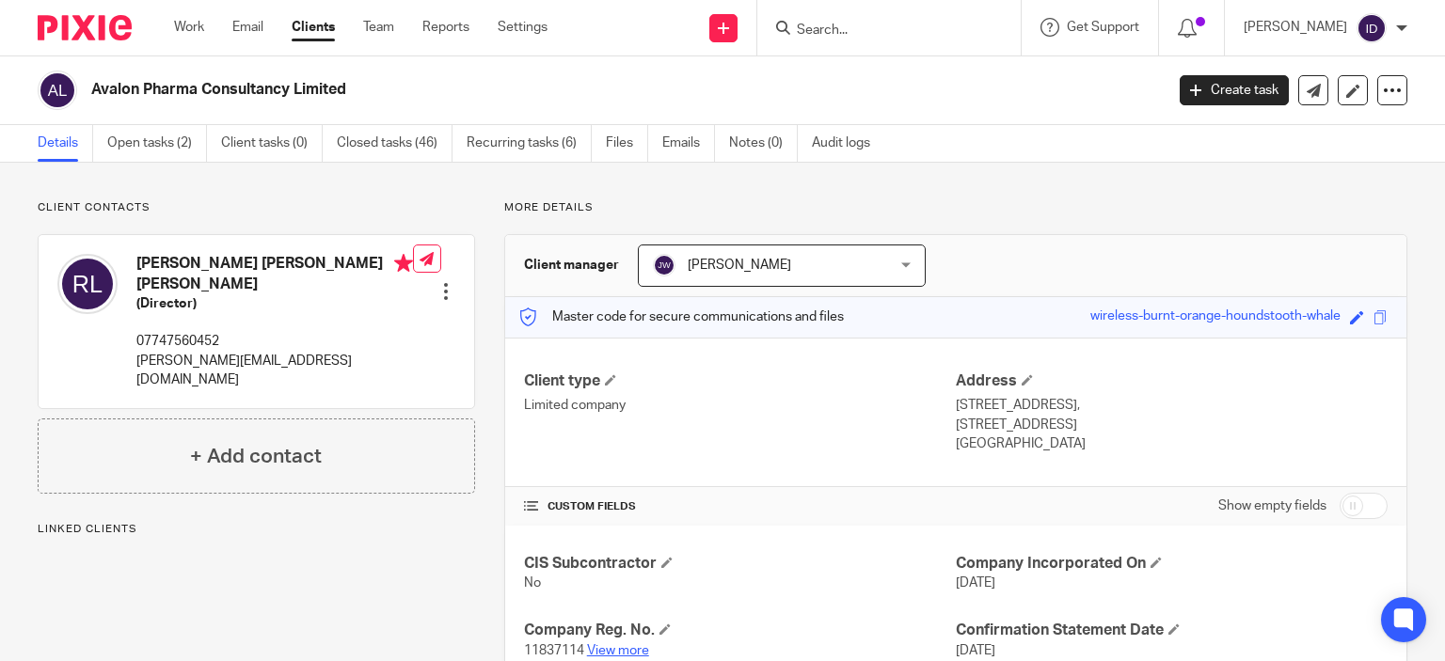
click at [610, 650] on link "View more" at bounding box center [618, 650] width 62 height 13
click at [143, 136] on link "Open tasks (2)" at bounding box center [157, 143] width 100 height 37
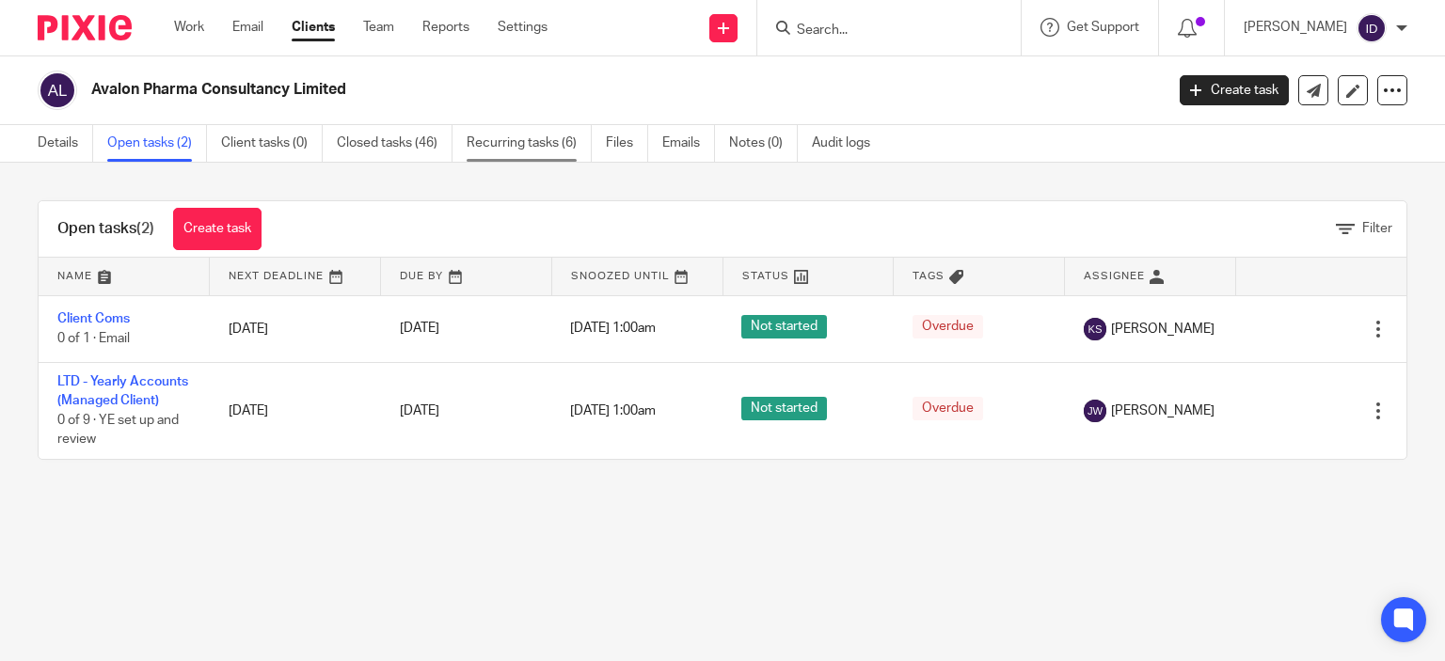
click at [527, 151] on link "Recurring tasks (6)" at bounding box center [529, 143] width 125 height 37
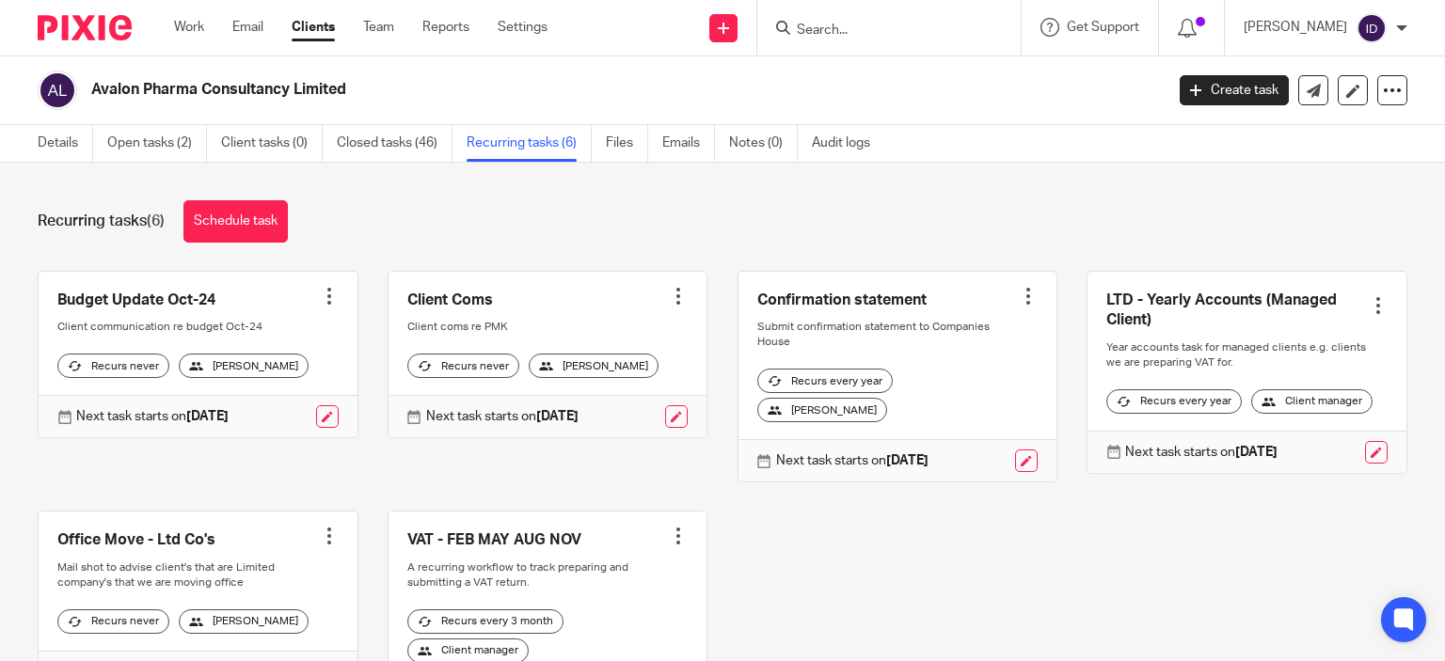
click at [877, 33] on input "Search" at bounding box center [879, 31] width 169 height 17
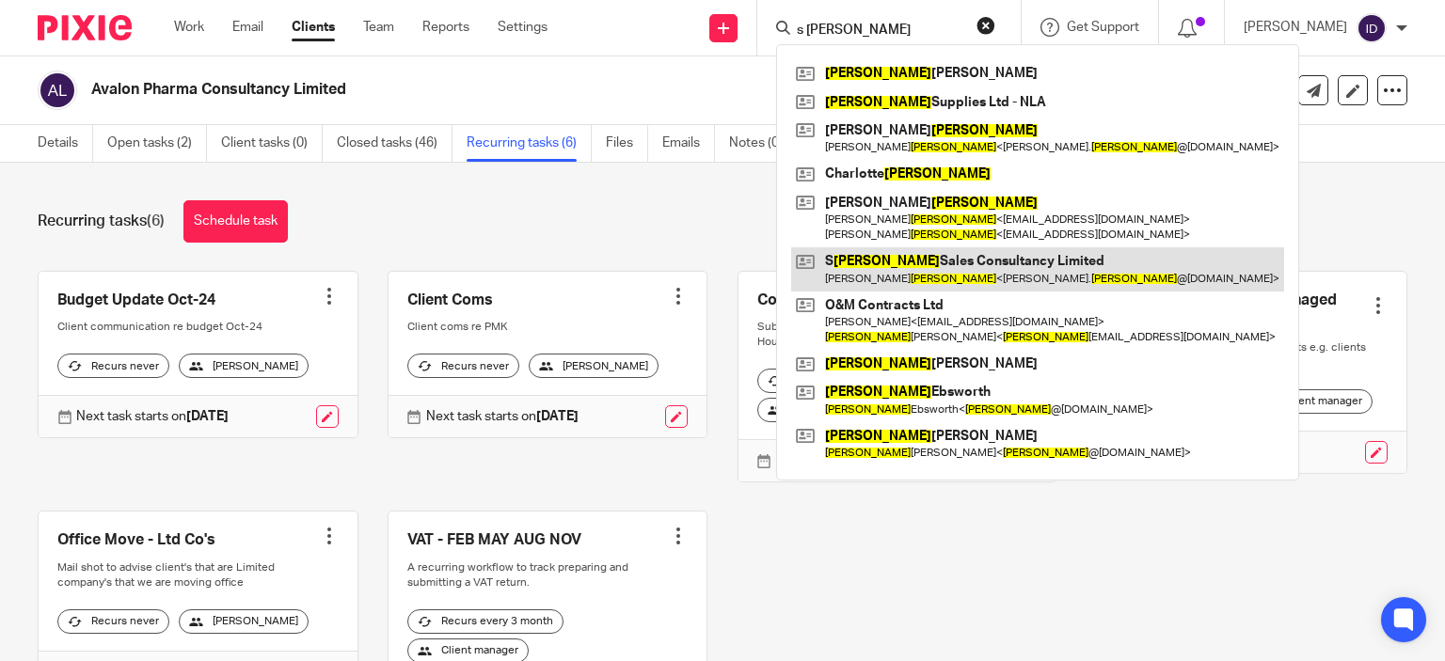
type input "s mason"
click at [928, 262] on link at bounding box center [1037, 268] width 493 height 43
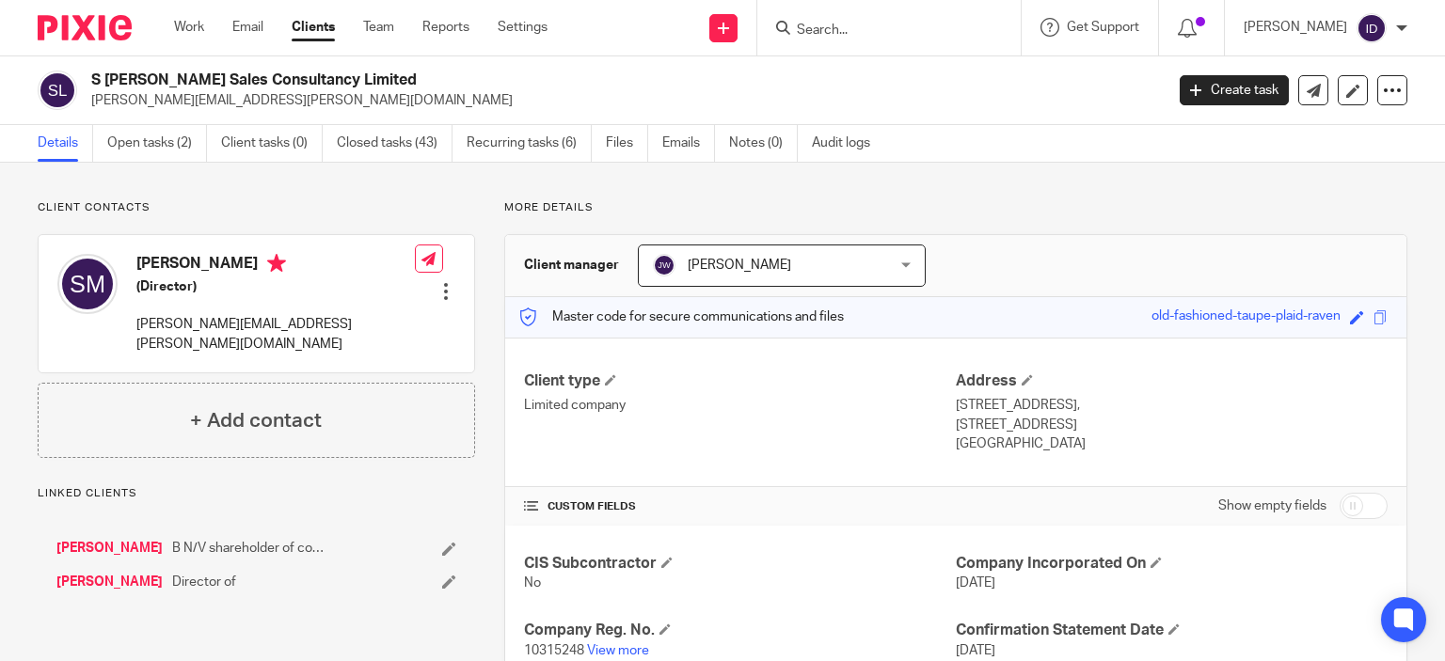
click at [822, 500] on h4 "CUSTOM FIELDS" at bounding box center [740, 506] width 432 height 15
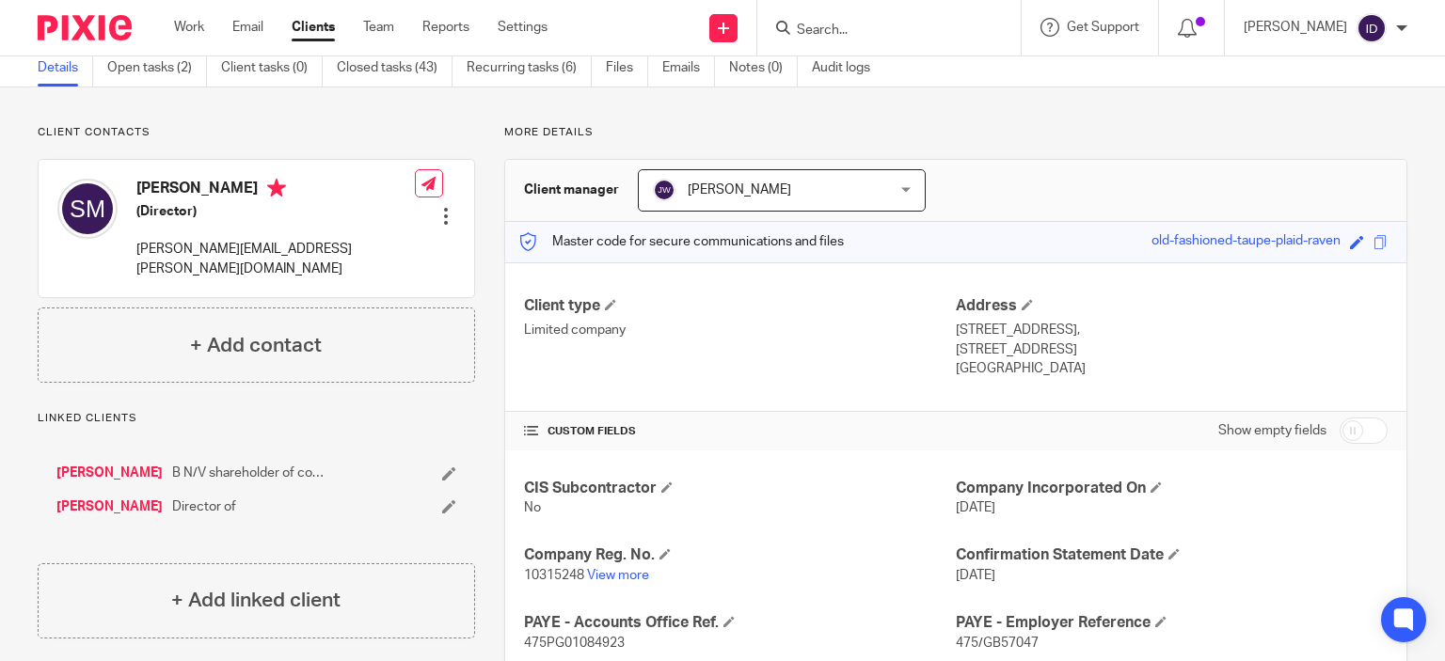
scroll to position [113, 0]
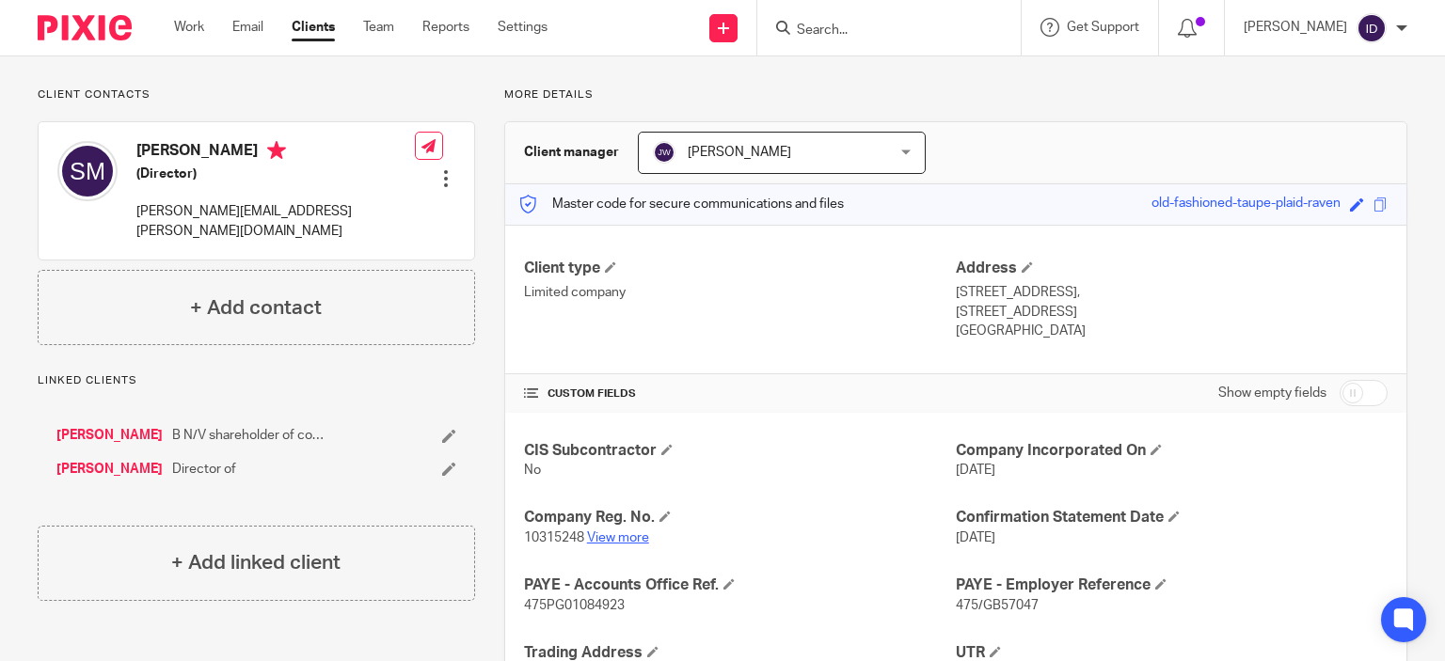
click at [632, 533] on link "View more" at bounding box center [618, 537] width 62 height 13
drag, startPoint x: 135, startPoint y: 212, endPoint x: 399, endPoint y: 227, distance: 263.8
click at [399, 227] on div "Steven Mason (Director) steven.mason@bookabuilderuk.com Edit contact Create cli…" at bounding box center [256, 190] width 435 height 137
copy div "[PERSON_NAME][EMAIL_ADDRESS][PERSON_NAME][DOMAIN_NAME]"
click at [424, 71] on div "Client contacts Steven Mason (Director) steven.mason@bookabuilderuk.com Edit co…" at bounding box center [722, 467] width 1445 height 834
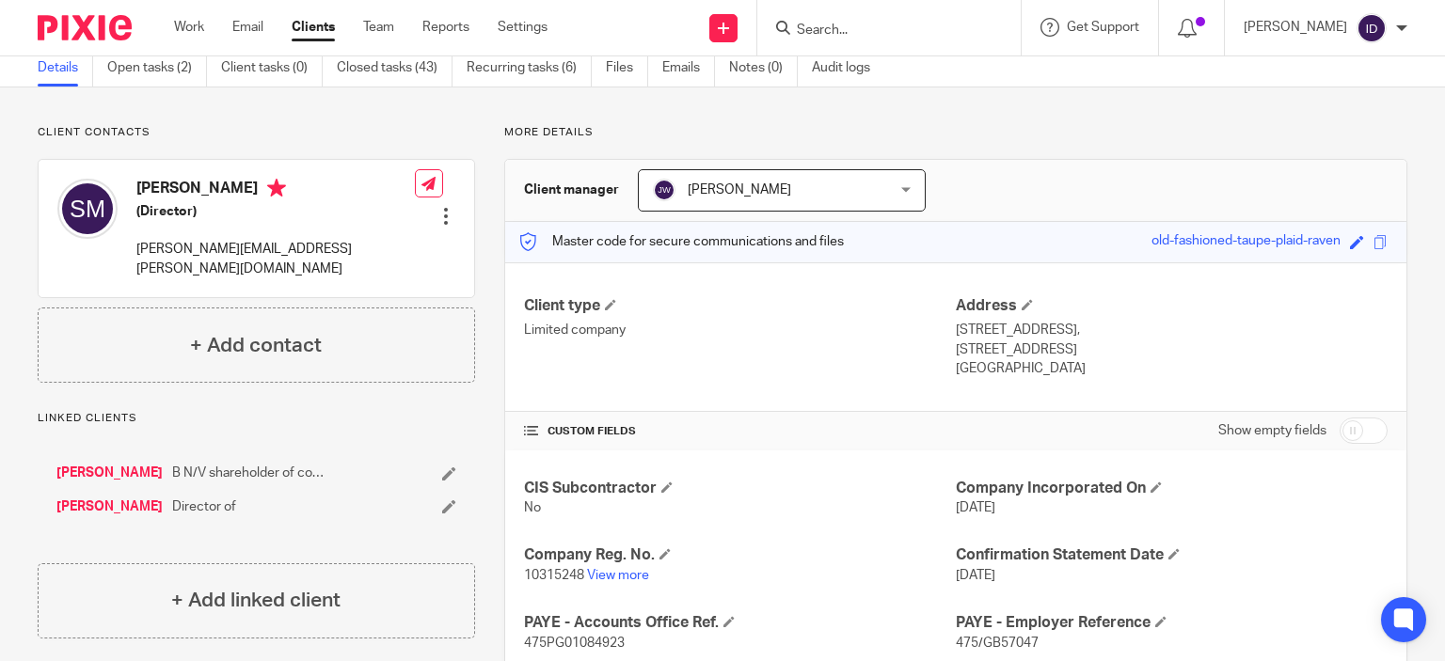
scroll to position [0, 0]
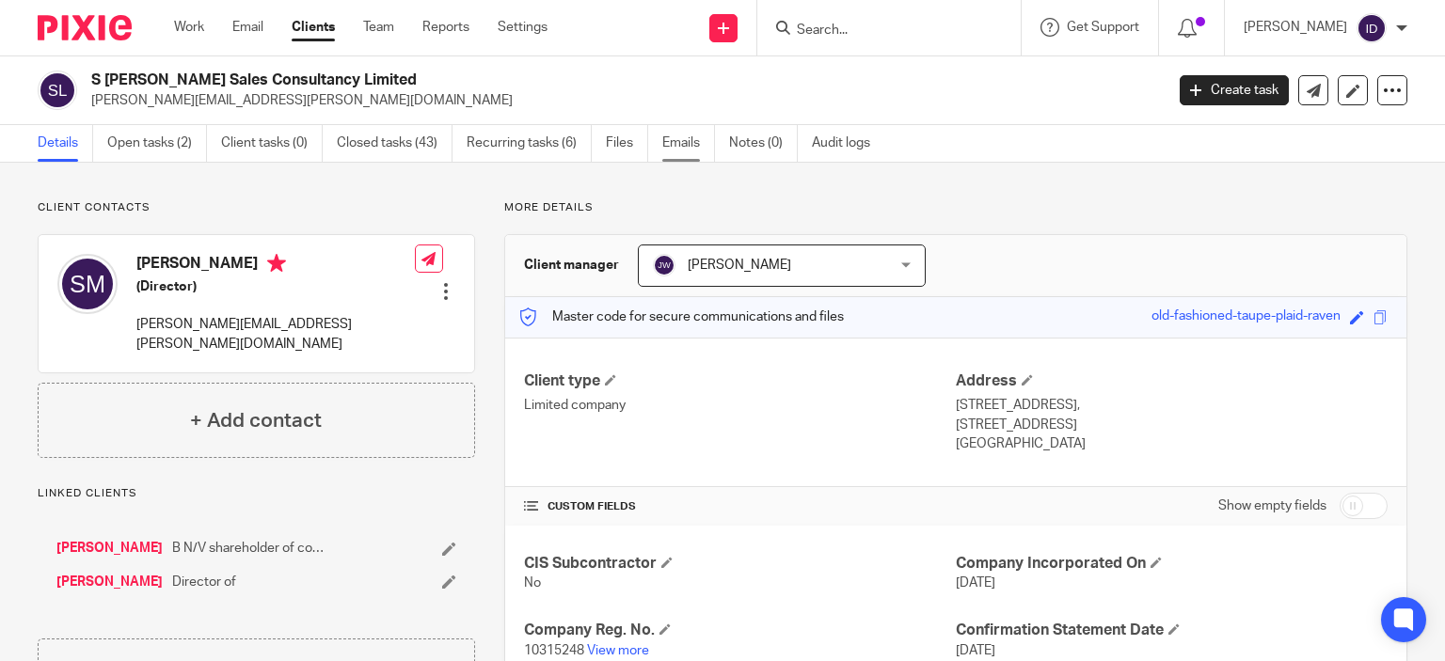
click at [699, 145] on link "Emails" at bounding box center [688, 143] width 53 height 37
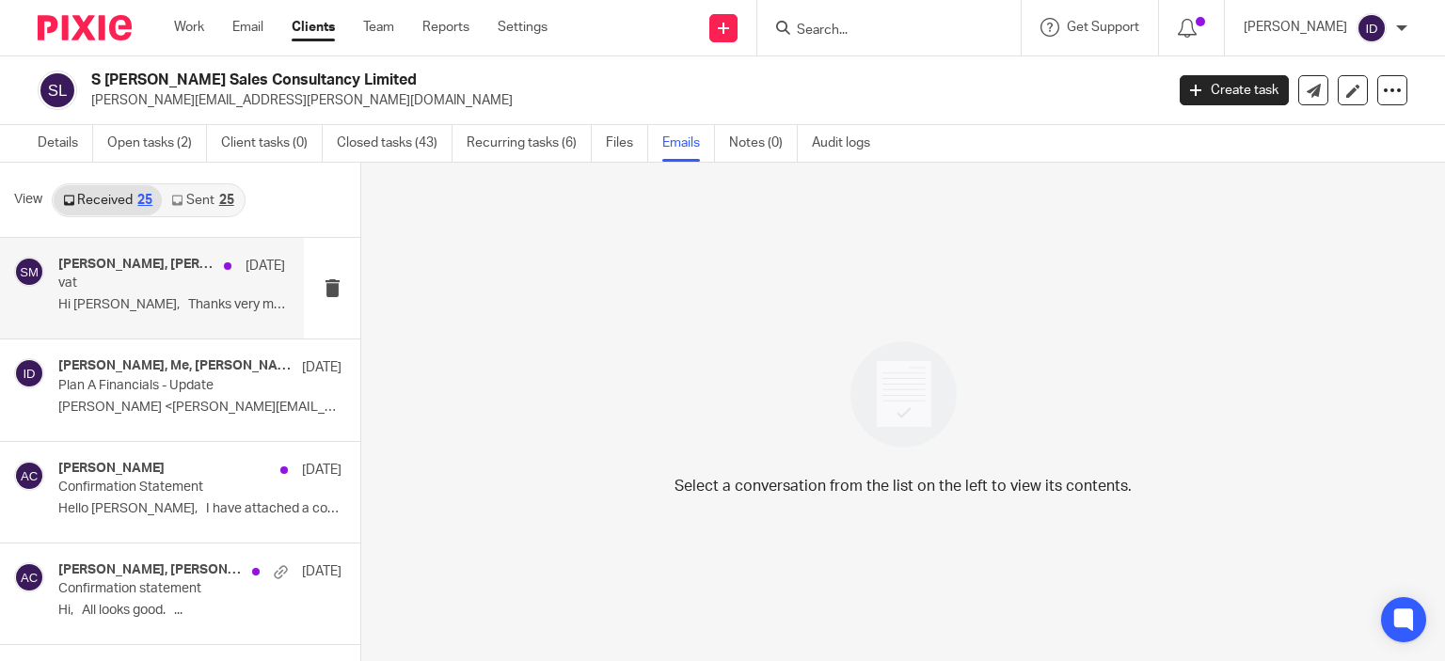
click at [175, 295] on div "Steven Mason, Jaye Warren 1 Apr vat Hi Jaye, Thanks very much. ..." at bounding box center [171, 288] width 227 height 63
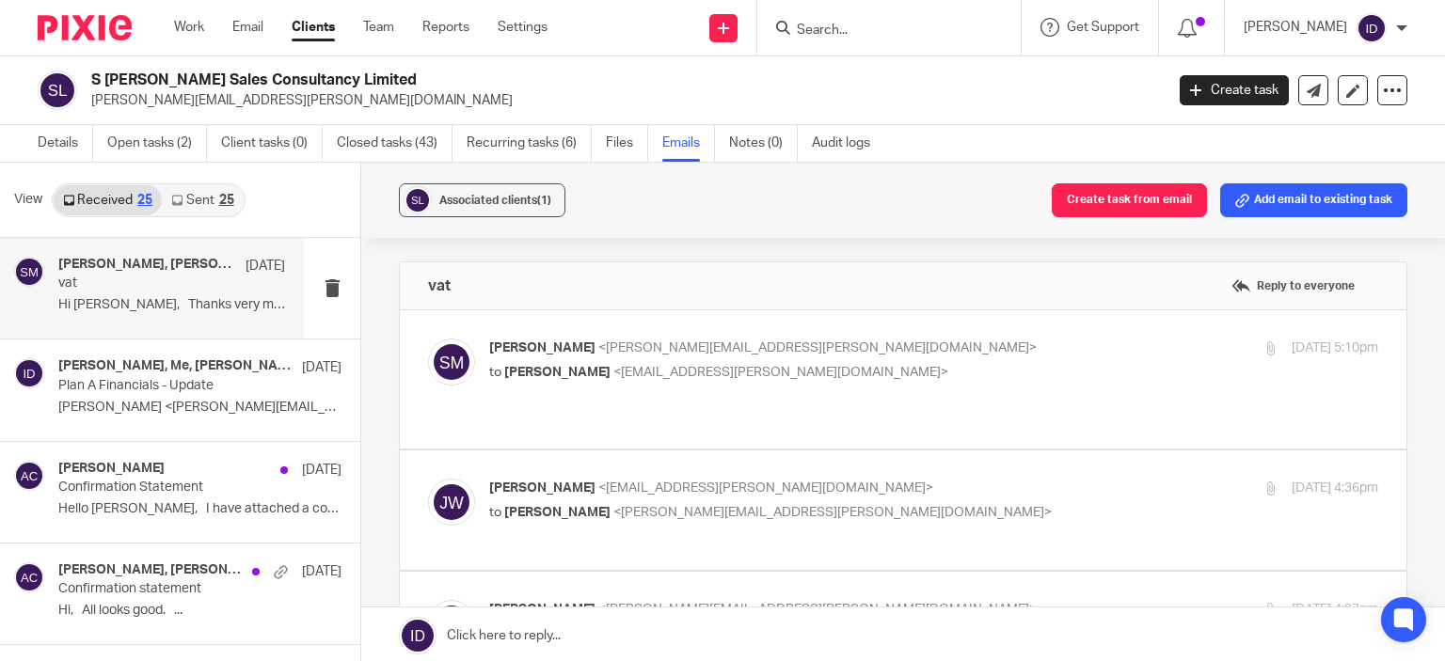
click at [862, 372] on p "to Jaye Warren <jaye.warren@plan-a.co.uk>" at bounding box center [785, 373] width 593 height 20
checkbox input "true"
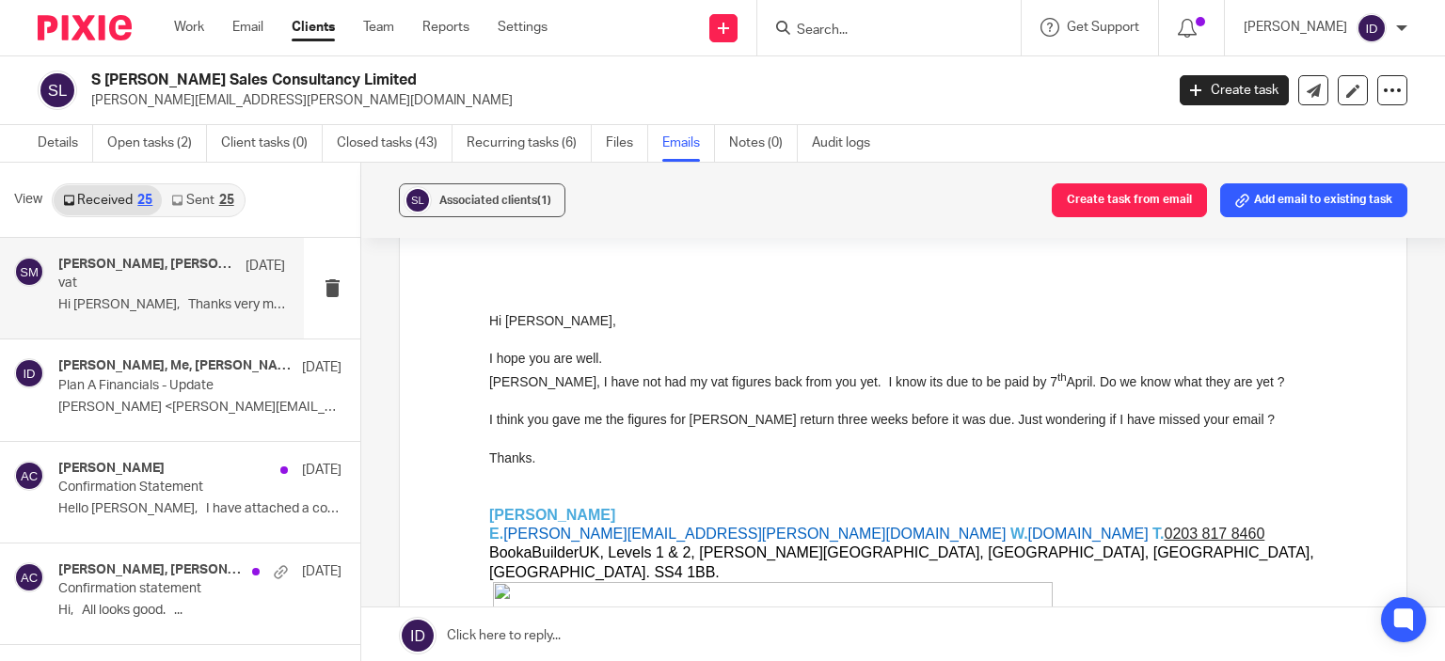
scroll to position [263, 0]
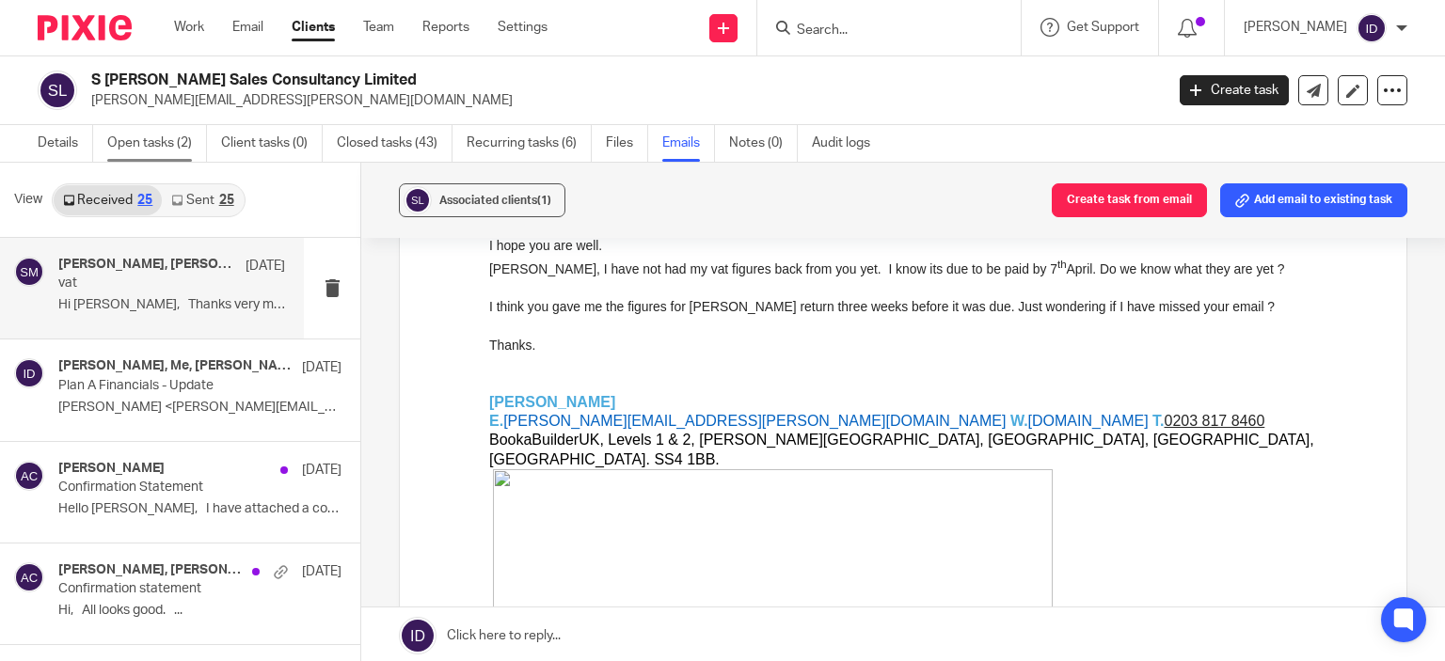
click at [158, 143] on link "Open tasks (2)" at bounding box center [157, 143] width 100 height 37
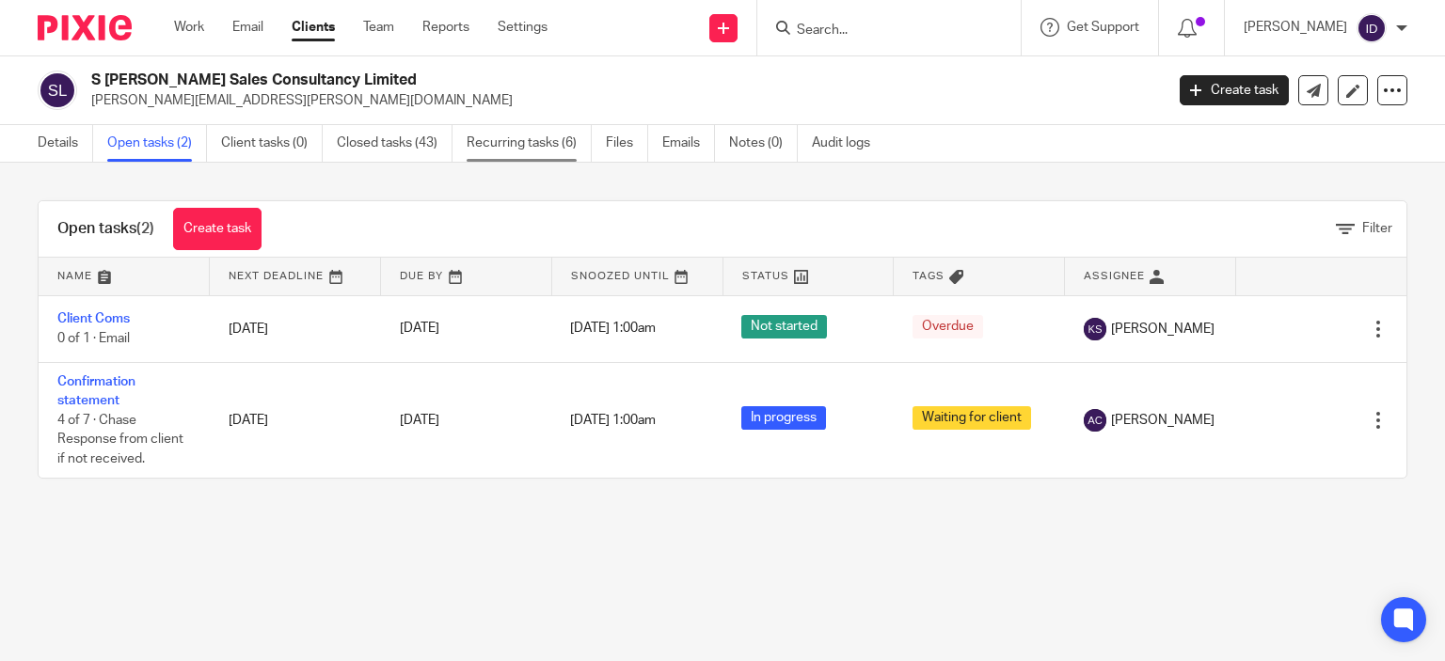
click at [525, 144] on link "Recurring tasks (6)" at bounding box center [529, 143] width 125 height 37
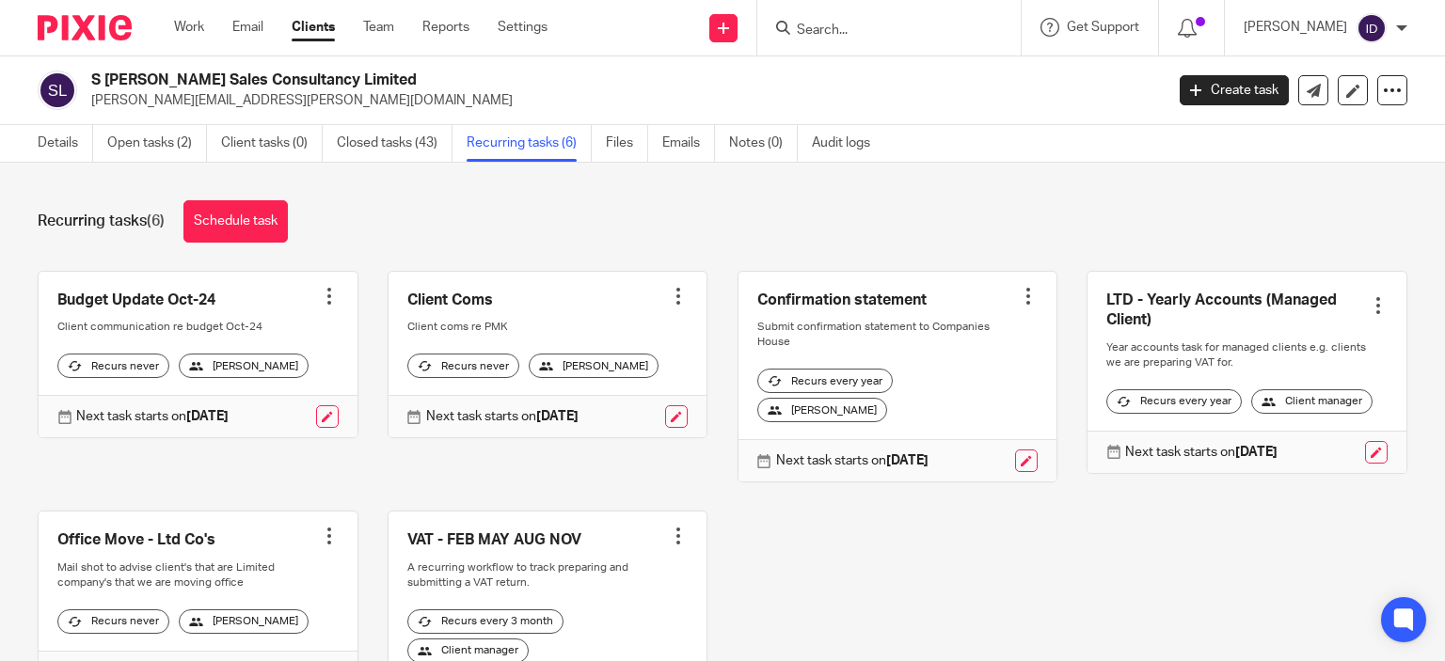
click at [669, 298] on div at bounding box center [678, 296] width 19 height 19
click at [628, 417] on span "Cancel schedule" at bounding box center [595, 414] width 99 height 13
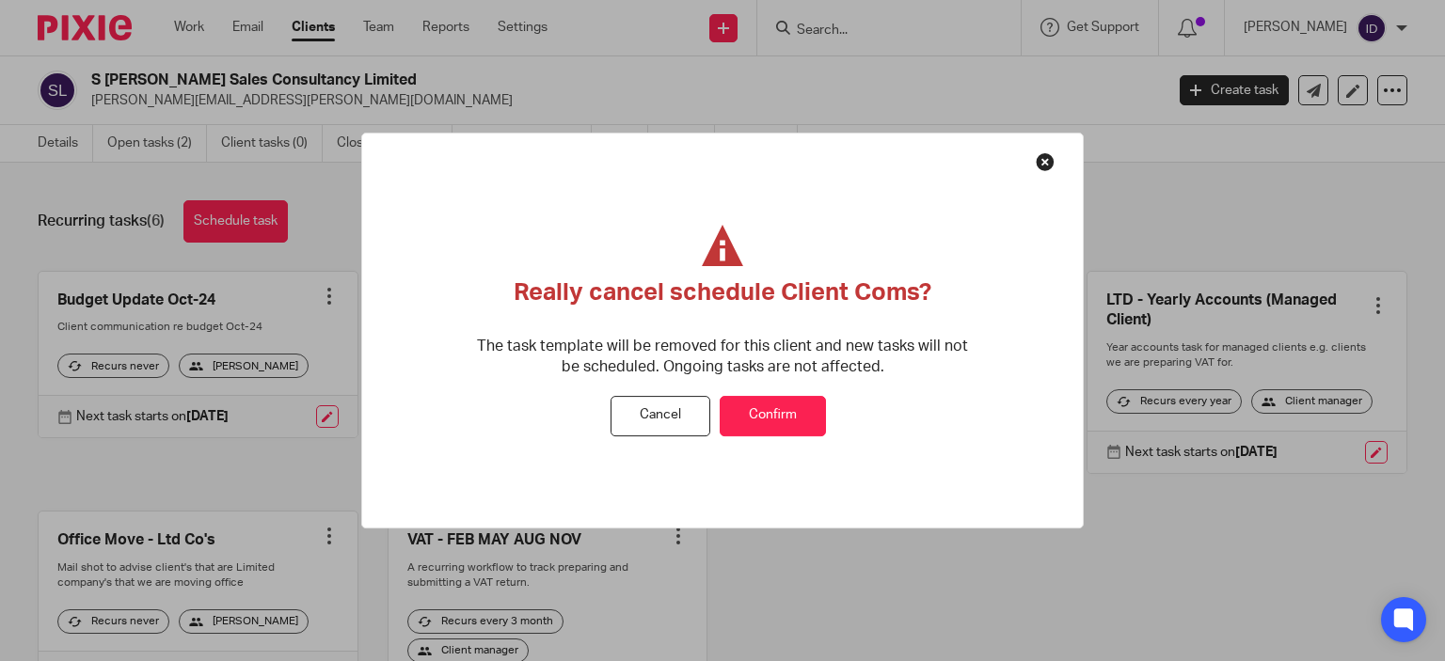
click at [749, 410] on button "Confirm" at bounding box center [773, 416] width 106 height 40
click at [746, 410] on div at bounding box center [722, 330] width 1445 height 661
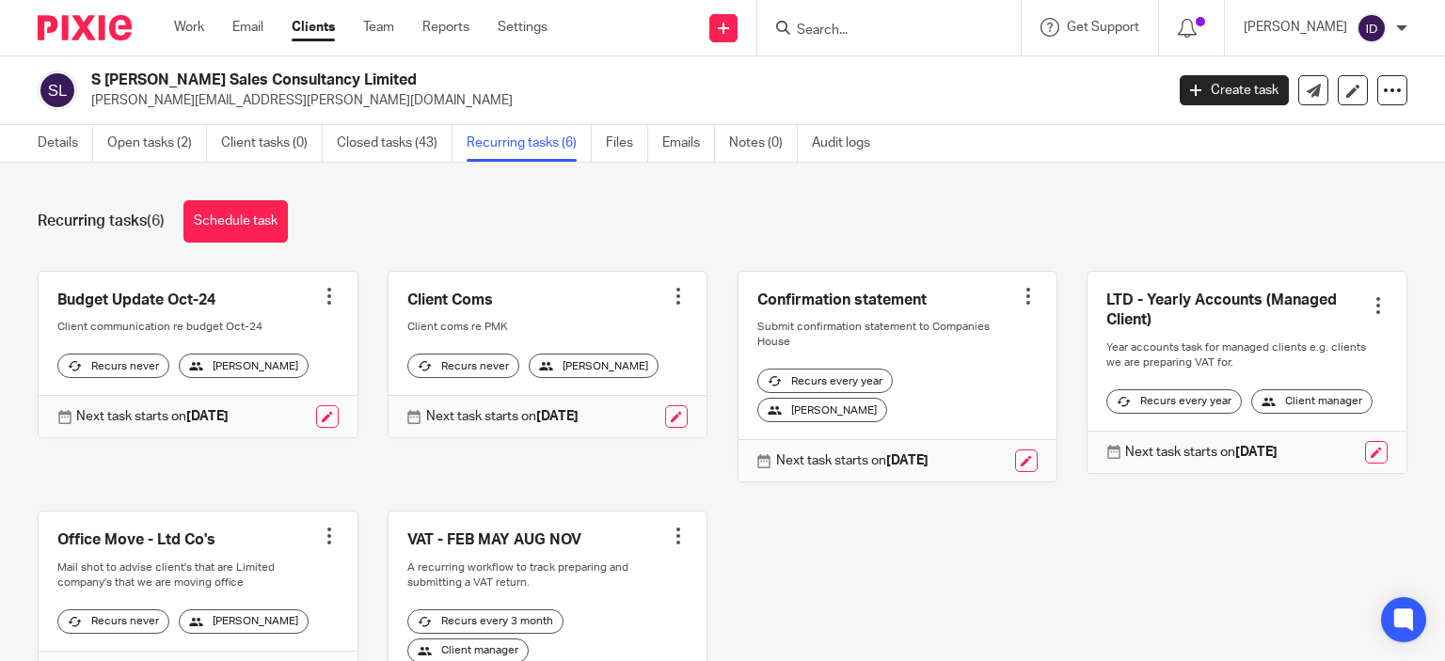
click at [746, 410] on div at bounding box center [722, 330] width 1445 height 661
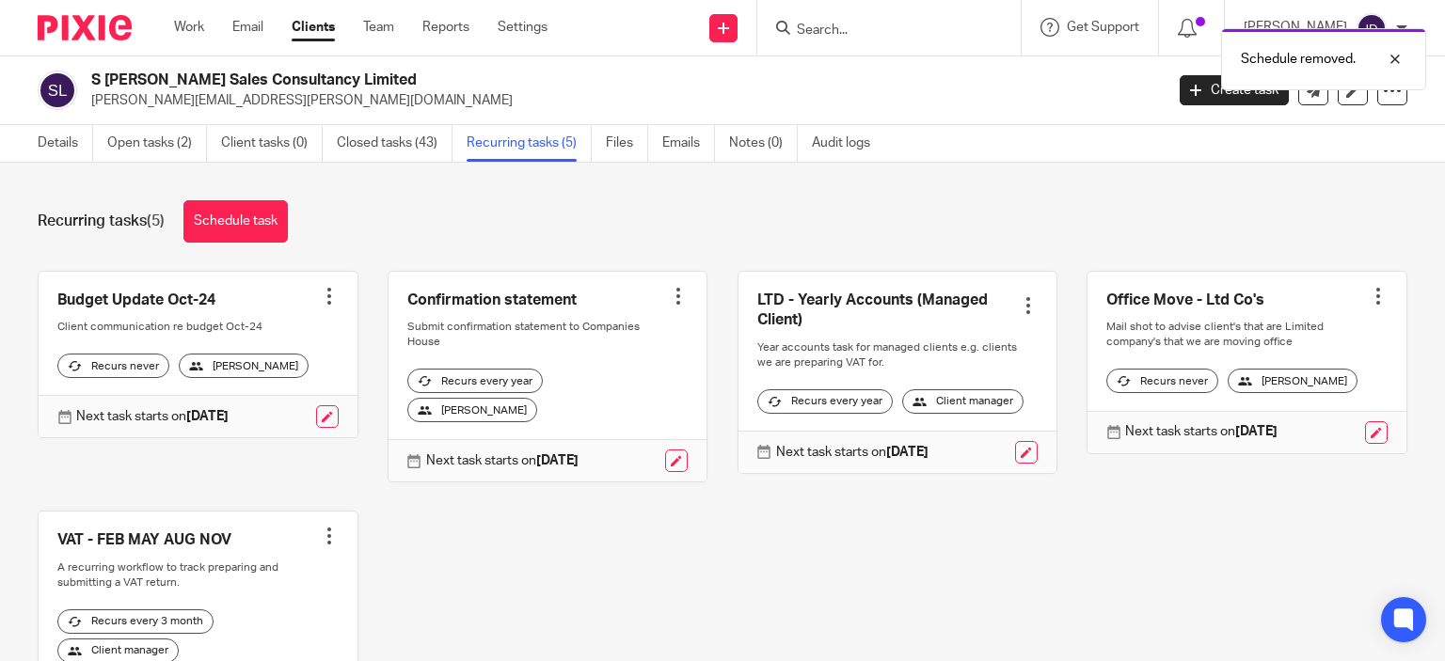
click at [320, 291] on div at bounding box center [329, 296] width 19 height 19
click at [255, 419] on span "Cancel schedule" at bounding box center [252, 414] width 99 height 13
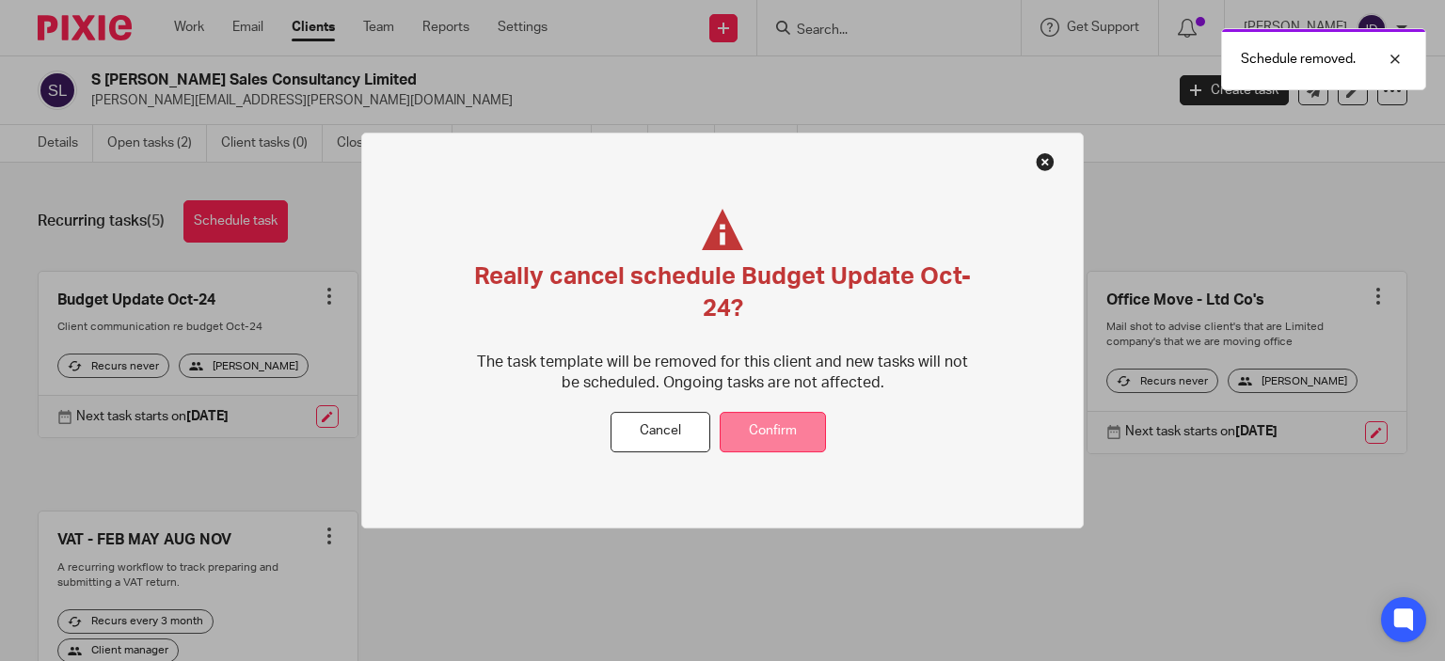
click at [783, 428] on button "Confirm" at bounding box center [773, 432] width 106 height 40
